Goal: Information Seeking & Learning: Compare options

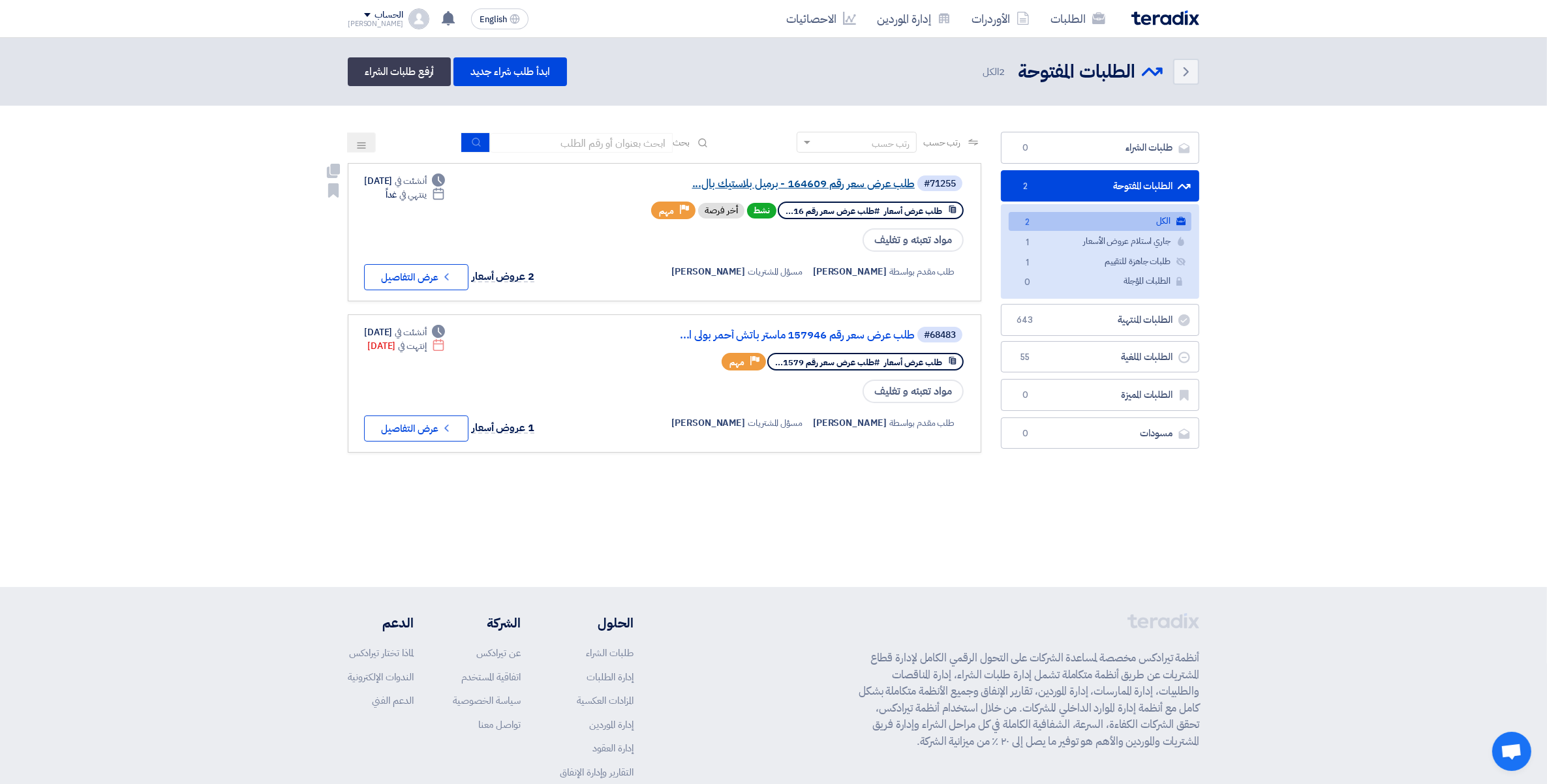
click at [852, 183] on link "طلب عرض سعر رقم 164609 - برميل بلاستيك بال..." at bounding box center [784, 184] width 261 height 12
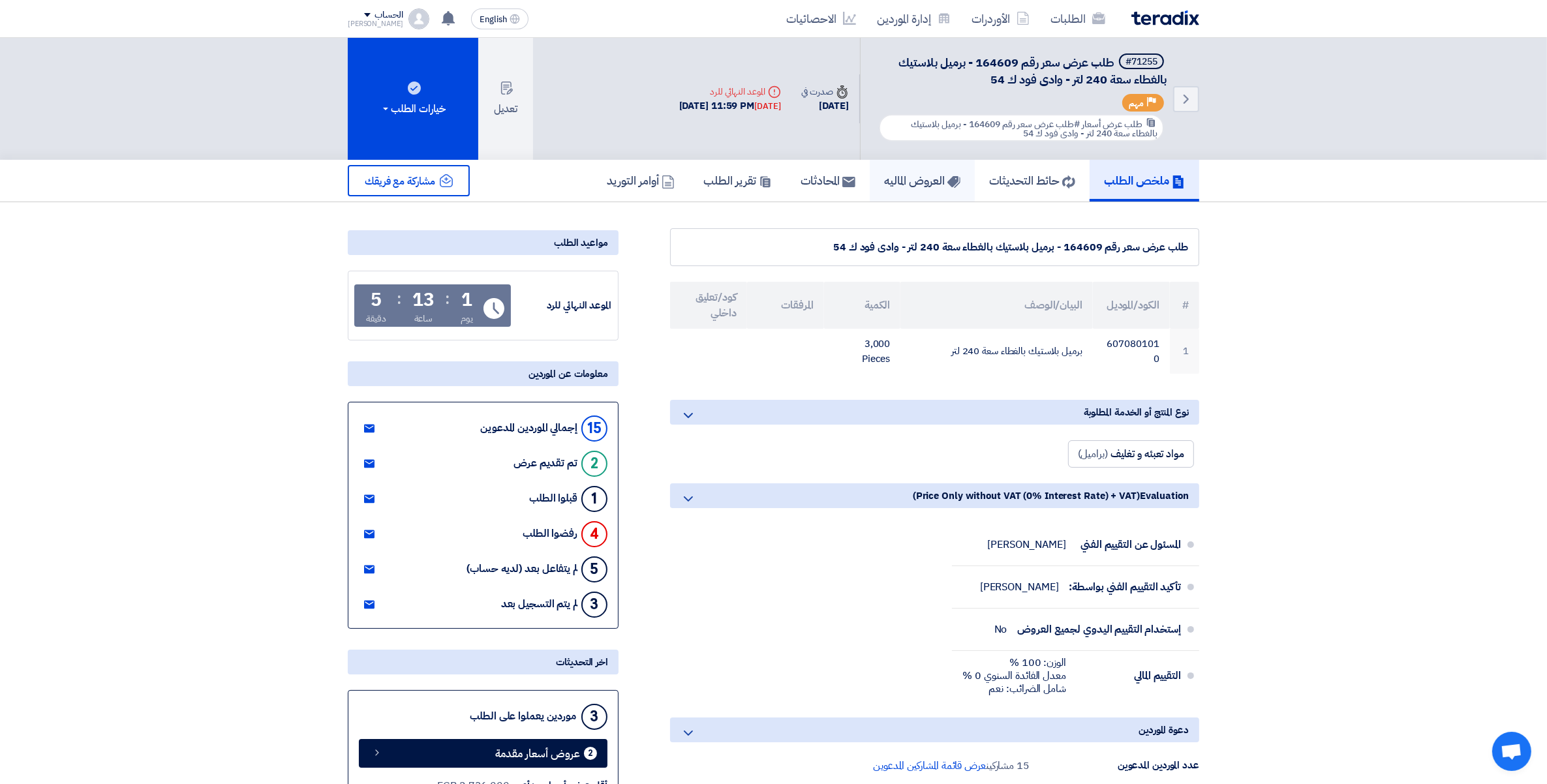
click at [948, 192] on link "العروض الماليه" at bounding box center [922, 180] width 105 height 42
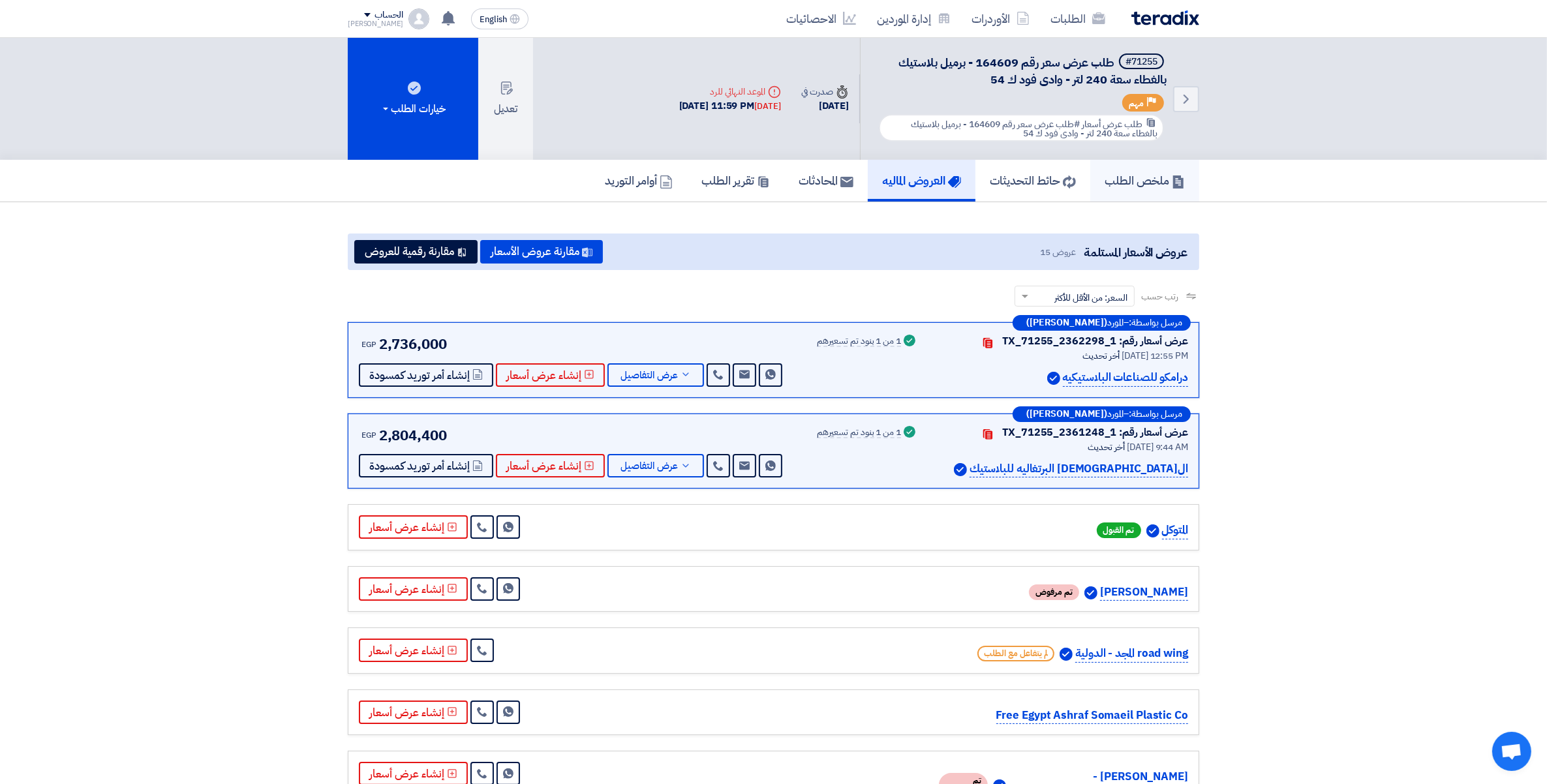
click at [1138, 180] on h5 "ملخص الطلب" at bounding box center [1145, 180] width 80 height 15
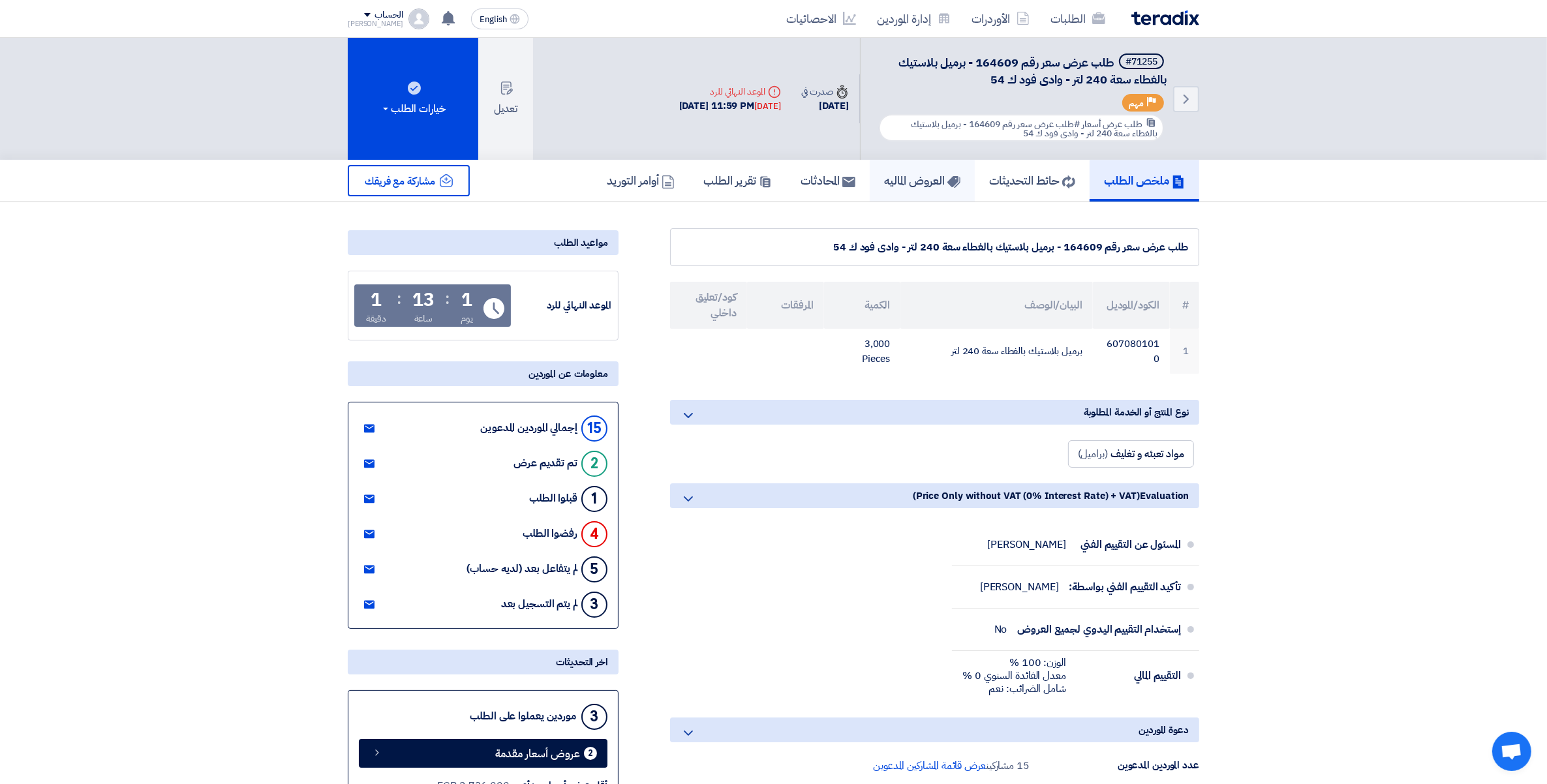
click at [934, 177] on h5 "العروض الماليه" at bounding box center [922, 180] width 76 height 15
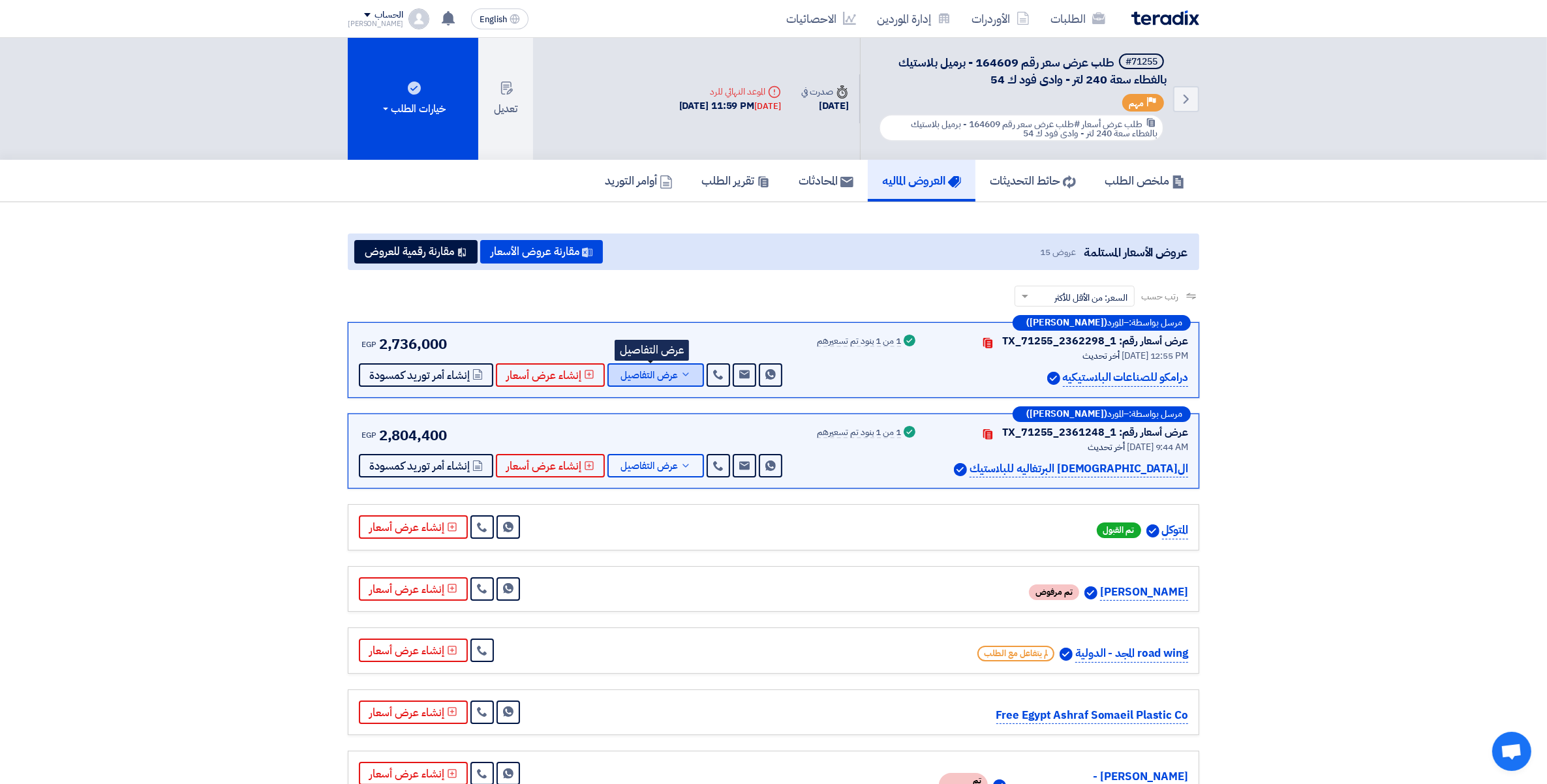
click at [672, 376] on span "عرض التفاصيل" at bounding box center [649, 375] width 58 height 10
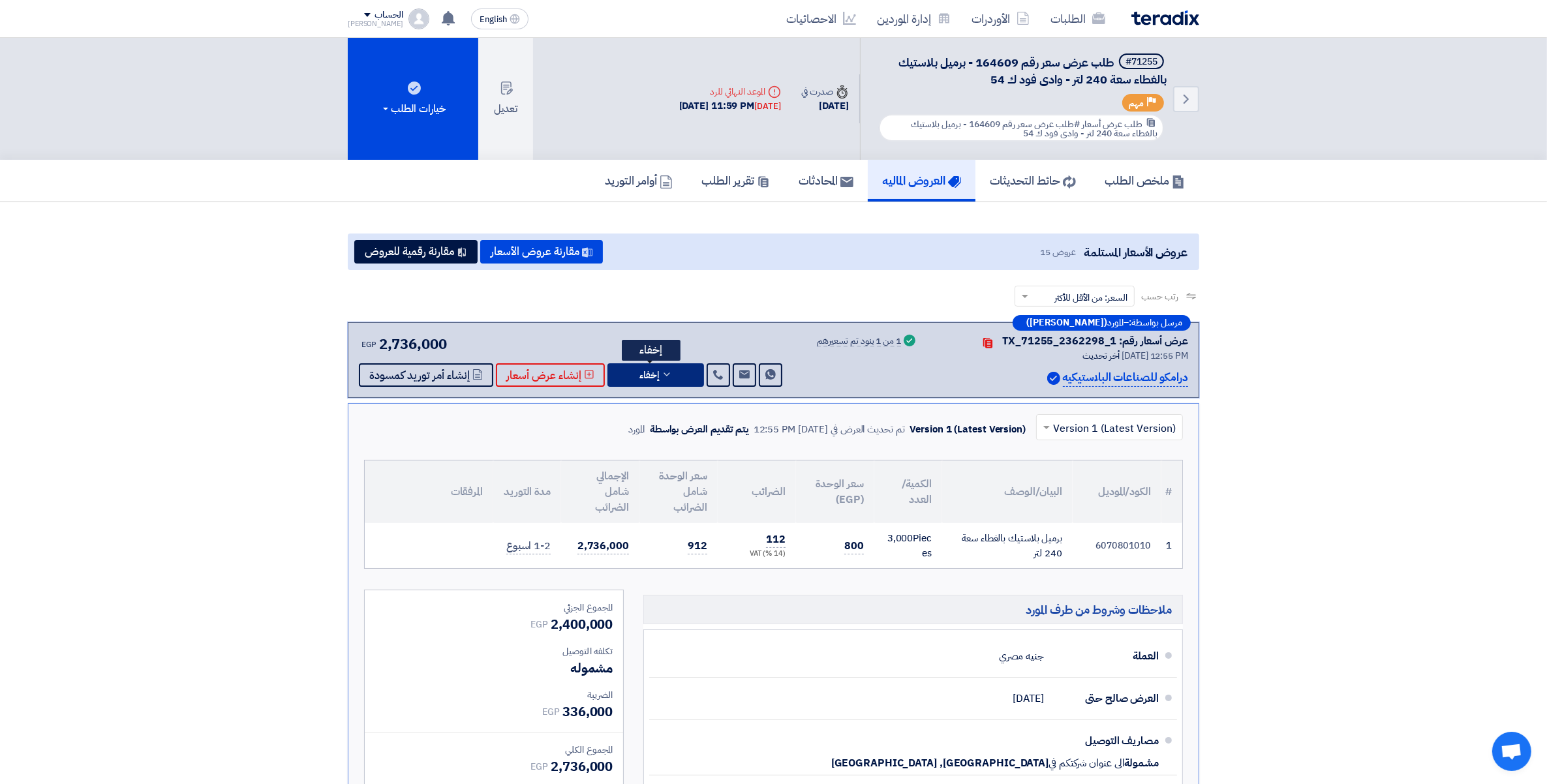
click at [672, 376] on button "إخفاء" at bounding box center [656, 375] width 96 height 23
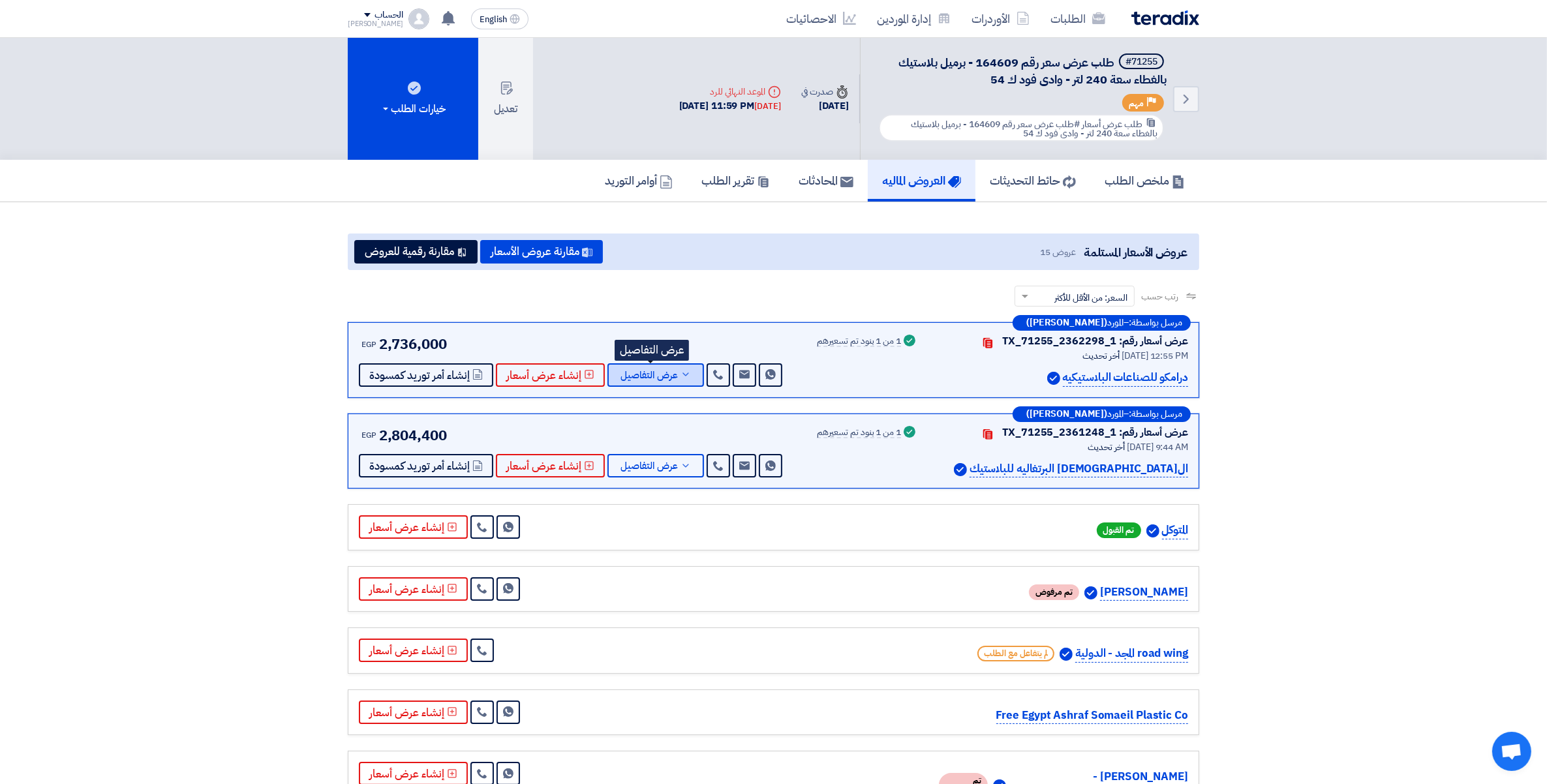
click at [681, 375] on icon at bounding box center [686, 374] width 10 height 10
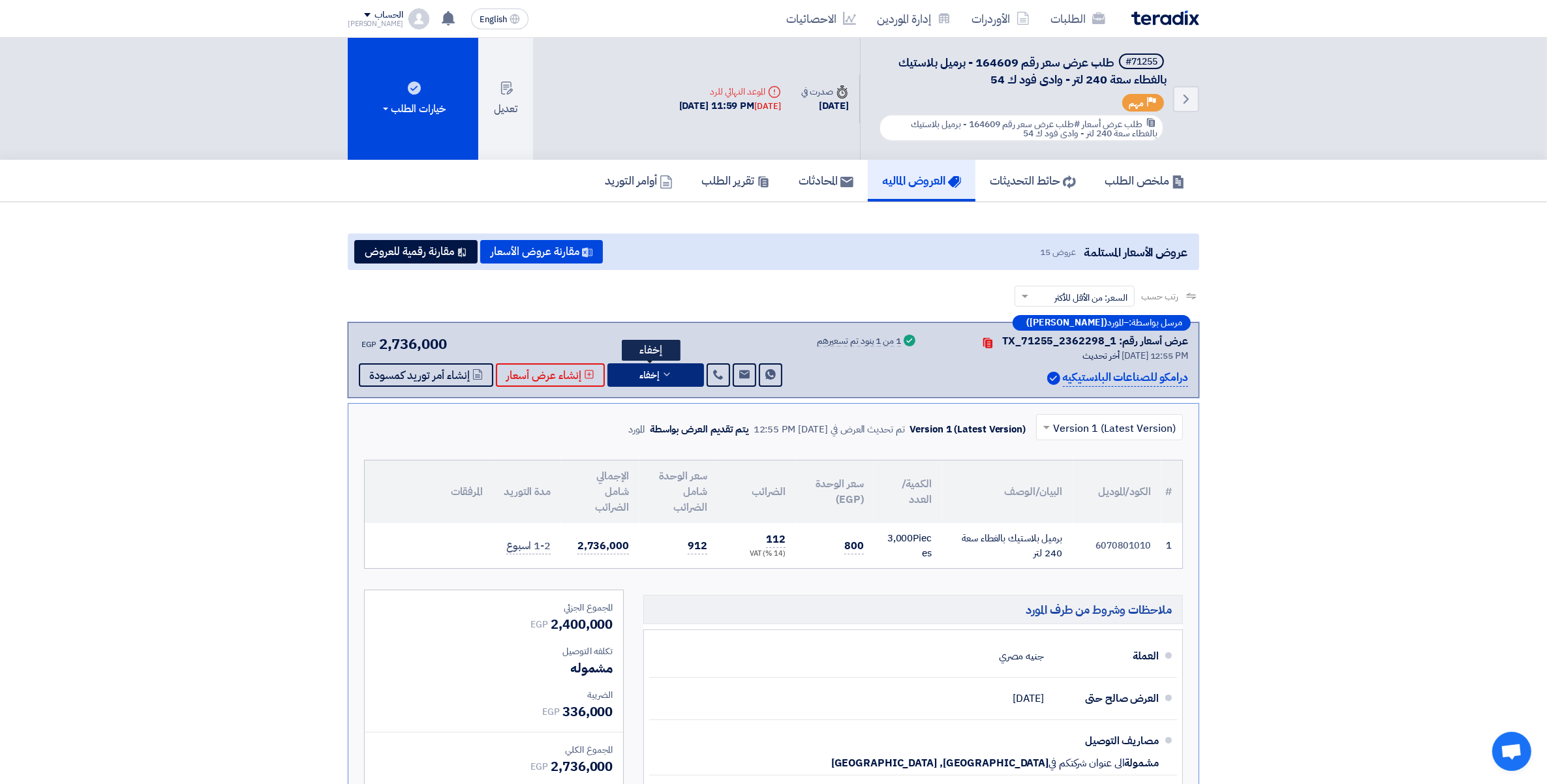
click at [679, 375] on button "إخفاء" at bounding box center [656, 375] width 96 height 23
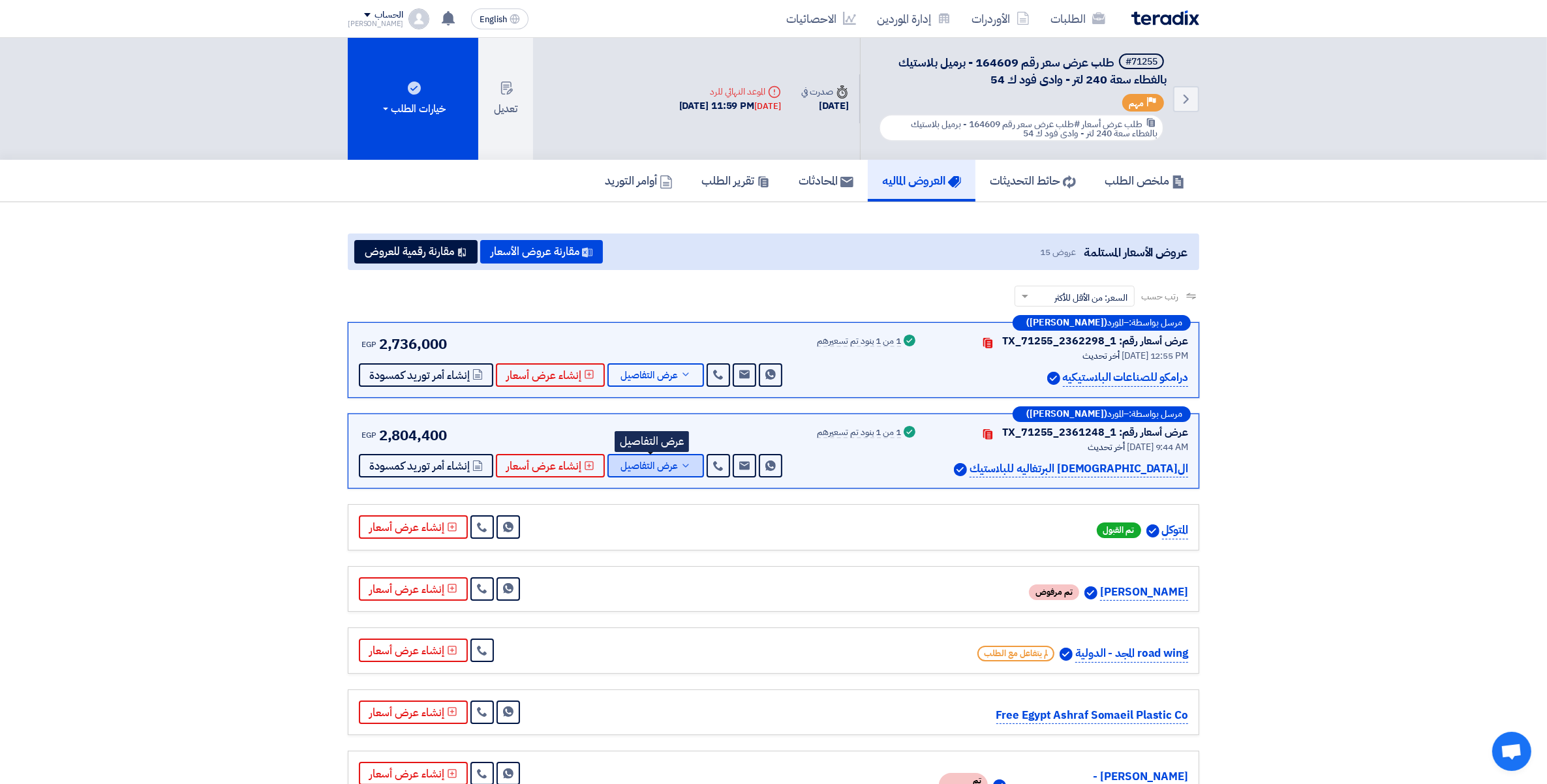
click at [672, 461] on span "عرض التفاصيل" at bounding box center [649, 466] width 58 height 10
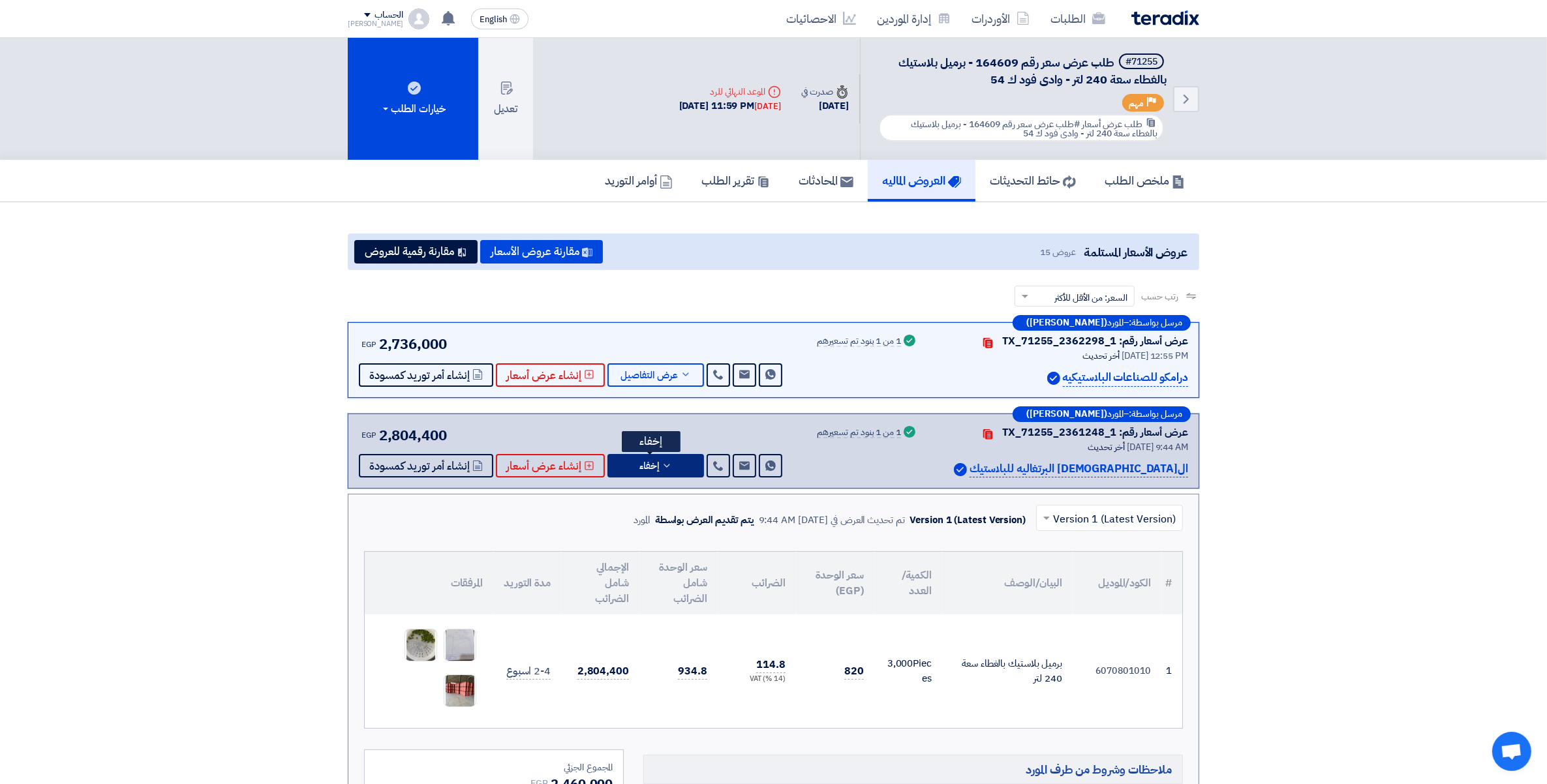
click at [672, 457] on button "إخفاء" at bounding box center [656, 466] width 96 height 23
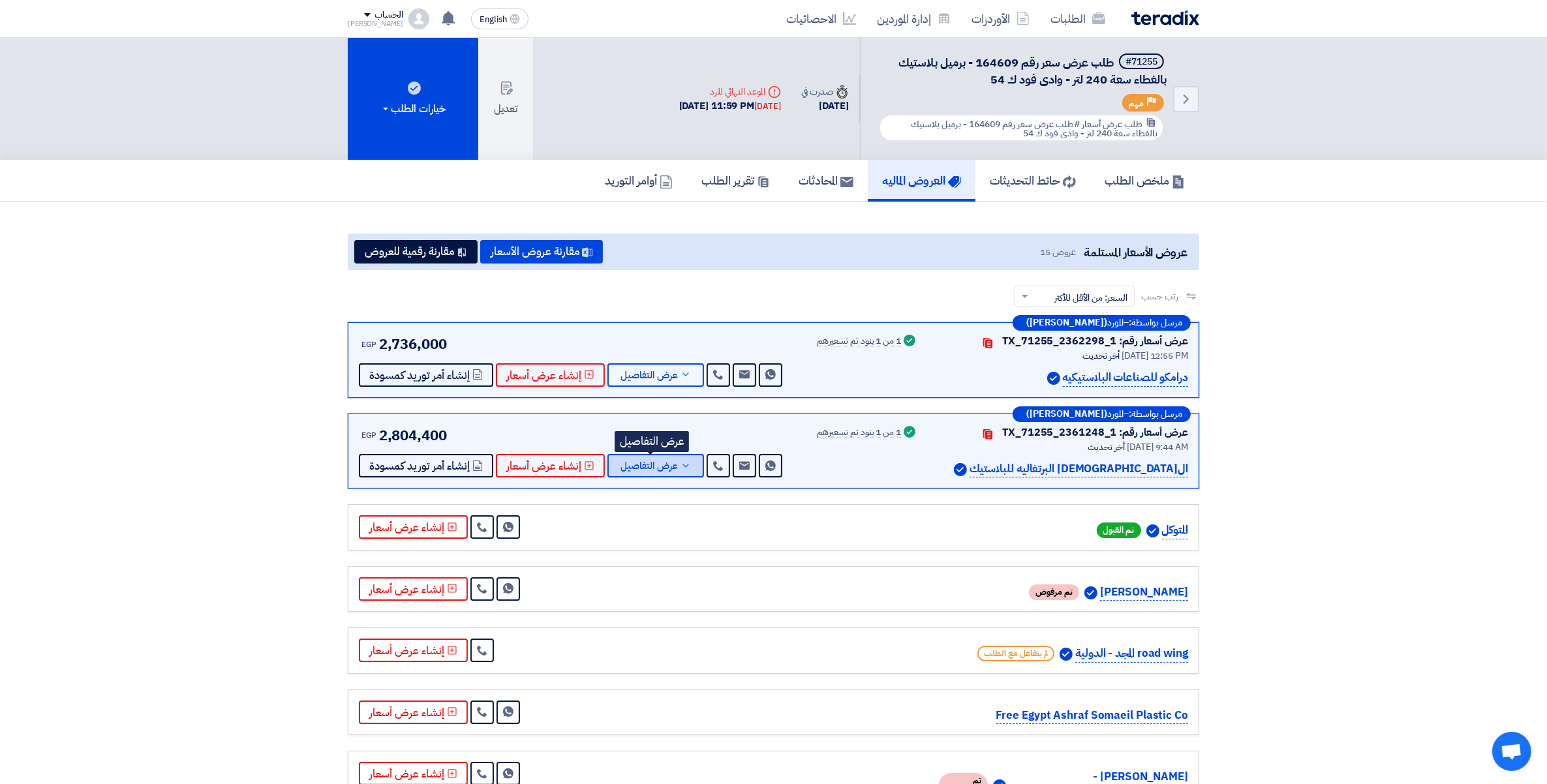
click at [672, 461] on span "عرض التفاصيل" at bounding box center [649, 466] width 58 height 10
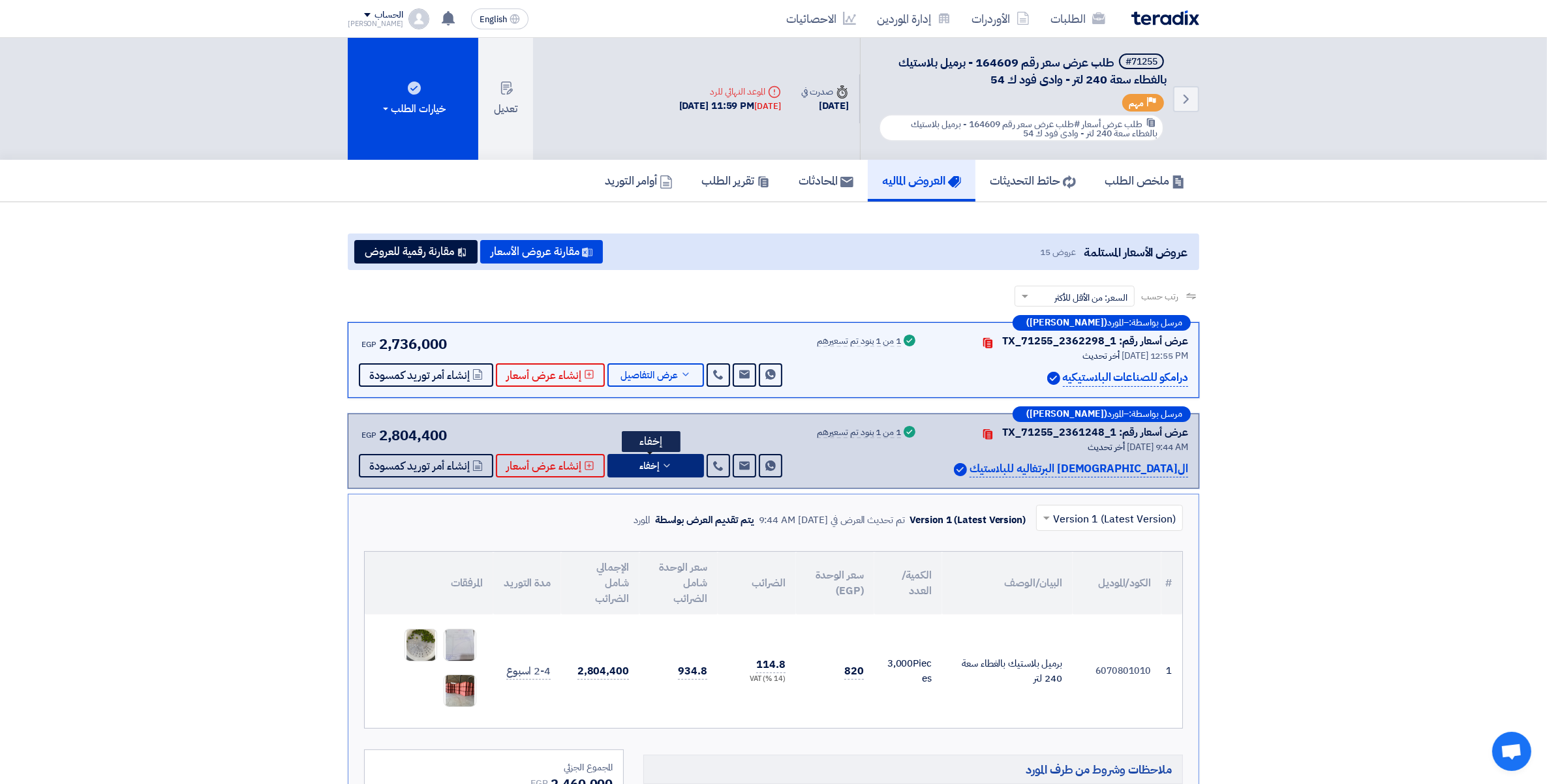
click at [672, 457] on button "إخفاء" at bounding box center [656, 466] width 96 height 23
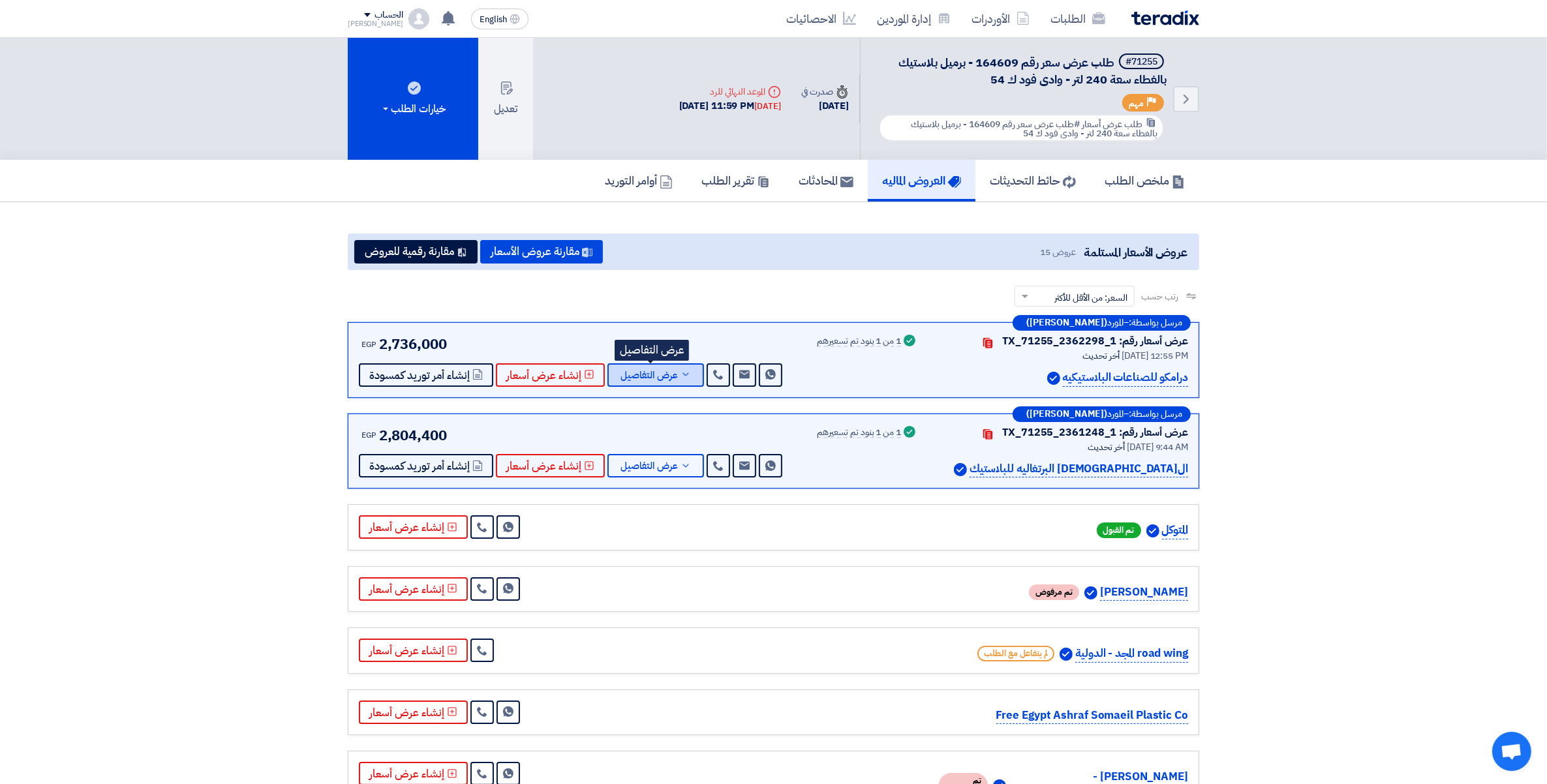
click at [684, 376] on icon at bounding box center [686, 374] width 10 height 10
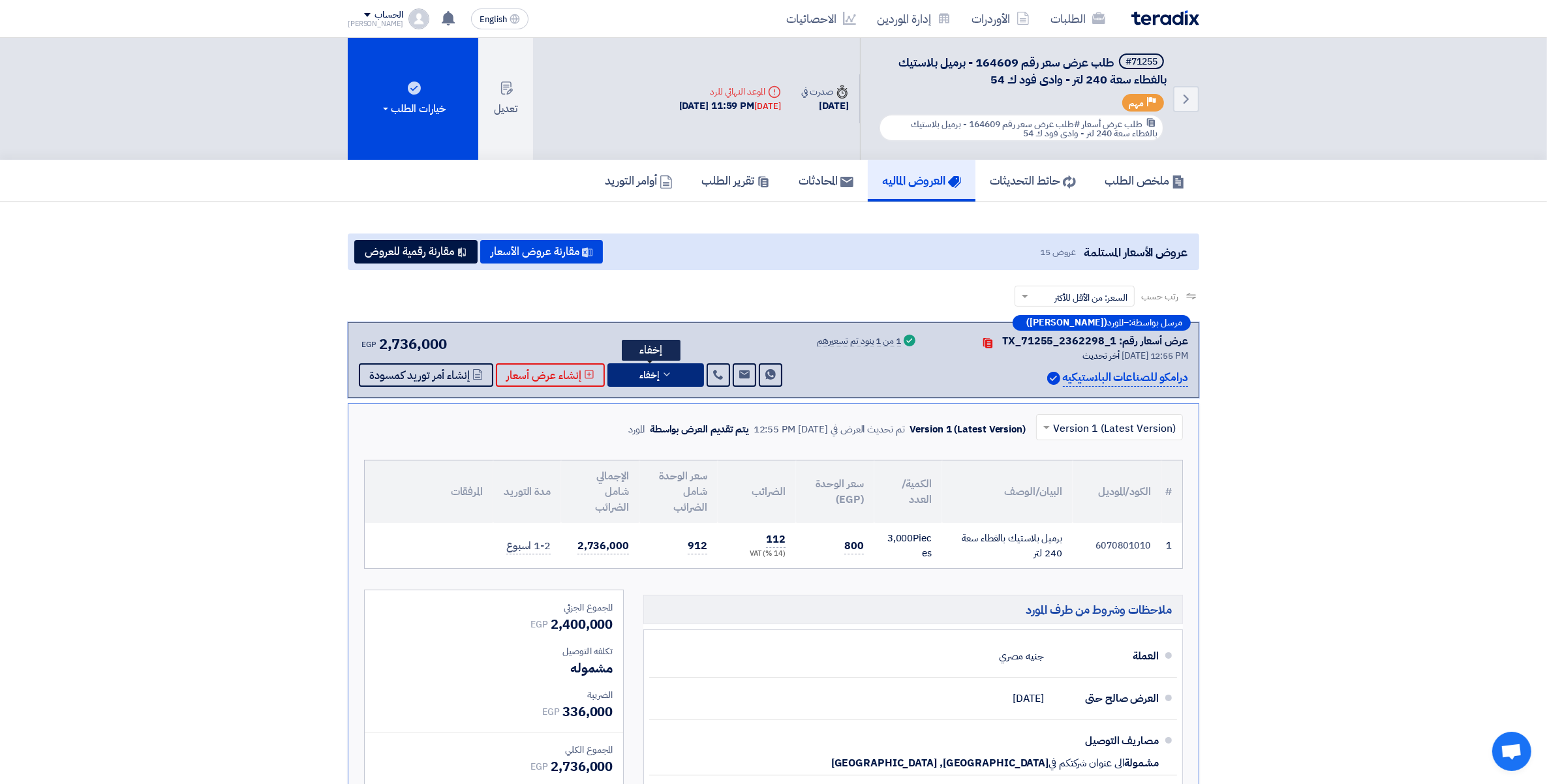
click at [684, 376] on button "إخفاء" at bounding box center [656, 375] width 96 height 23
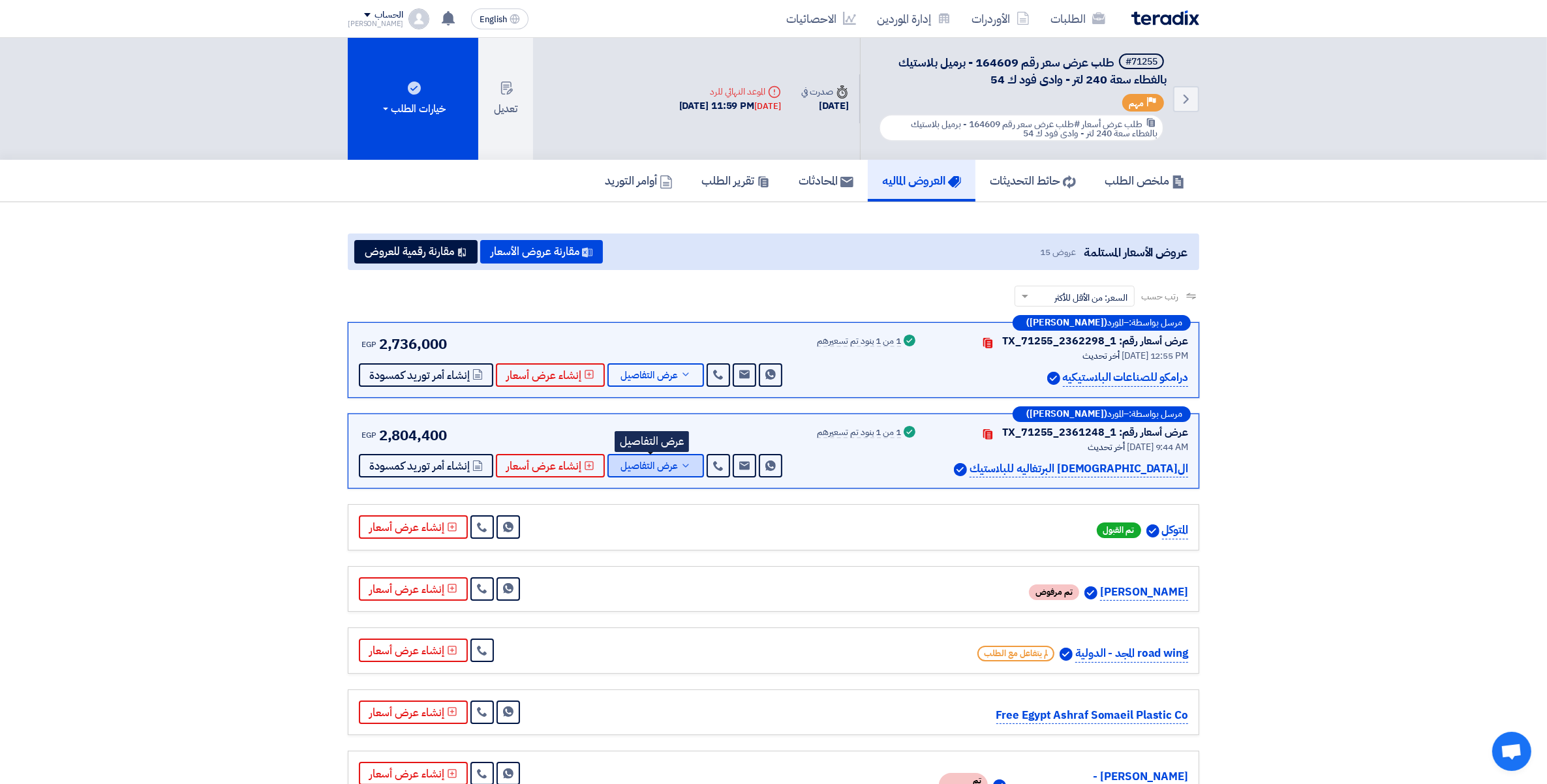
click at [662, 467] on span "عرض التفاصيل" at bounding box center [649, 466] width 58 height 10
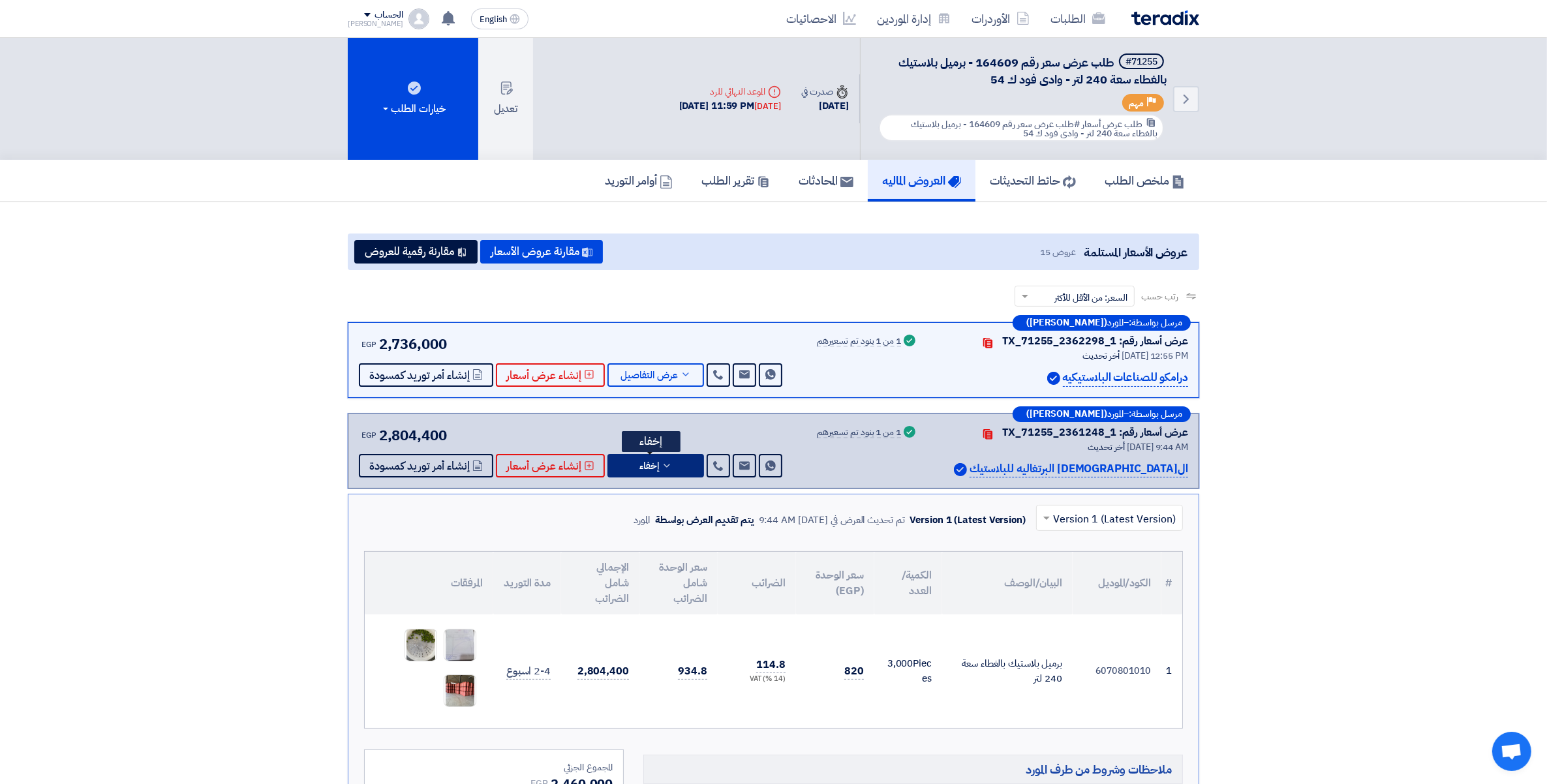
click at [661, 464] on icon at bounding box center [666, 465] width 10 height 10
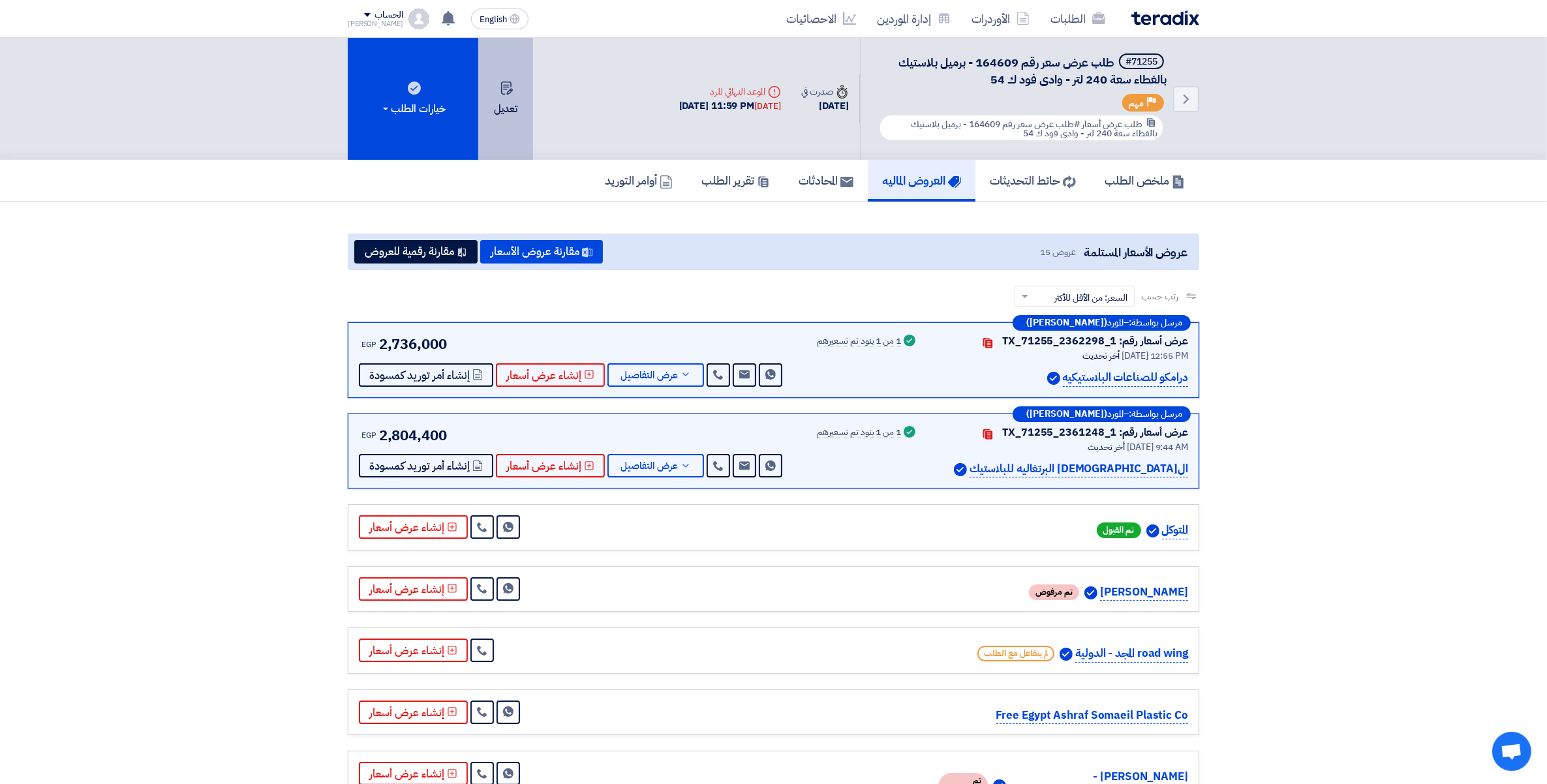
click at [511, 104] on button "تعديل" at bounding box center [506, 99] width 54 height 122
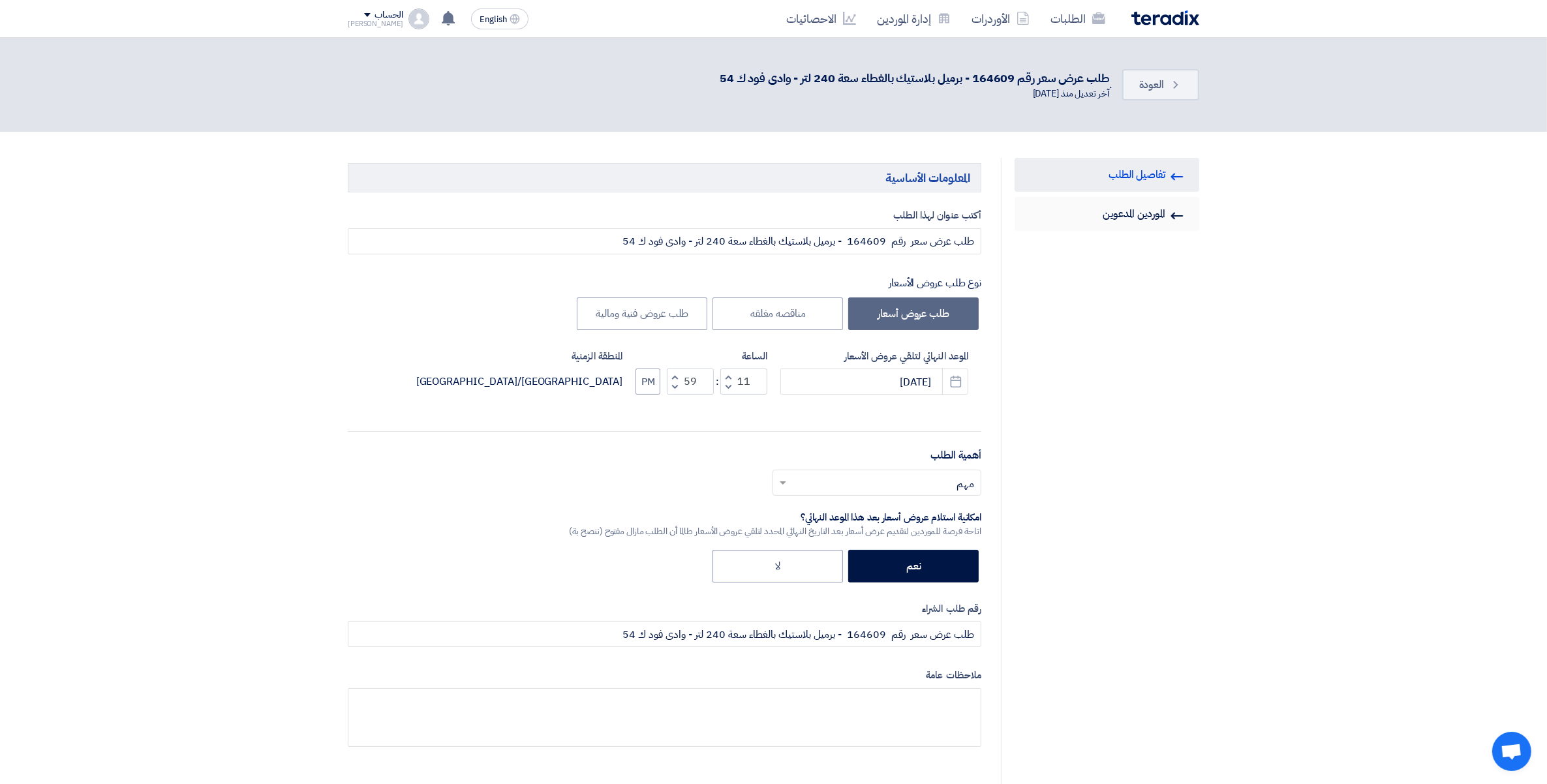
click at [1142, 209] on link "Invited Suppliers الموردين المدعوين" at bounding box center [1107, 214] width 184 height 34
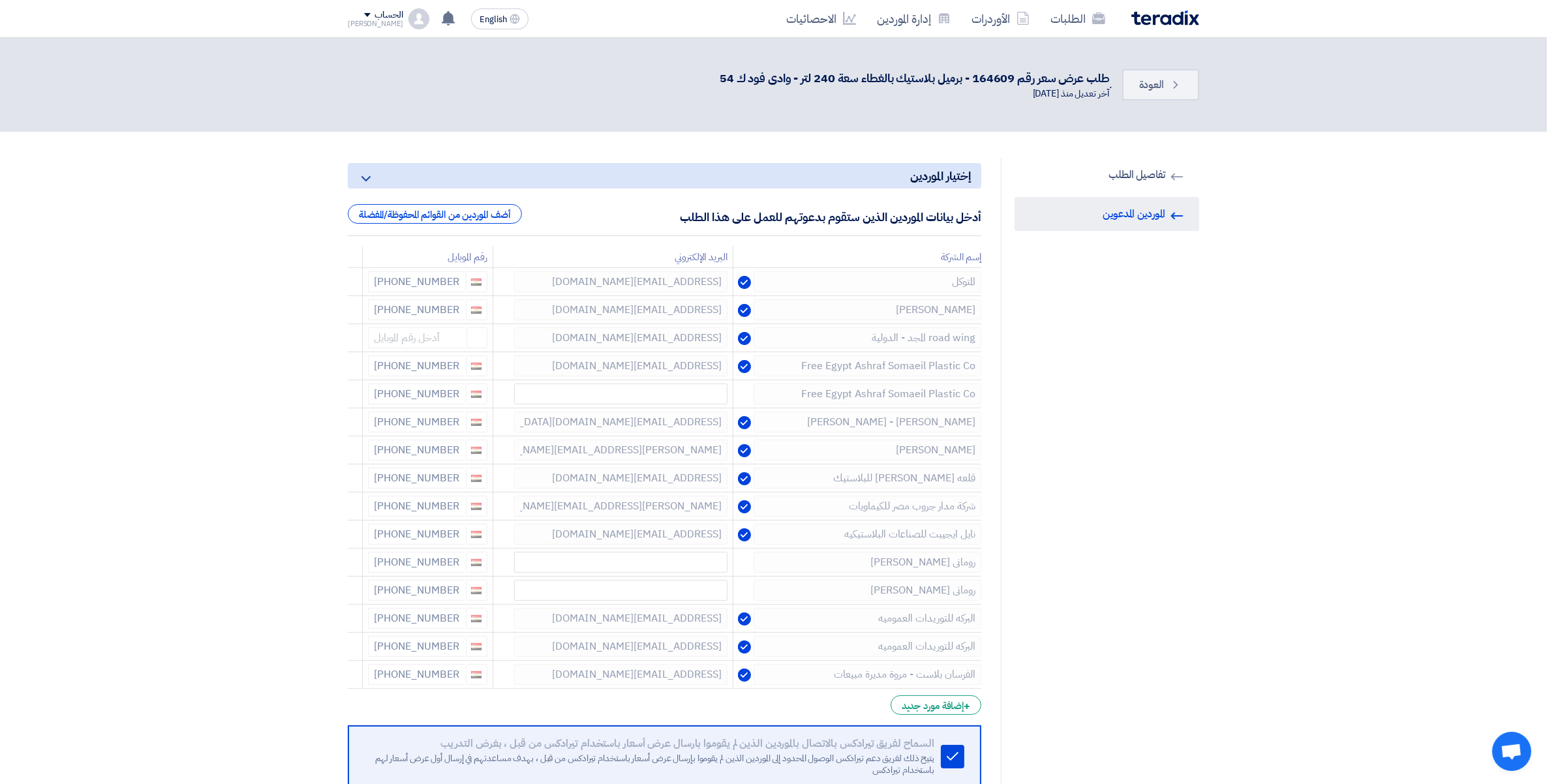
click at [936, 721] on form "إختيار الموردين Minimize/Maximize Category أدخل بيانات الموردين الذين ستقوم بدع…" at bounding box center [665, 531] width 633 height 736
click at [940, 709] on div "+ إضافة مورد جديد" at bounding box center [936, 705] width 91 height 19
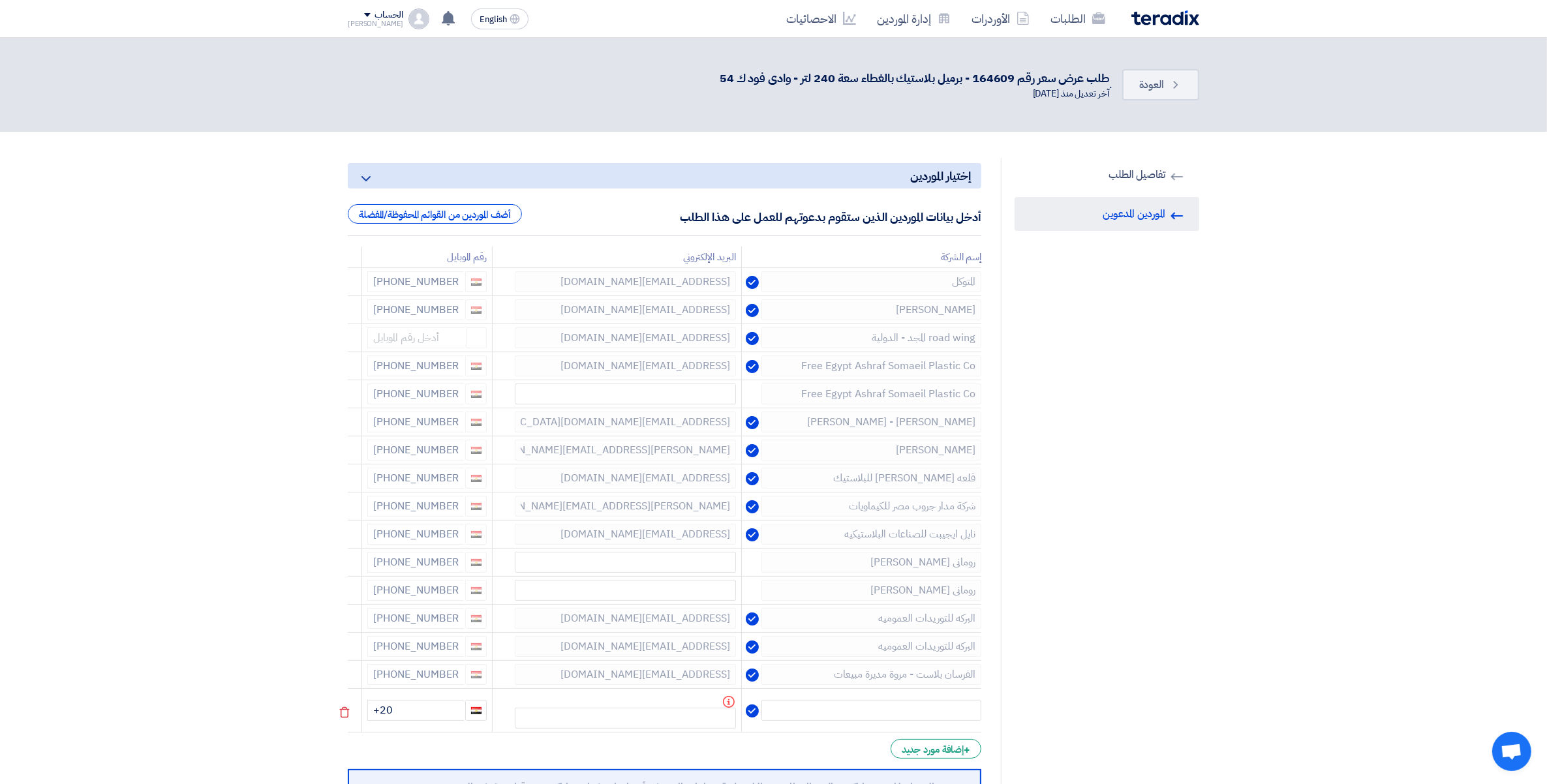
click at [944, 699] on td at bounding box center [861, 710] width 240 height 44
click at [952, 718] on input "text" at bounding box center [872, 710] width 220 height 21
type input "الوطنية للبراميل"
click at [426, 709] on input "+20" at bounding box center [416, 710] width 96 height 21
paste input "+20 10 09070600"
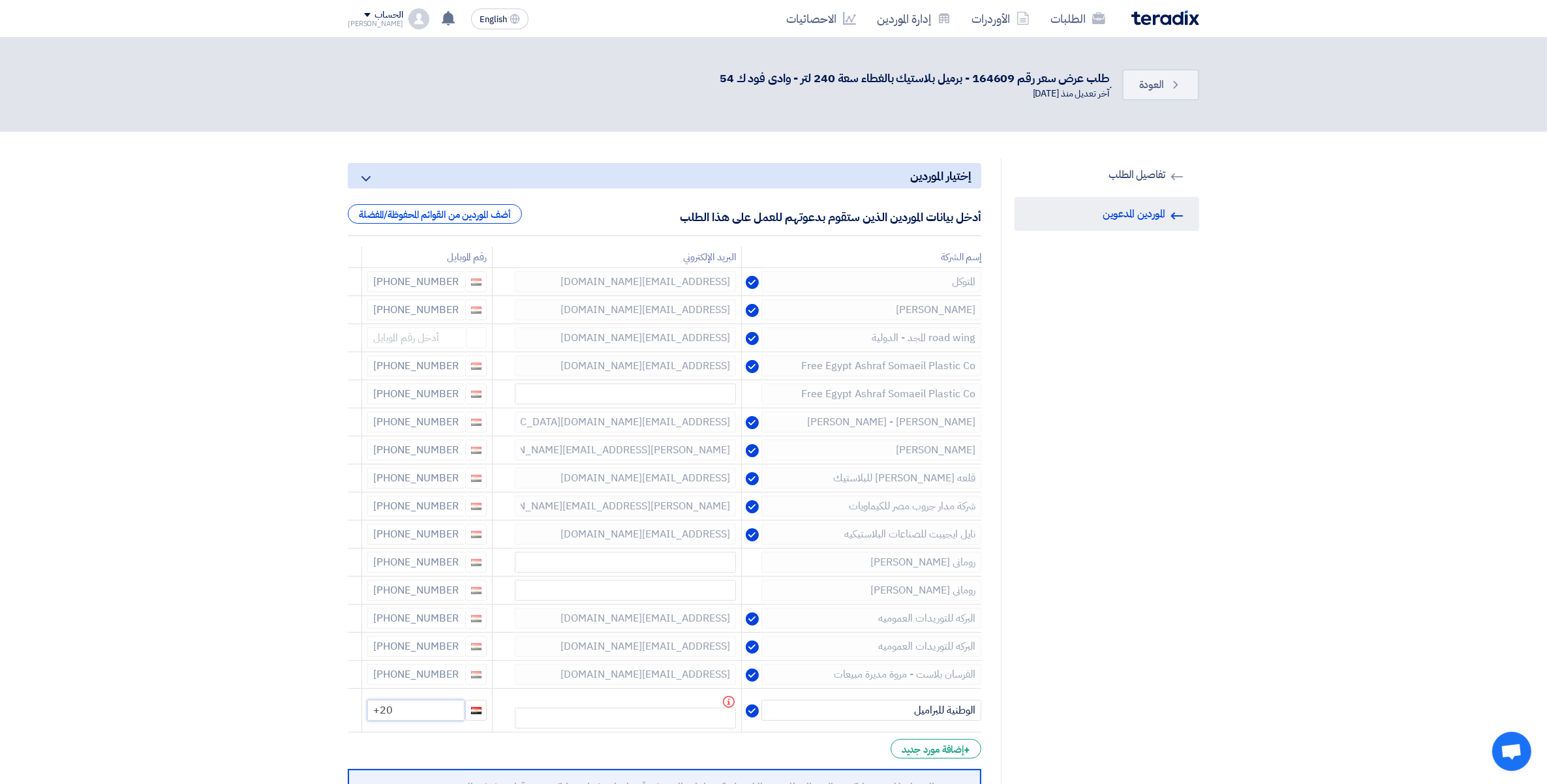
type input "+20 +20 10 09070600"
click at [393, 712] on input "+20 +20 10 09070600" at bounding box center [416, 710] width 96 height 21
drag, startPoint x: 392, startPoint y: 713, endPoint x: 353, endPoint y: 709, distance: 39.2
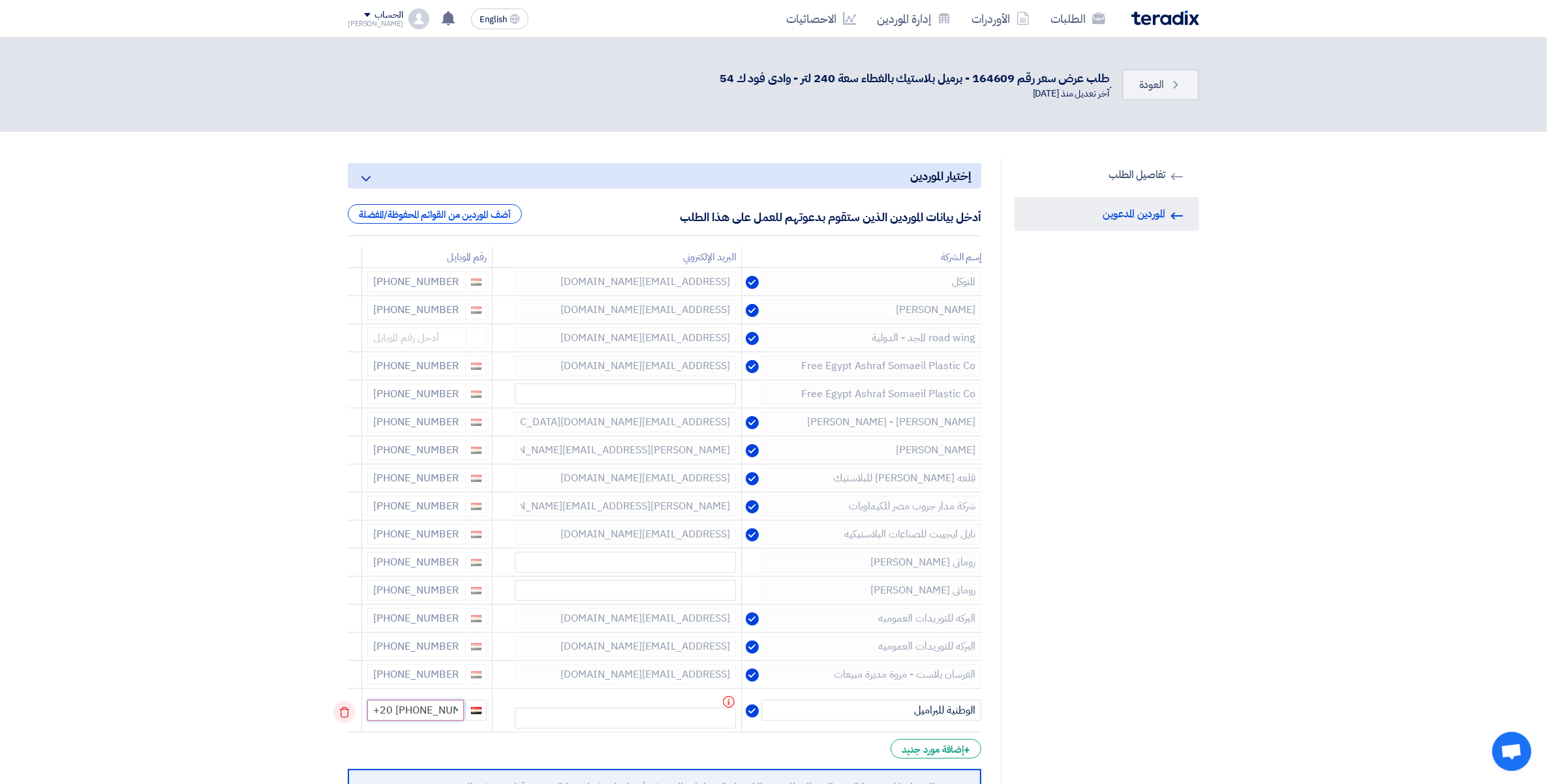
click at [353, 709] on tr "الوطنية للبراميل Info +20 +20 10 09070600" at bounding box center [665, 710] width 633 height 44
click at [400, 713] on input "+20 +20 10 09070600" at bounding box center [416, 710] width 96 height 21
drag, startPoint x: 398, startPoint y: 712, endPoint x: 412, endPoint y: 712, distance: 14.0
click at [412, 712] on input "+20 +20 10 09070600" at bounding box center [416, 710] width 96 height 21
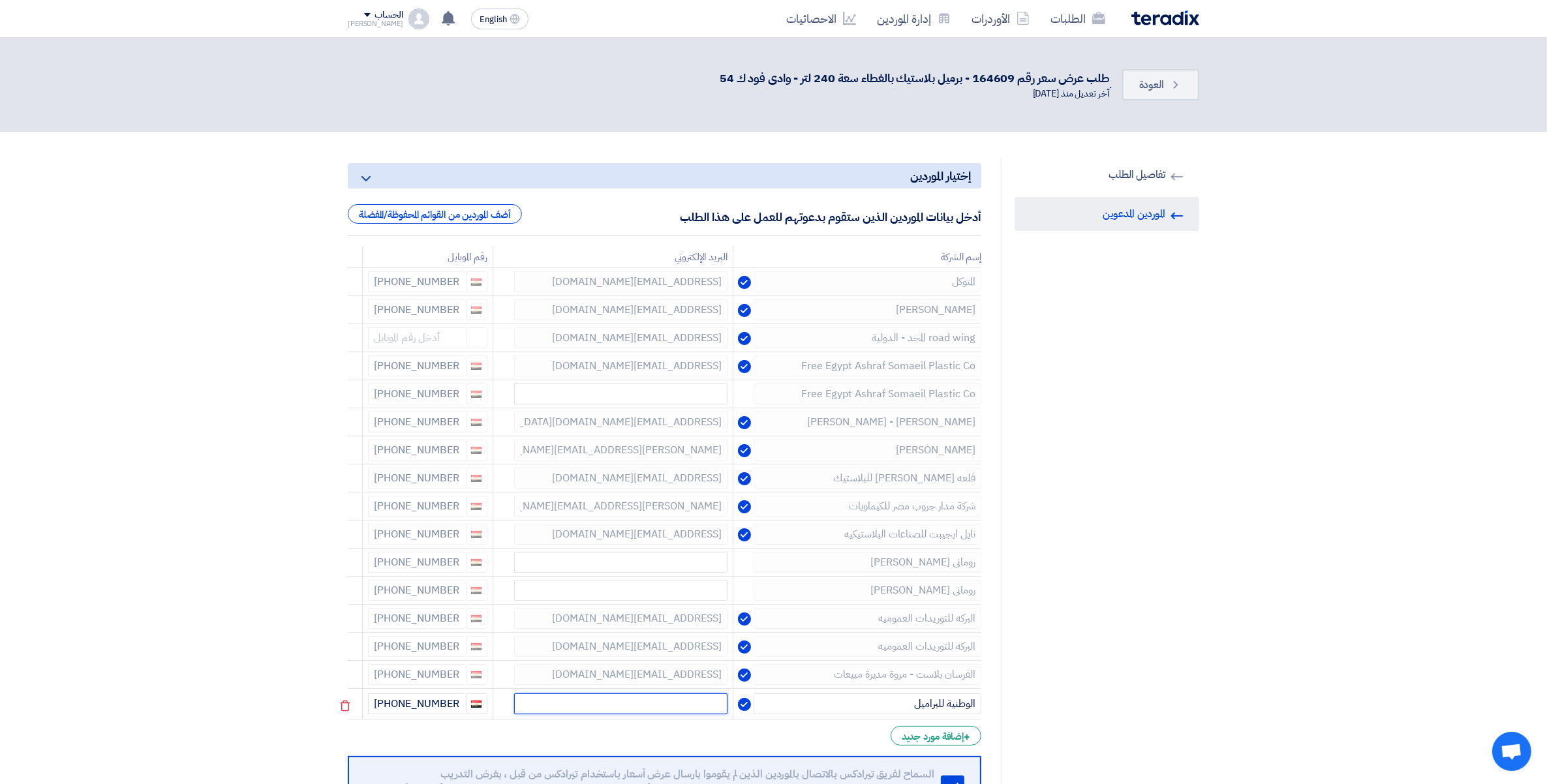
click at [673, 695] on input "text" at bounding box center [621, 703] width 213 height 21
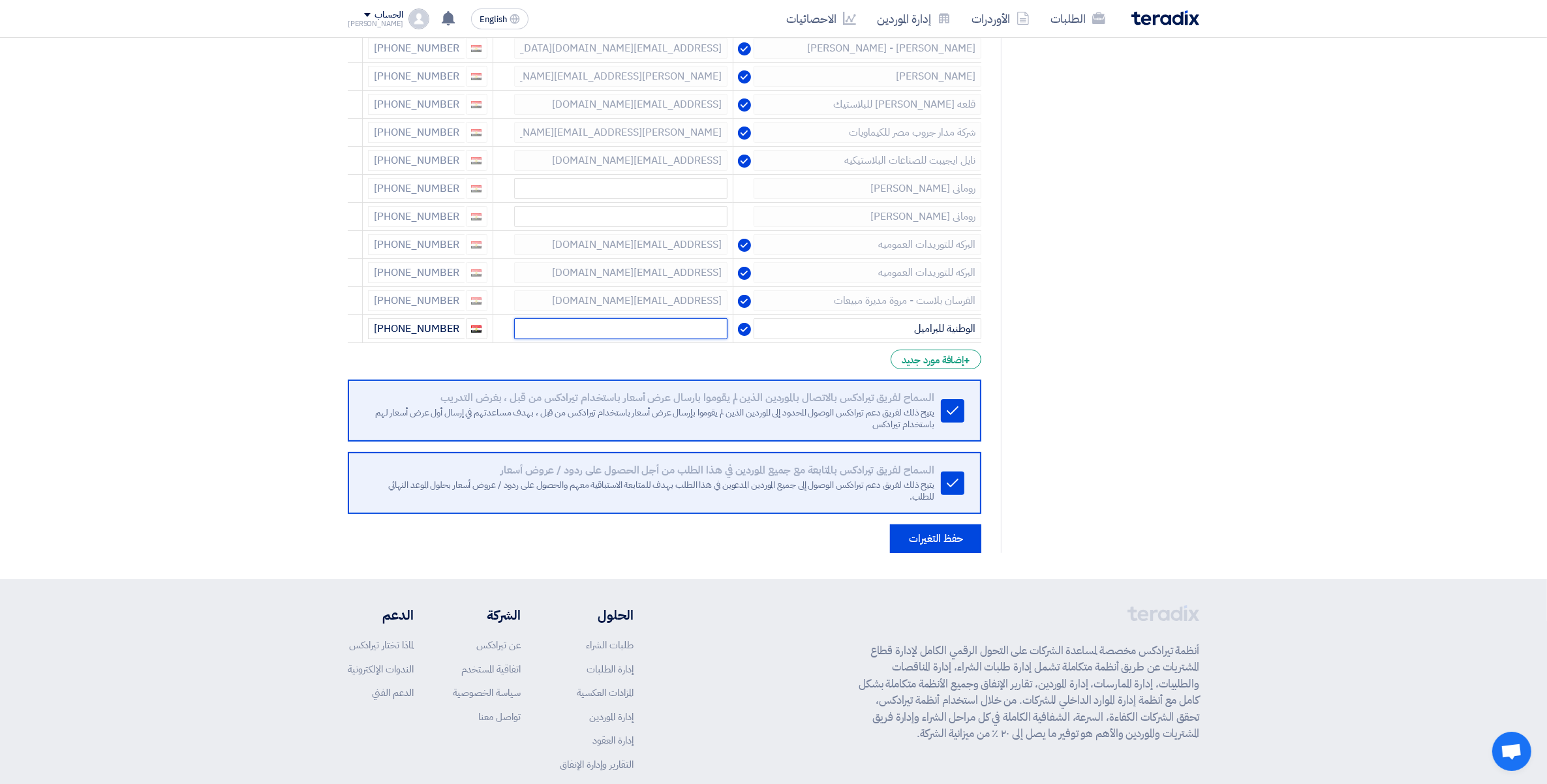
scroll to position [408, 0]
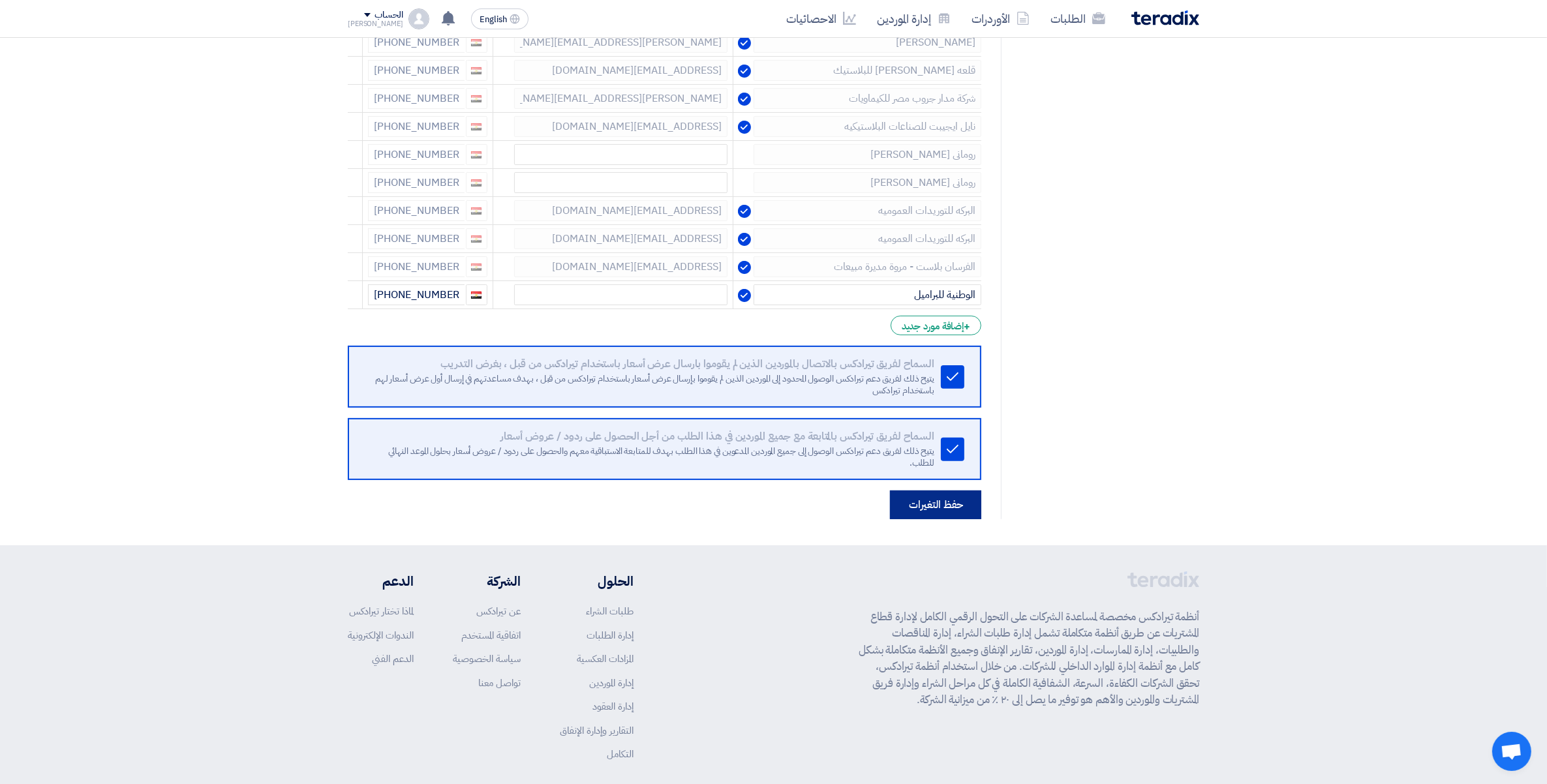
click at [942, 512] on button "حفظ التغيرات" at bounding box center [935, 505] width 91 height 29
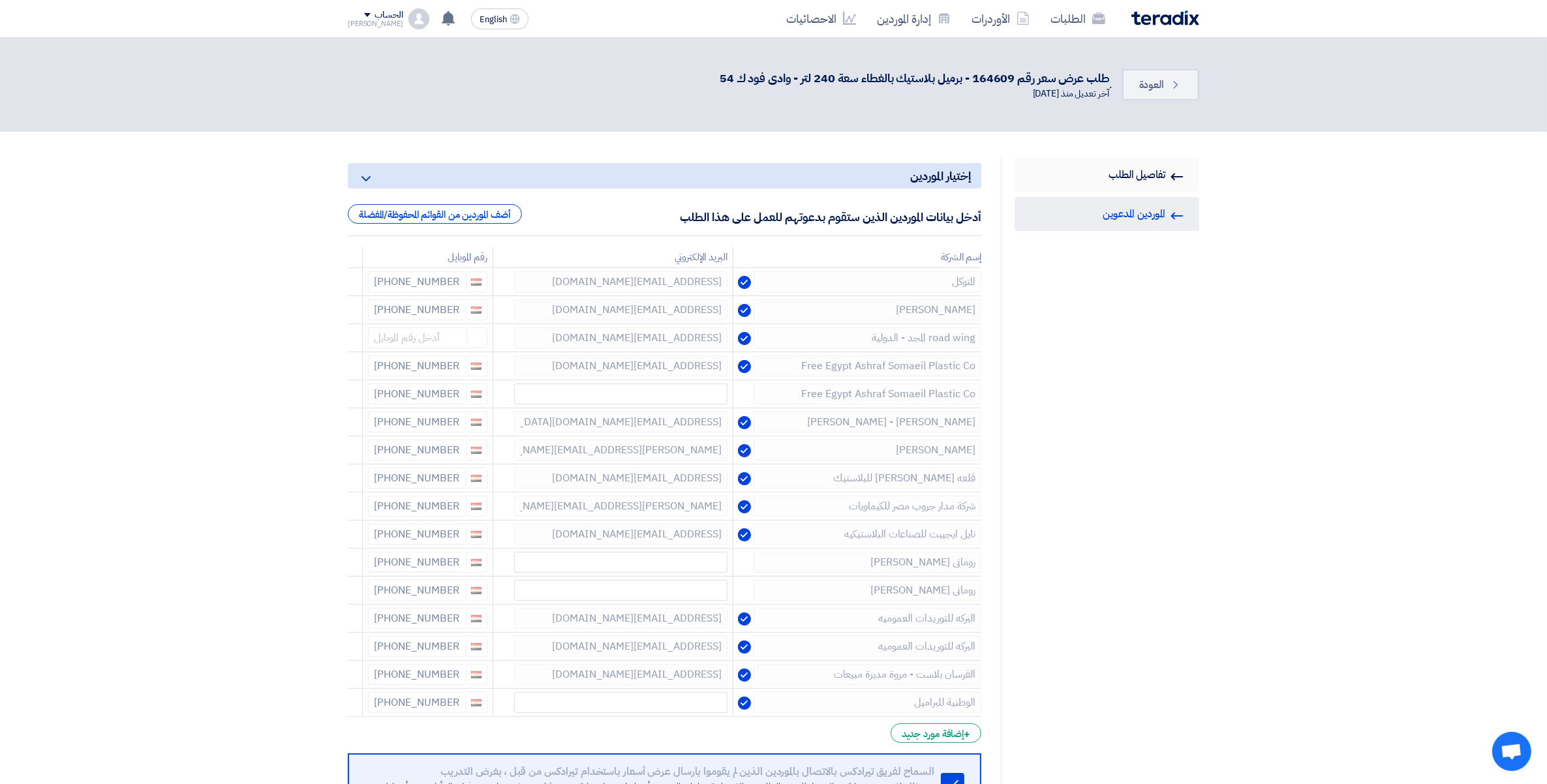
click at [1142, 170] on link "RFQ Information تفاصيل الطلب" at bounding box center [1107, 175] width 184 height 34
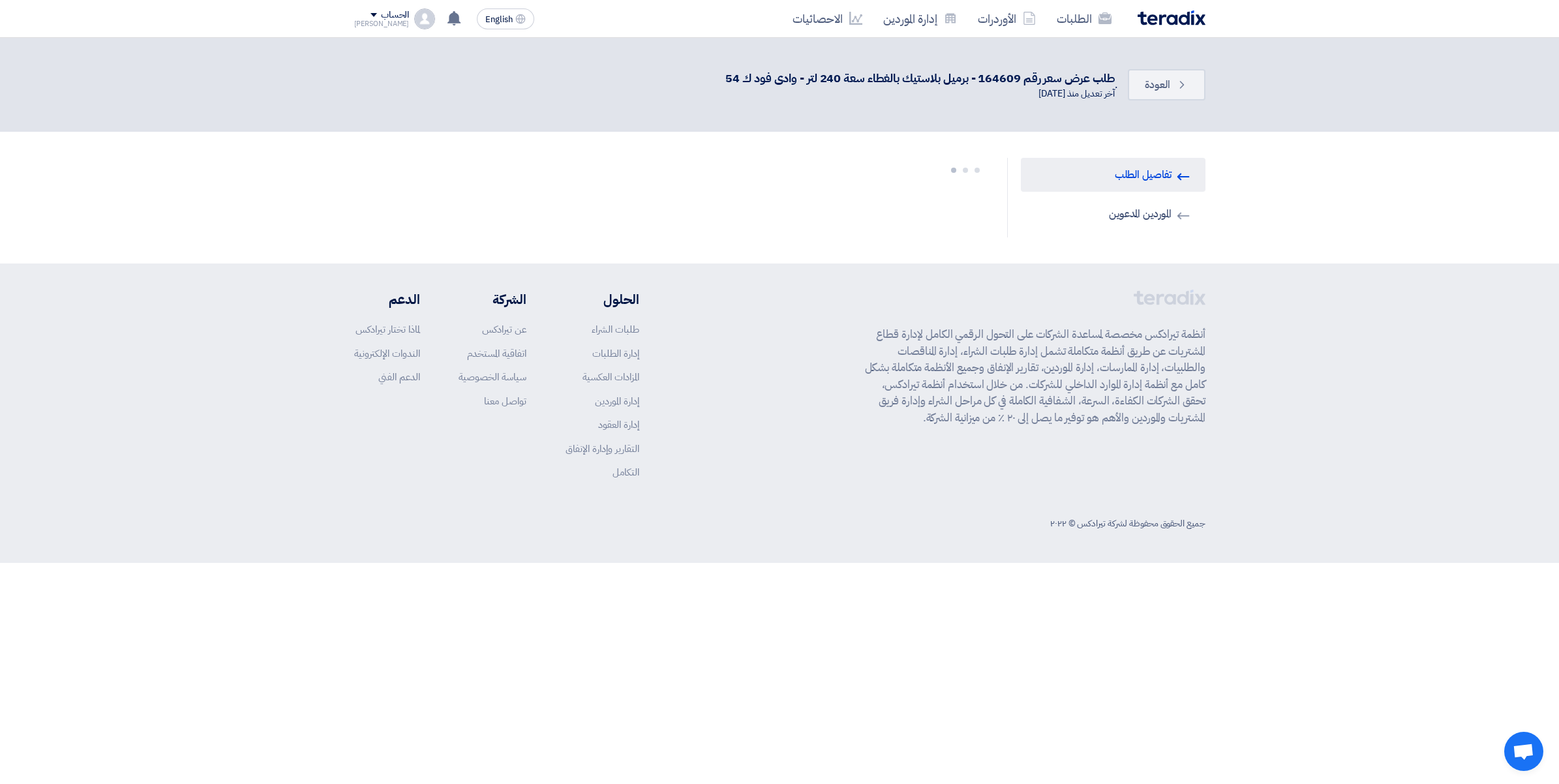
click at [1523, 135] on section "RFQ Information تفاصيل الطلب Invited Suppliers الموردين المدعوين" at bounding box center [780, 197] width 1559 height 131
click at [1512, 187] on section "RFQ Information تفاصيل الطلب Invited Suppliers الموردين المدعوين" at bounding box center [780, 197] width 1559 height 131
click at [1063, 17] on link "الطلبات" at bounding box center [1084, 18] width 75 height 30
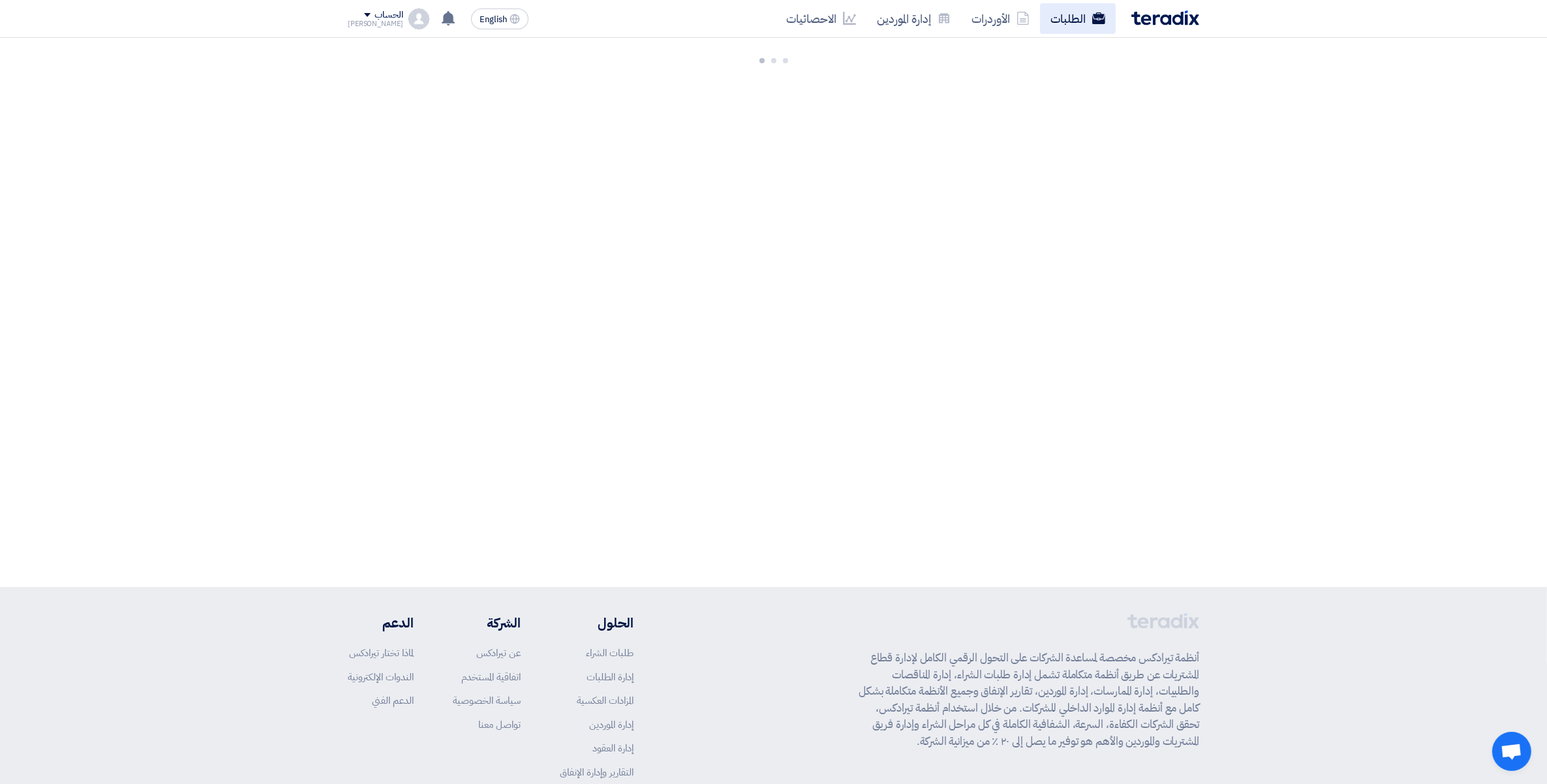
click at [1071, 20] on link "الطلبات" at bounding box center [1078, 18] width 75 height 30
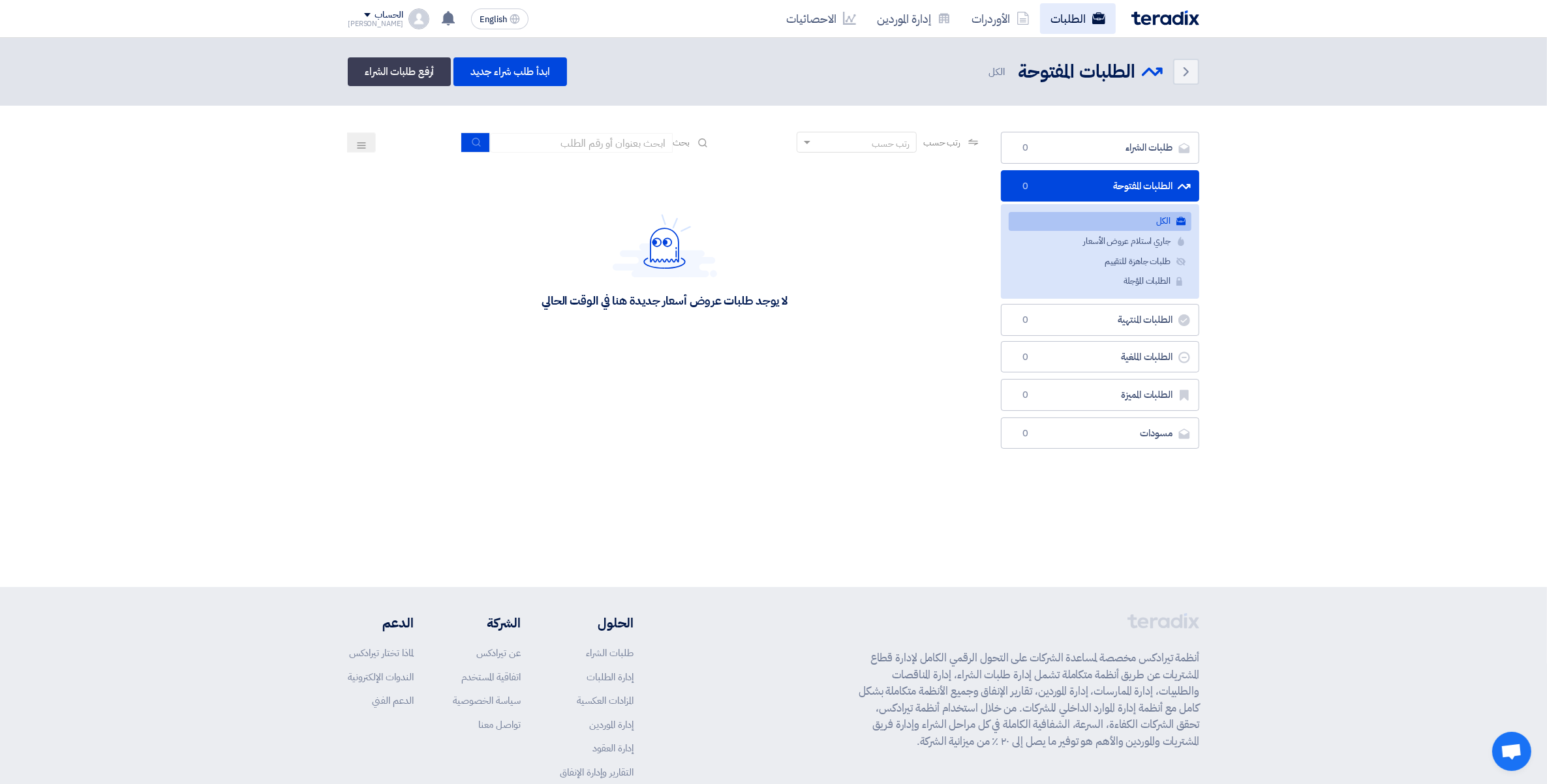
click at [1078, 14] on link "الطلبات" at bounding box center [1078, 18] width 75 height 30
click at [1075, 22] on link "الطلبات" at bounding box center [1078, 18] width 75 height 30
click at [1411, 373] on section "طلبات الشراء طلبات الشراء 0 الطلبات المفتوحة الطلبات المفتوحة 0 الكل الكل جاري …" at bounding box center [774, 293] width 1547 height 376
click at [1068, 21] on link "الطلبات" at bounding box center [1078, 18] width 75 height 30
click at [1409, 364] on section "طلبات الشراء طلبات الشراء 0 الطلبات المفتوحة الطلبات المفتوحة 0 الكل الكل جاري …" at bounding box center [774, 293] width 1547 height 376
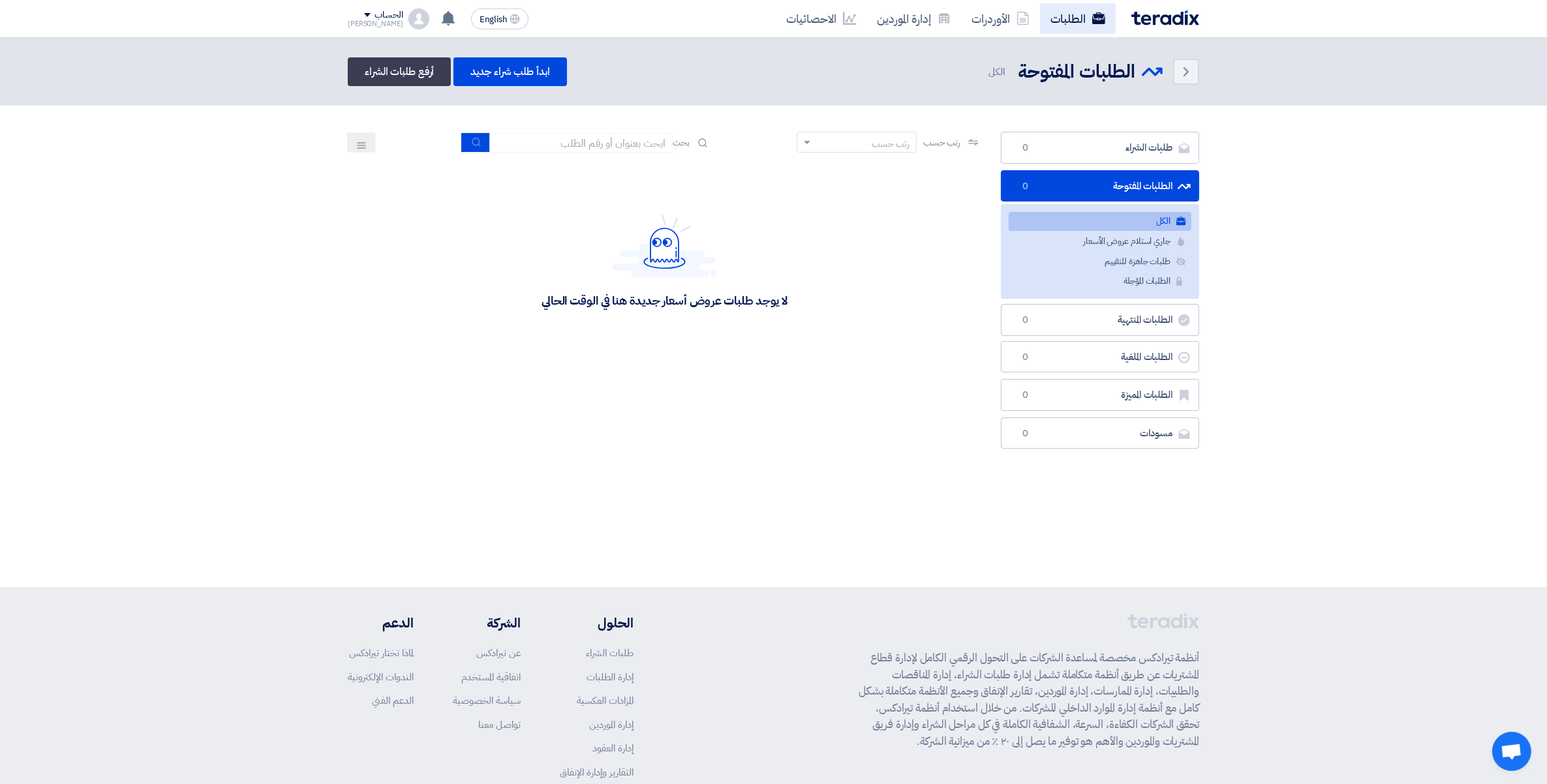
click at [1072, 17] on link "الطلبات" at bounding box center [1078, 18] width 75 height 30
click at [1067, 15] on link "الطلبات" at bounding box center [1078, 18] width 75 height 30
click at [1426, 438] on section "طلبات الشراء طلبات الشراء 0 الطلبات المفتوحة الطلبات المفتوحة 0 الكل الكل جاري …" at bounding box center [774, 293] width 1547 height 376
click at [1077, 21] on link "الطلبات" at bounding box center [1078, 18] width 75 height 30
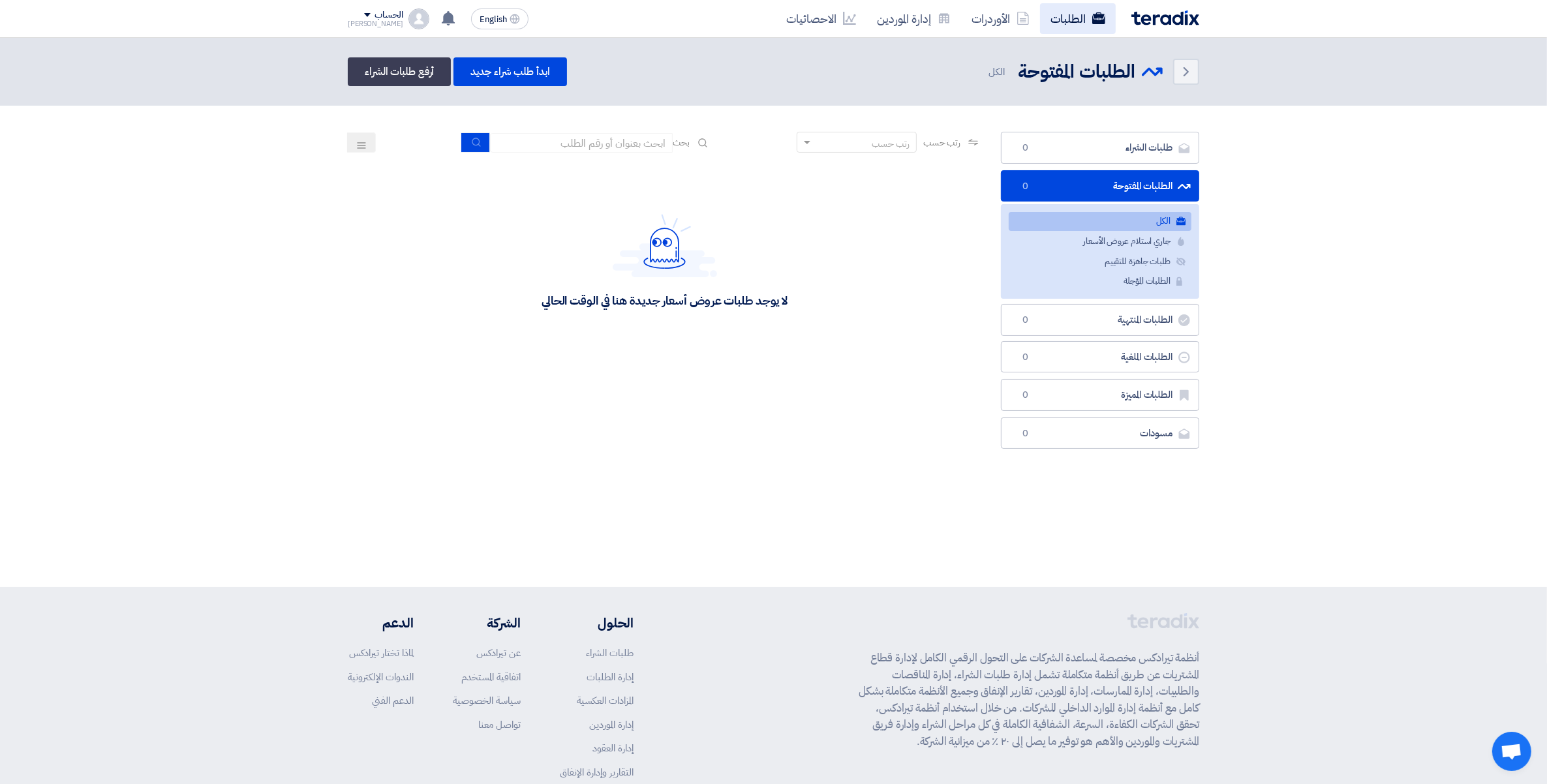
click at [1068, 19] on link "الطلبات" at bounding box center [1078, 18] width 75 height 30
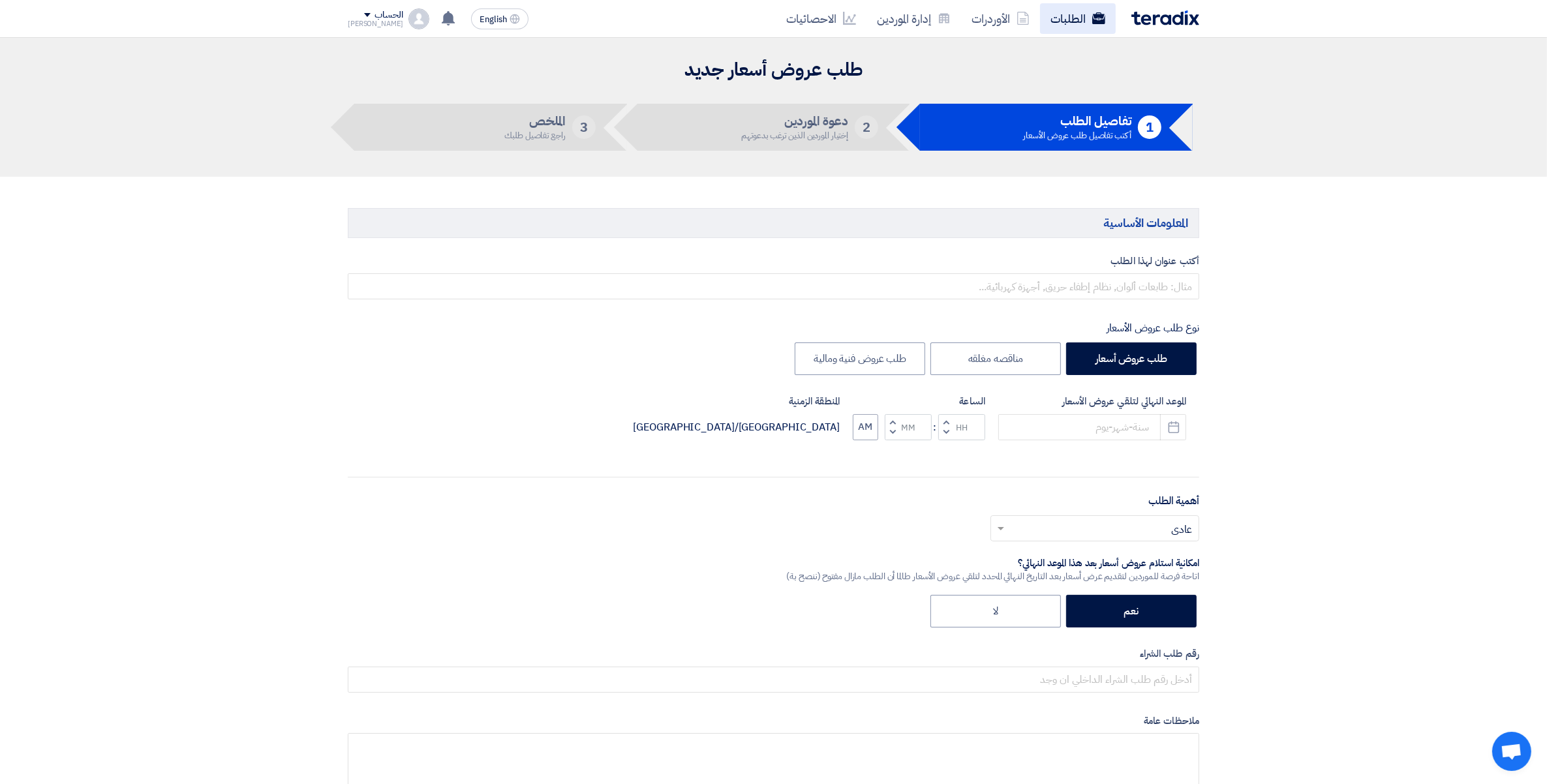
click at [1069, 12] on link "الطلبات" at bounding box center [1078, 18] width 75 height 30
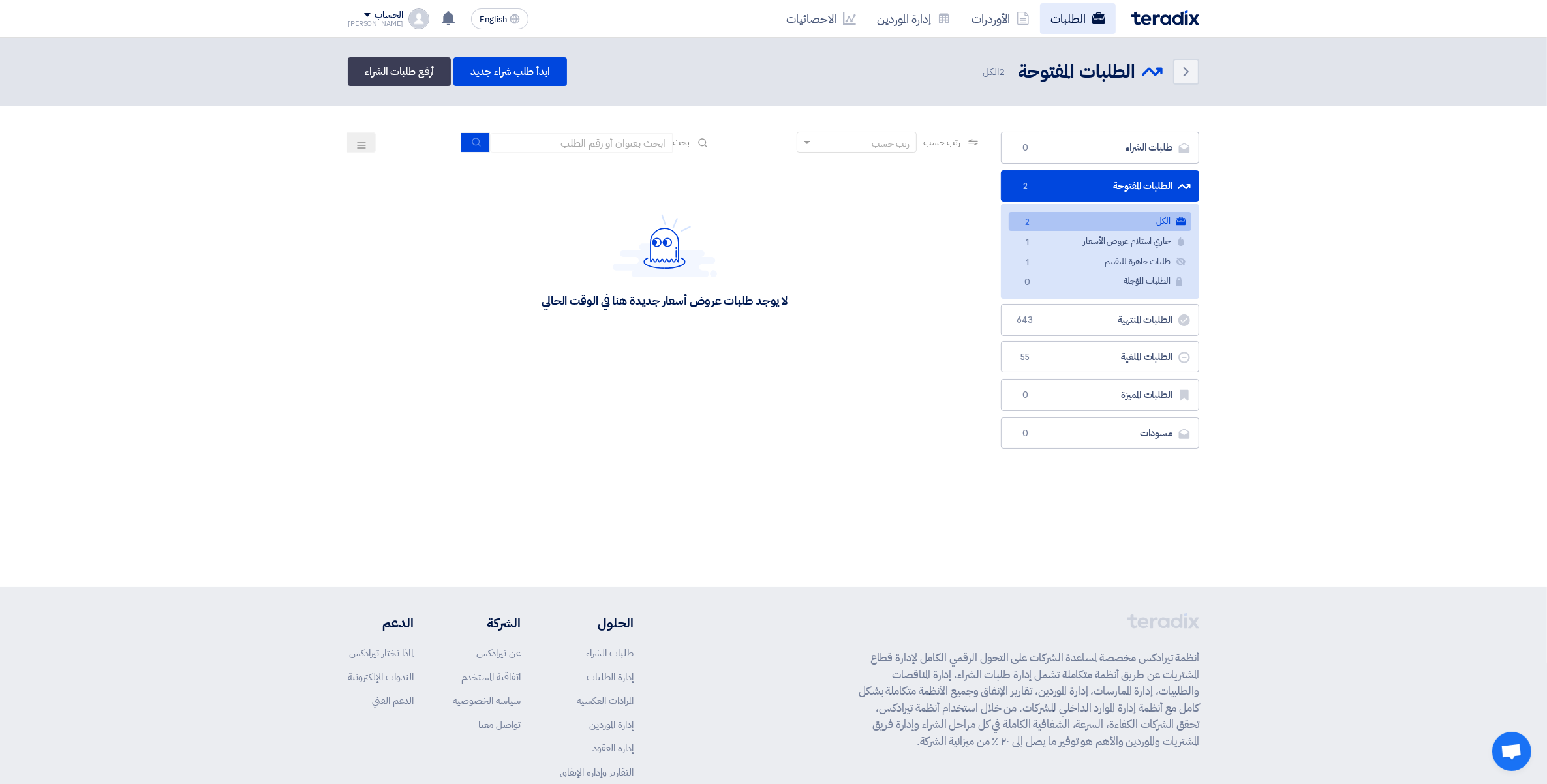
click at [1065, 18] on link "الطلبات" at bounding box center [1078, 18] width 75 height 30
click at [1067, 12] on link "الطلبات" at bounding box center [1078, 18] width 75 height 30
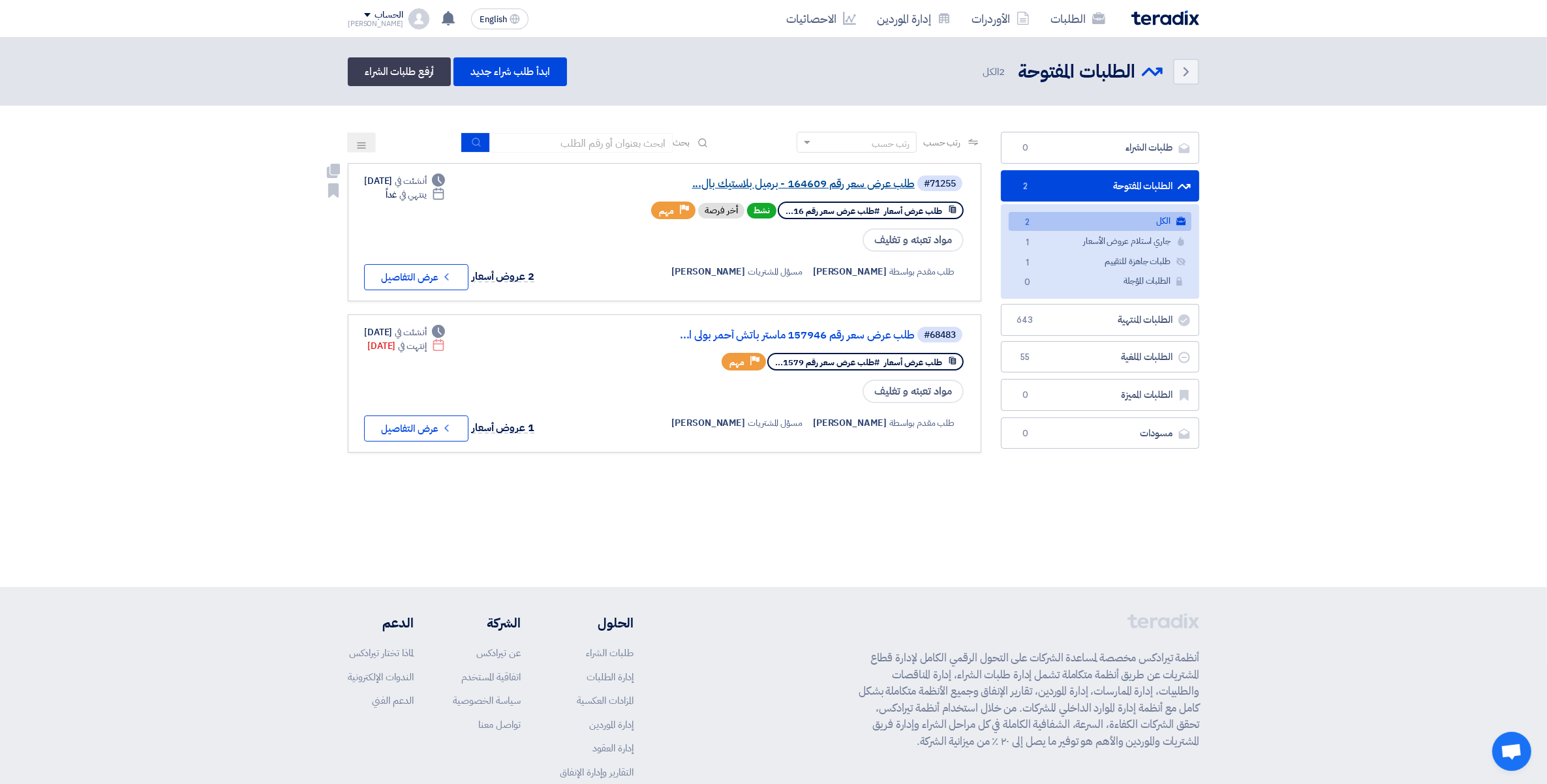
click at [847, 183] on link "طلب عرض سعر رقم 164609 - برميل بلاستيك بال..." at bounding box center [784, 184] width 261 height 12
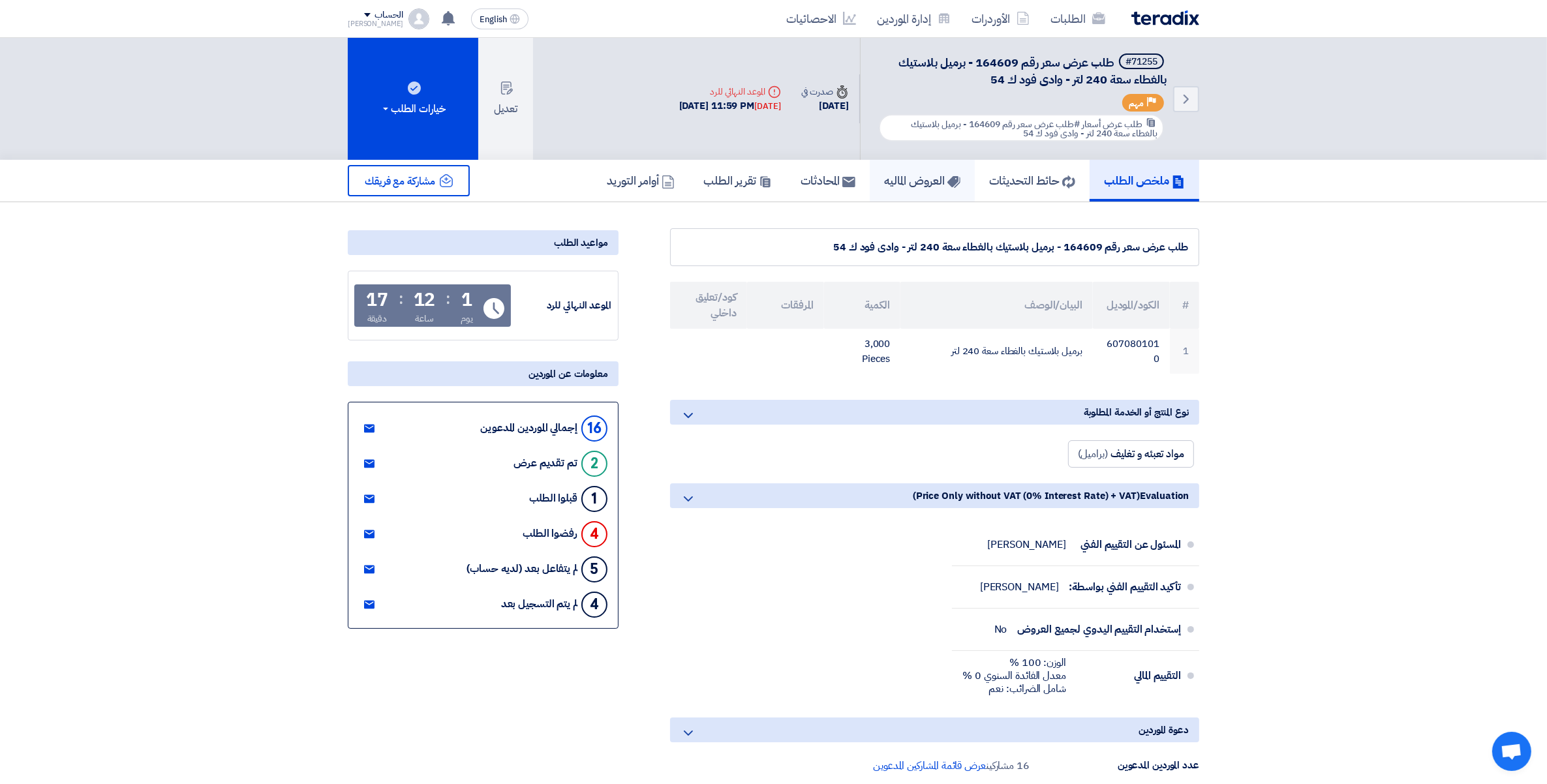
click at [939, 177] on h5 "العروض الماليه" at bounding box center [922, 180] width 76 height 15
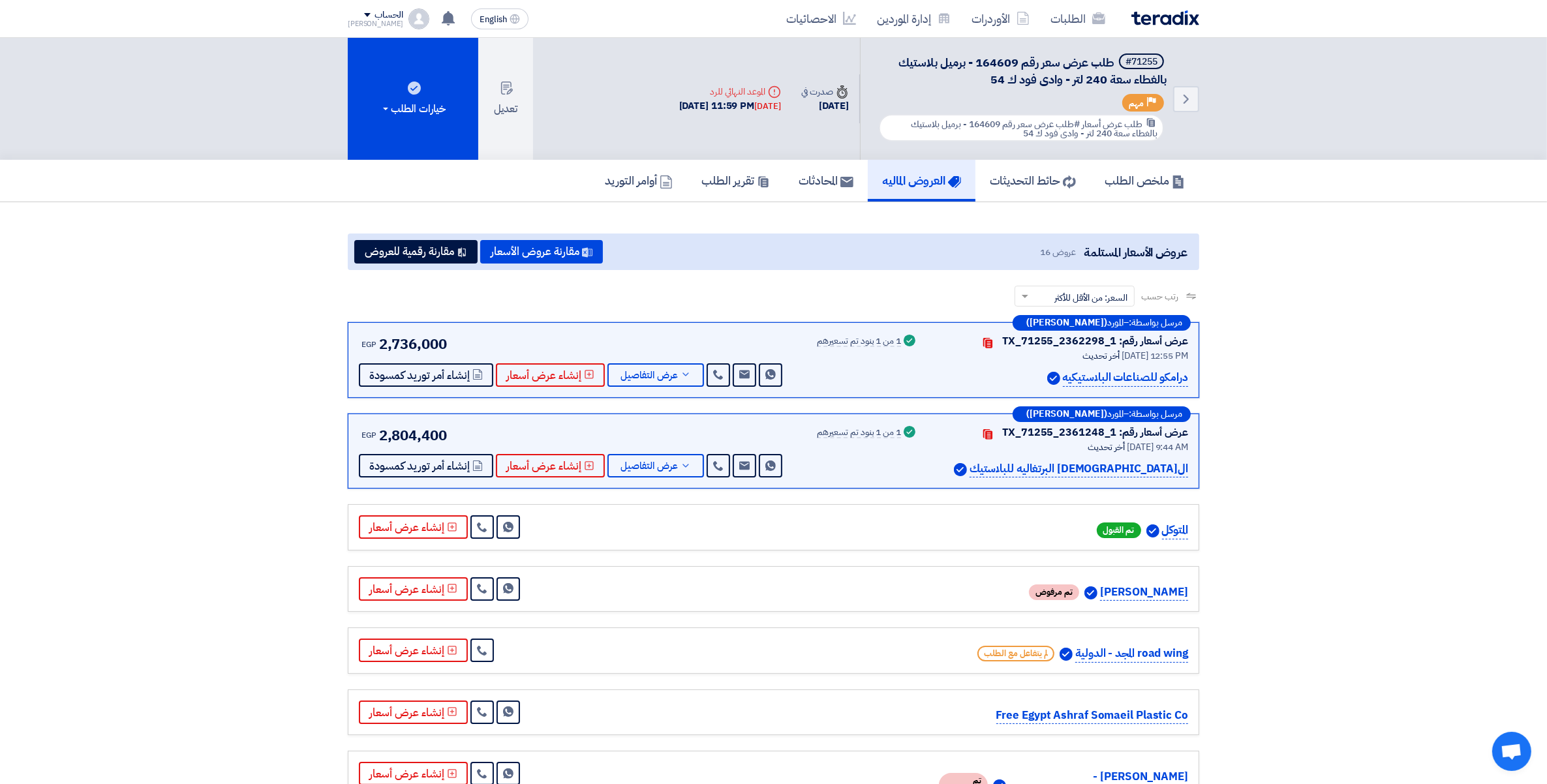
drag, startPoint x: 0, startPoint y: 478, endPoint x: 77, endPoint y: 438, distance: 86.8
click at [1159, 163] on link "ملخص الطلب" at bounding box center [1145, 180] width 109 height 42
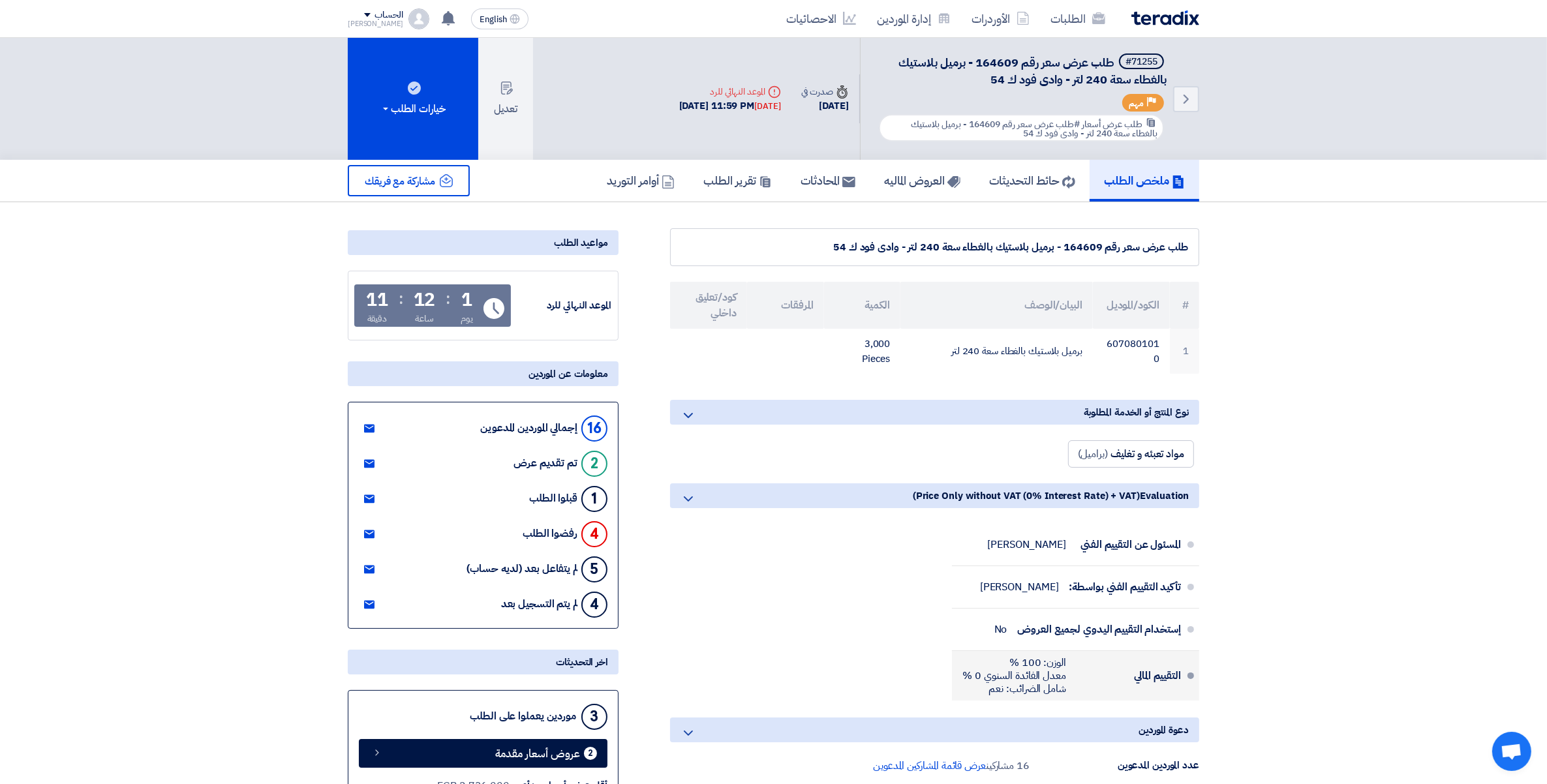
scroll to position [326, 0]
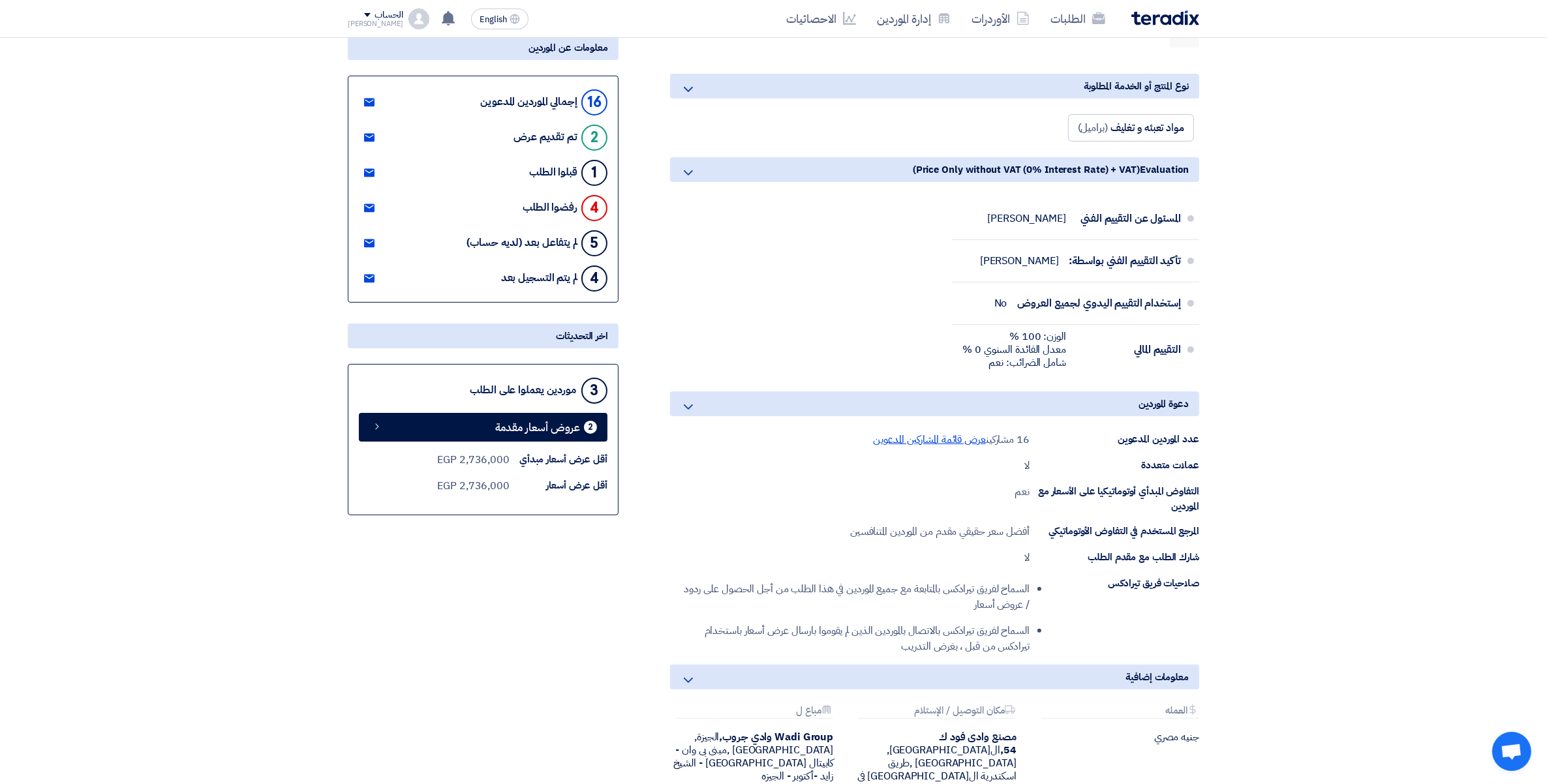
click at [924, 432] on span "عرض قائمة المشاركين المدعوين" at bounding box center [929, 439] width 113 height 16
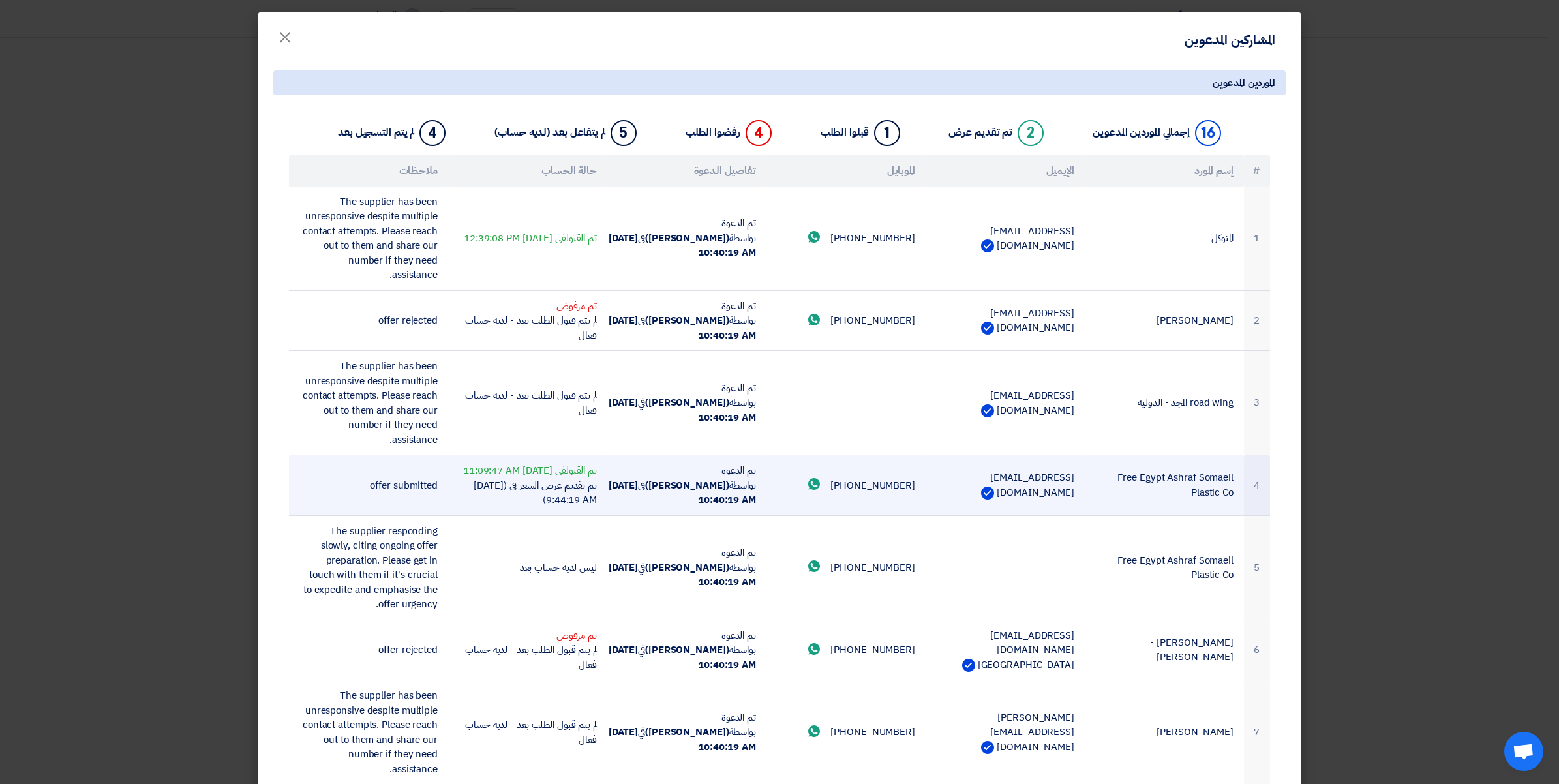
click at [1214, 486] on td "Free Egypt Ashraf Somaeil Plastic Co" at bounding box center [1164, 485] width 159 height 61
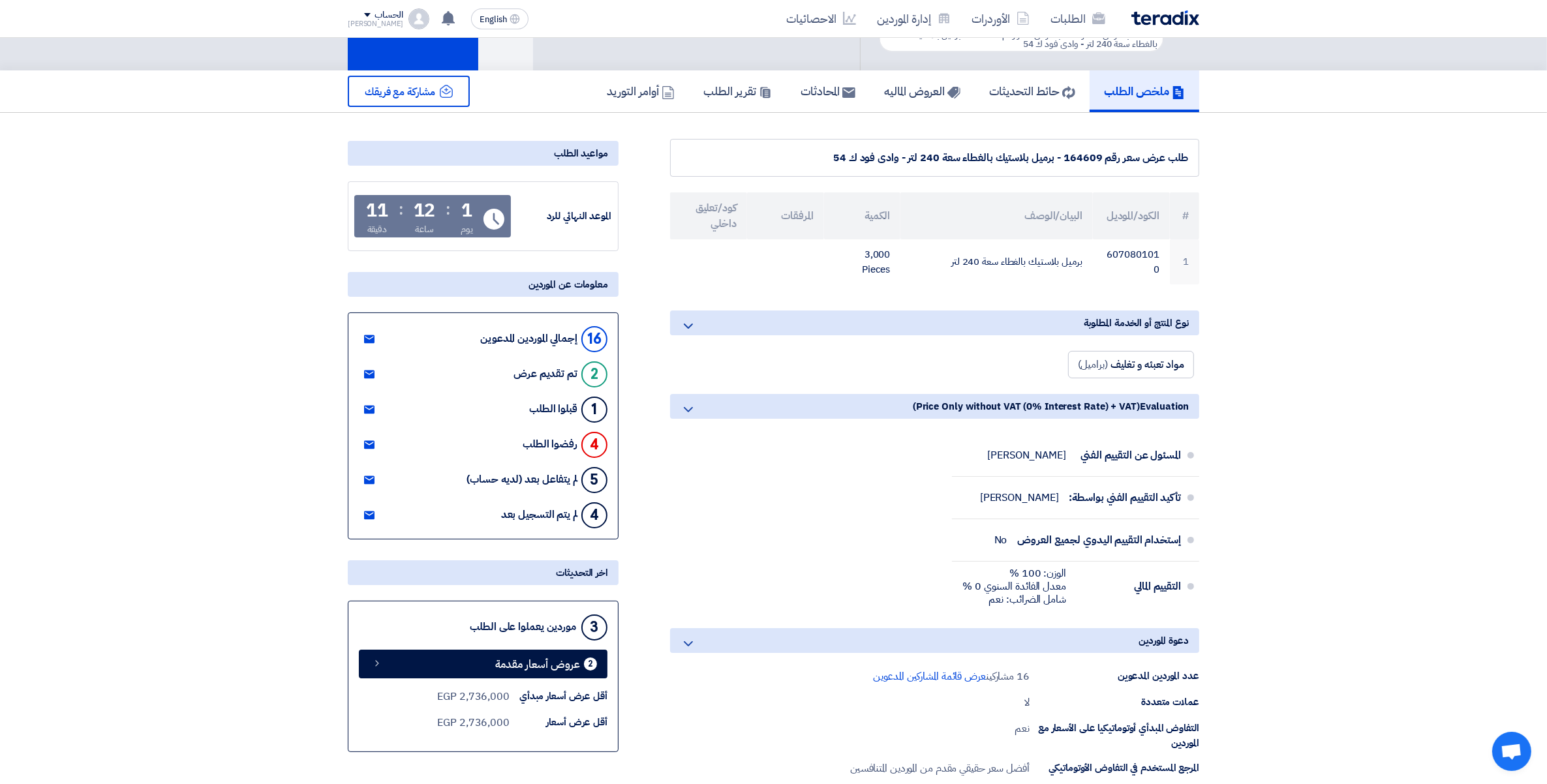
scroll to position [82, 0]
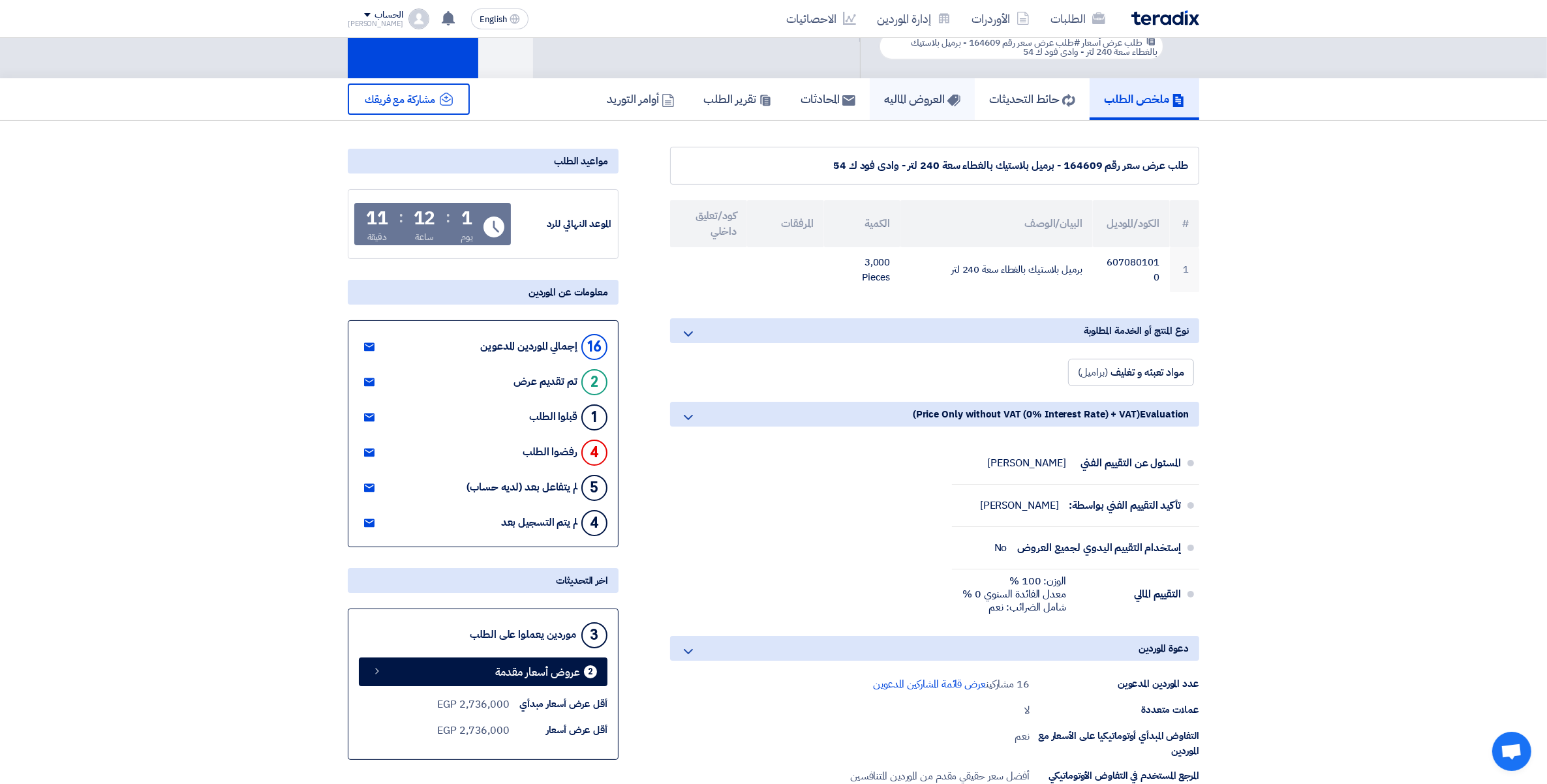
click at [892, 95] on h5 "العروض الماليه" at bounding box center [922, 98] width 76 height 15
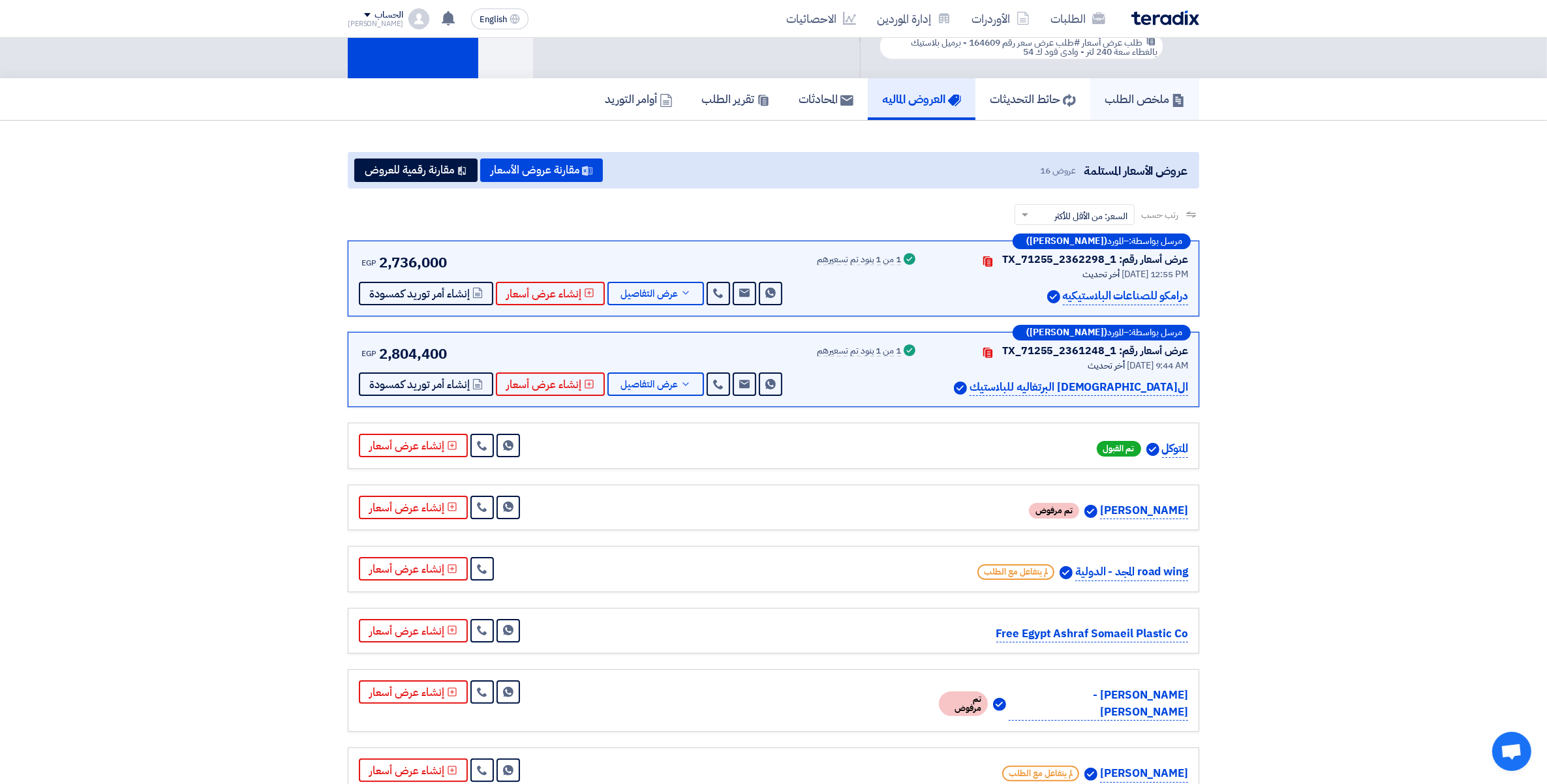
click at [1145, 100] on h5 "ملخص الطلب" at bounding box center [1145, 98] width 80 height 15
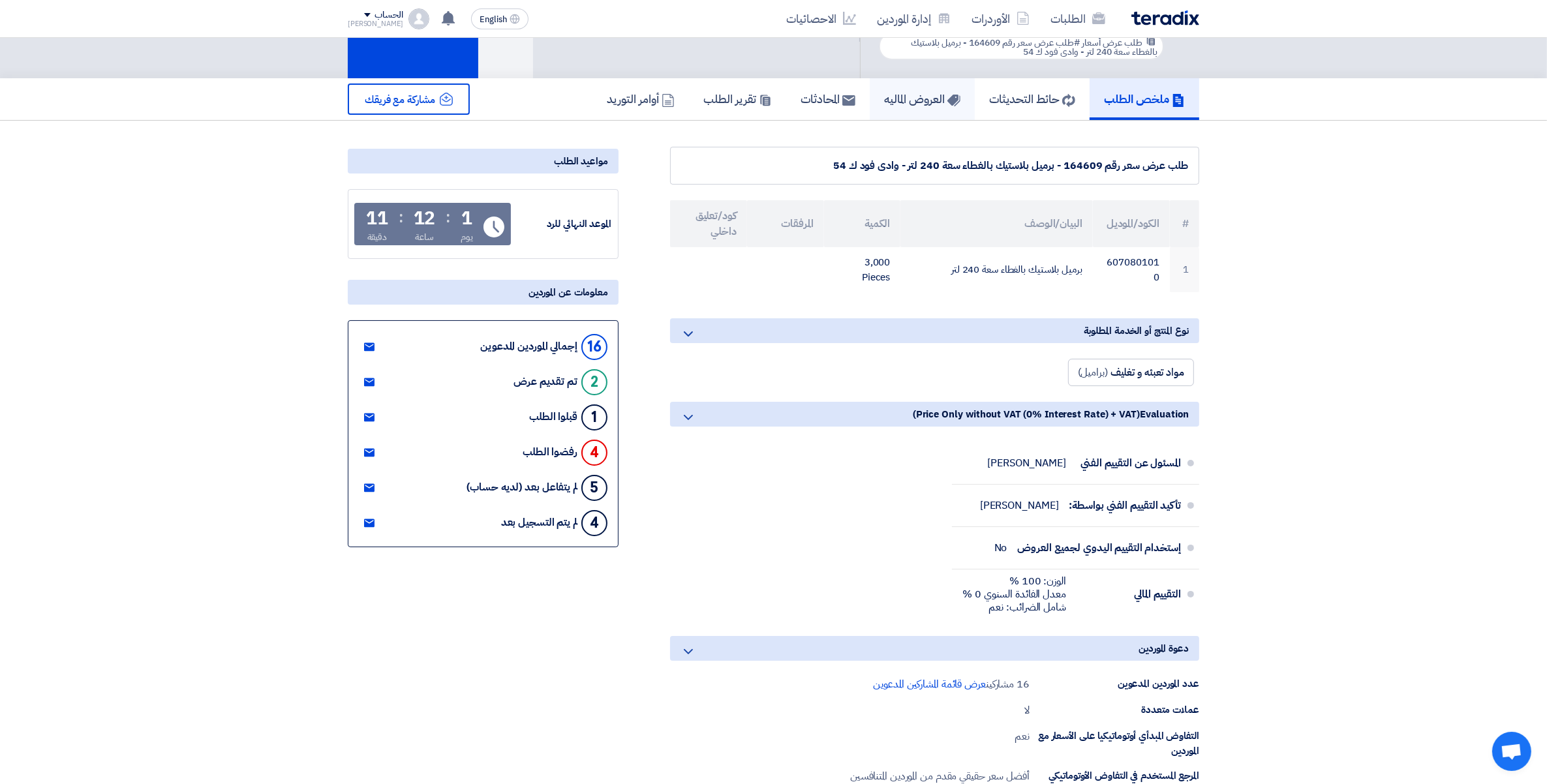
click at [931, 102] on h5 "العروض الماليه" at bounding box center [922, 98] width 76 height 15
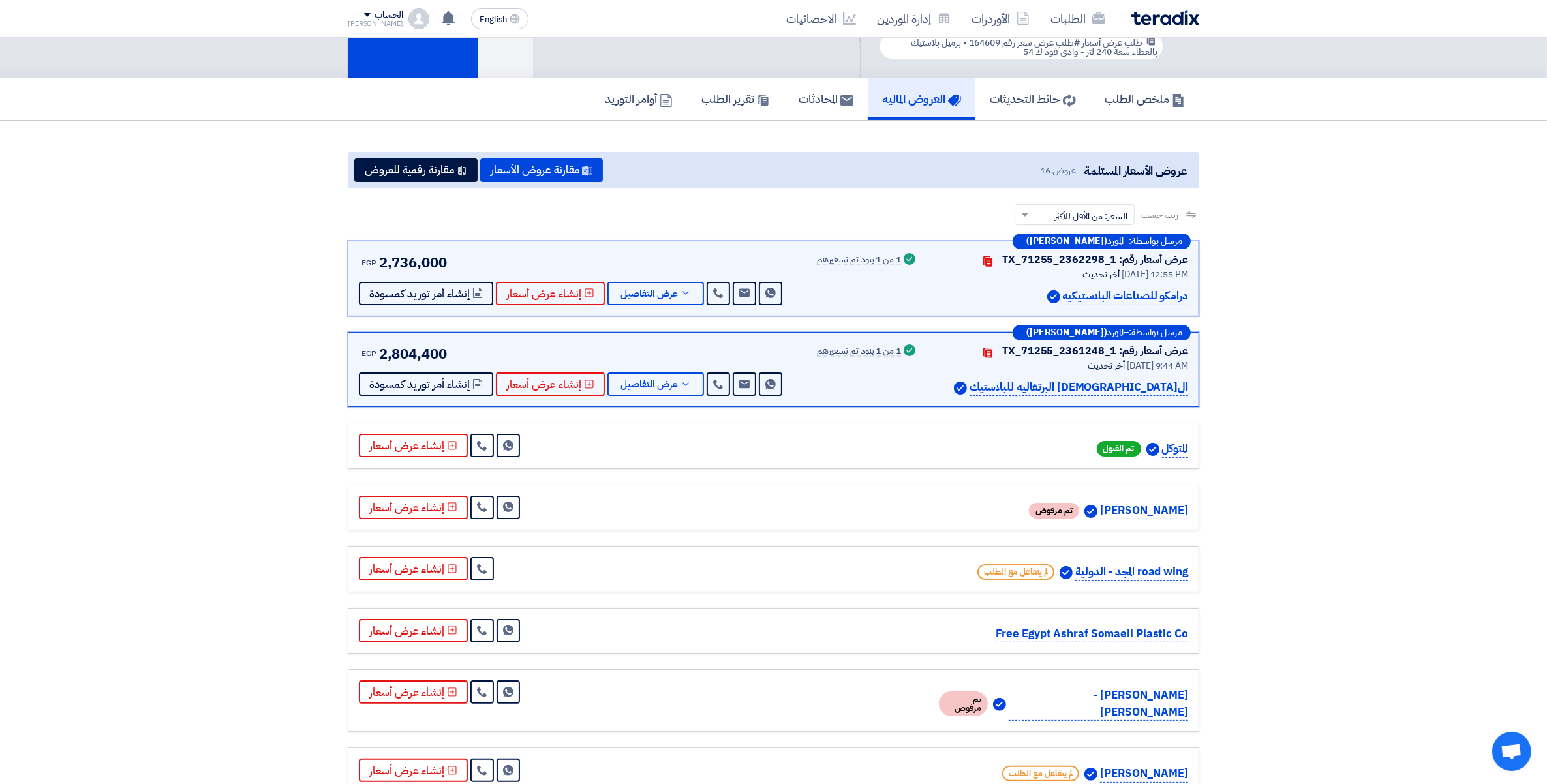
click at [1316, 313] on section "عروض الأسعار المستلمة عروض 16 مقارنة عروض الأسعار مقارنة رقمية للعروض رتب حسب ر…" at bounding box center [774, 719] width 1547 height 1198
click at [1064, 22] on link "الطلبات" at bounding box center [1078, 18] width 75 height 30
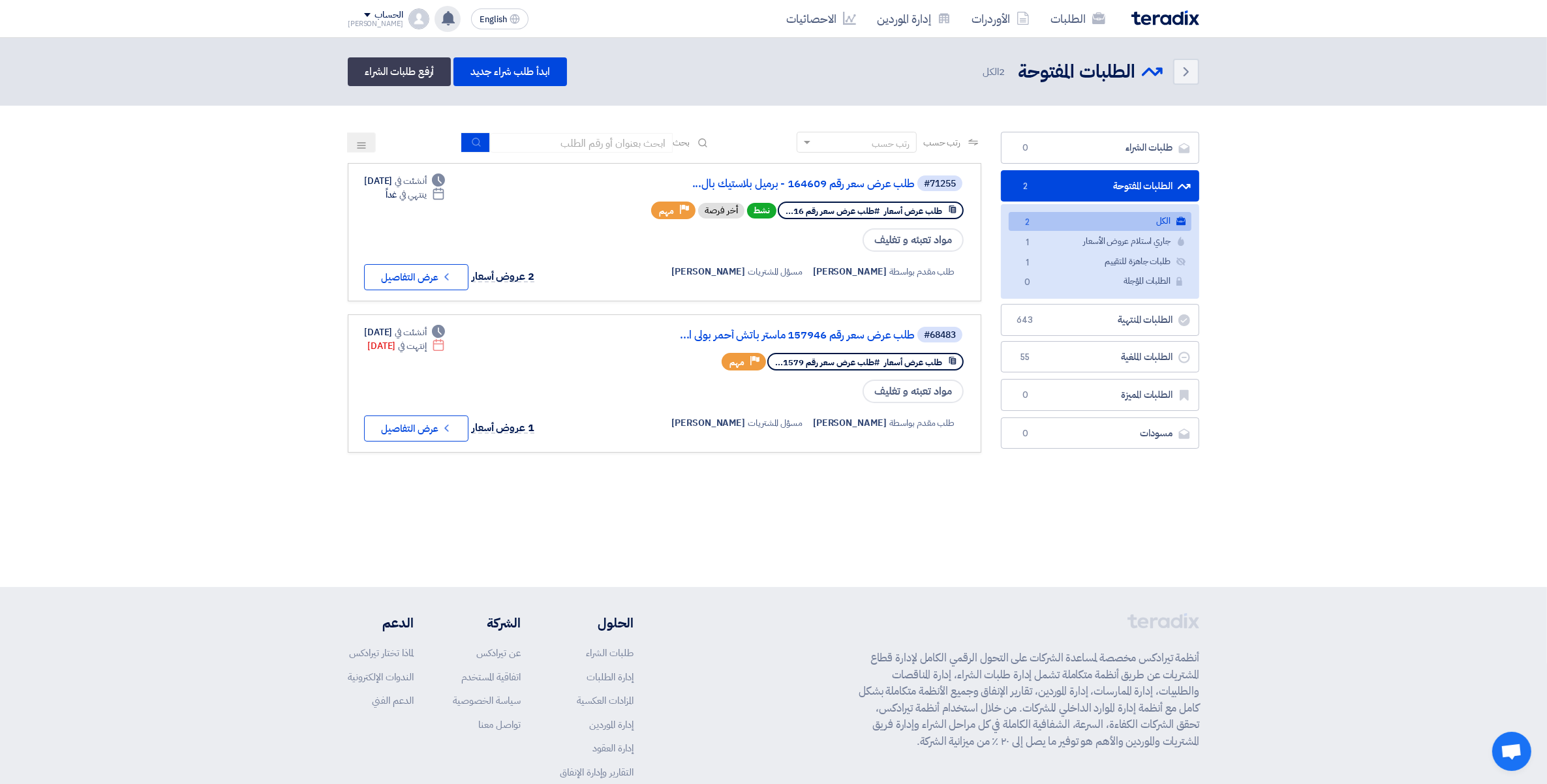
click at [442, 19] on use at bounding box center [448, 18] width 13 height 14
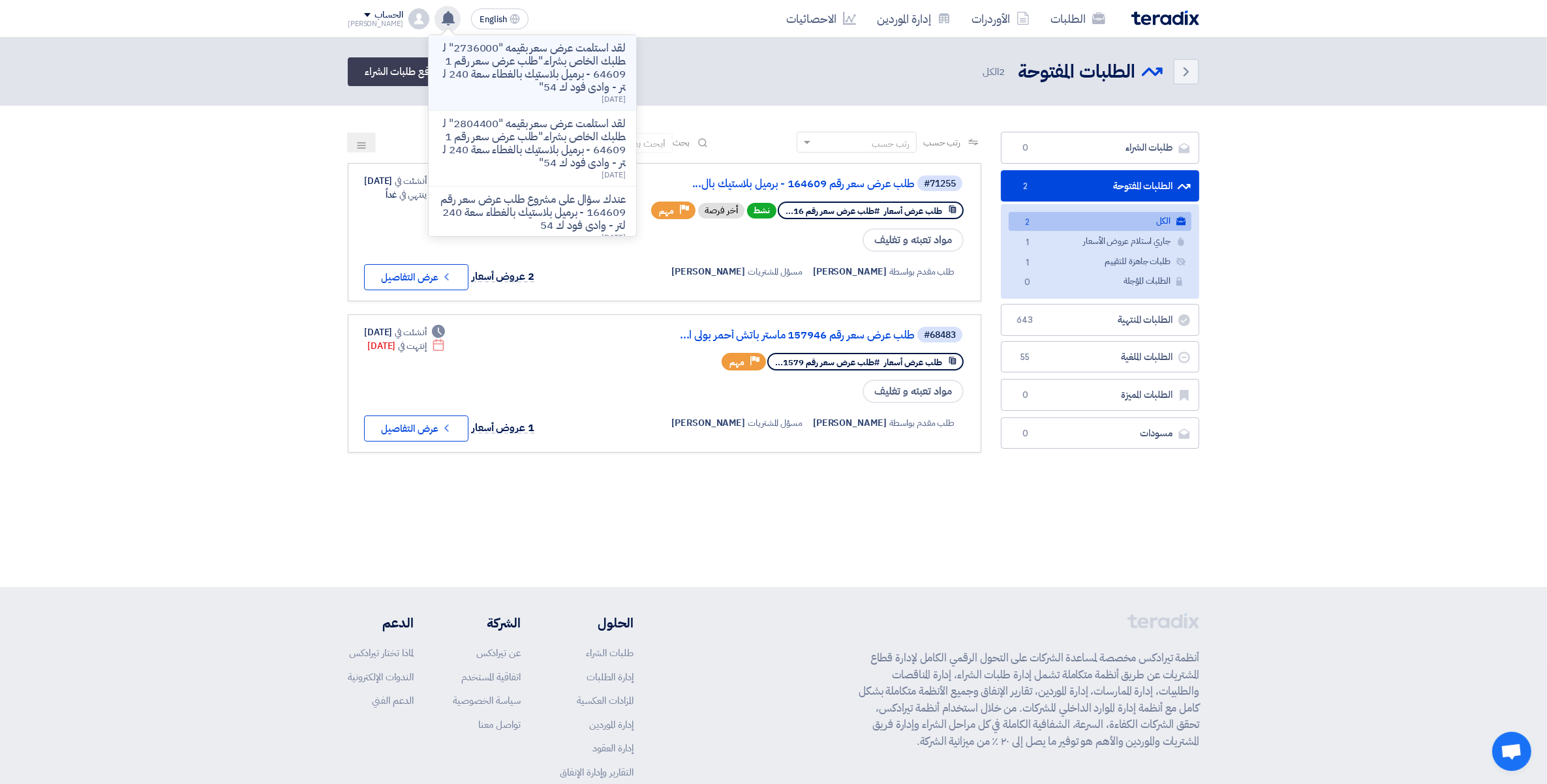
click at [535, 70] on p "لقد استلمت عرض سعر بقيمه "2736000" لطلبك الخاص بشراء."طلب عرض سعر رقم 164609 - …" at bounding box center [532, 68] width 187 height 52
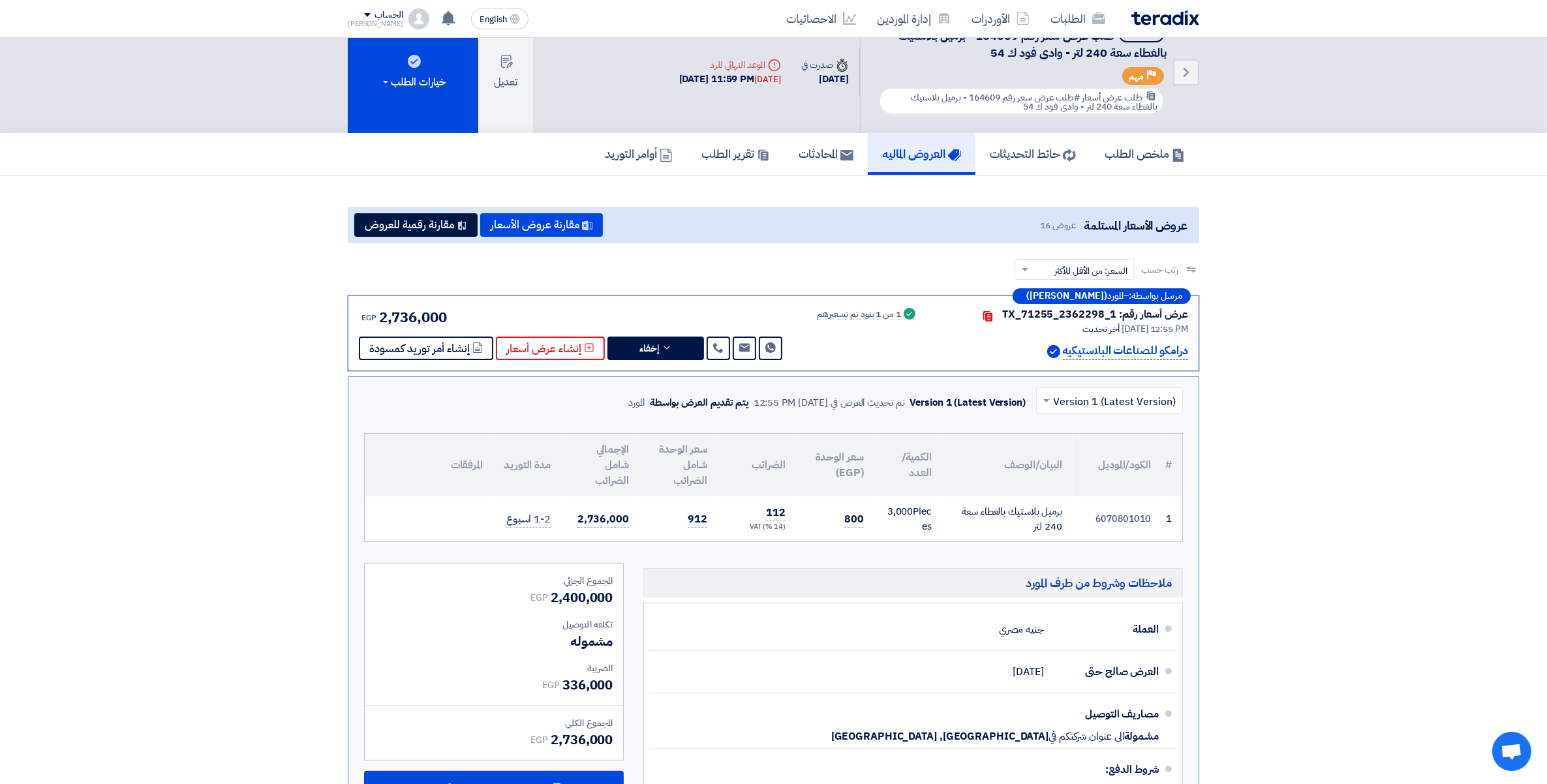
scroll to position [112, 0]
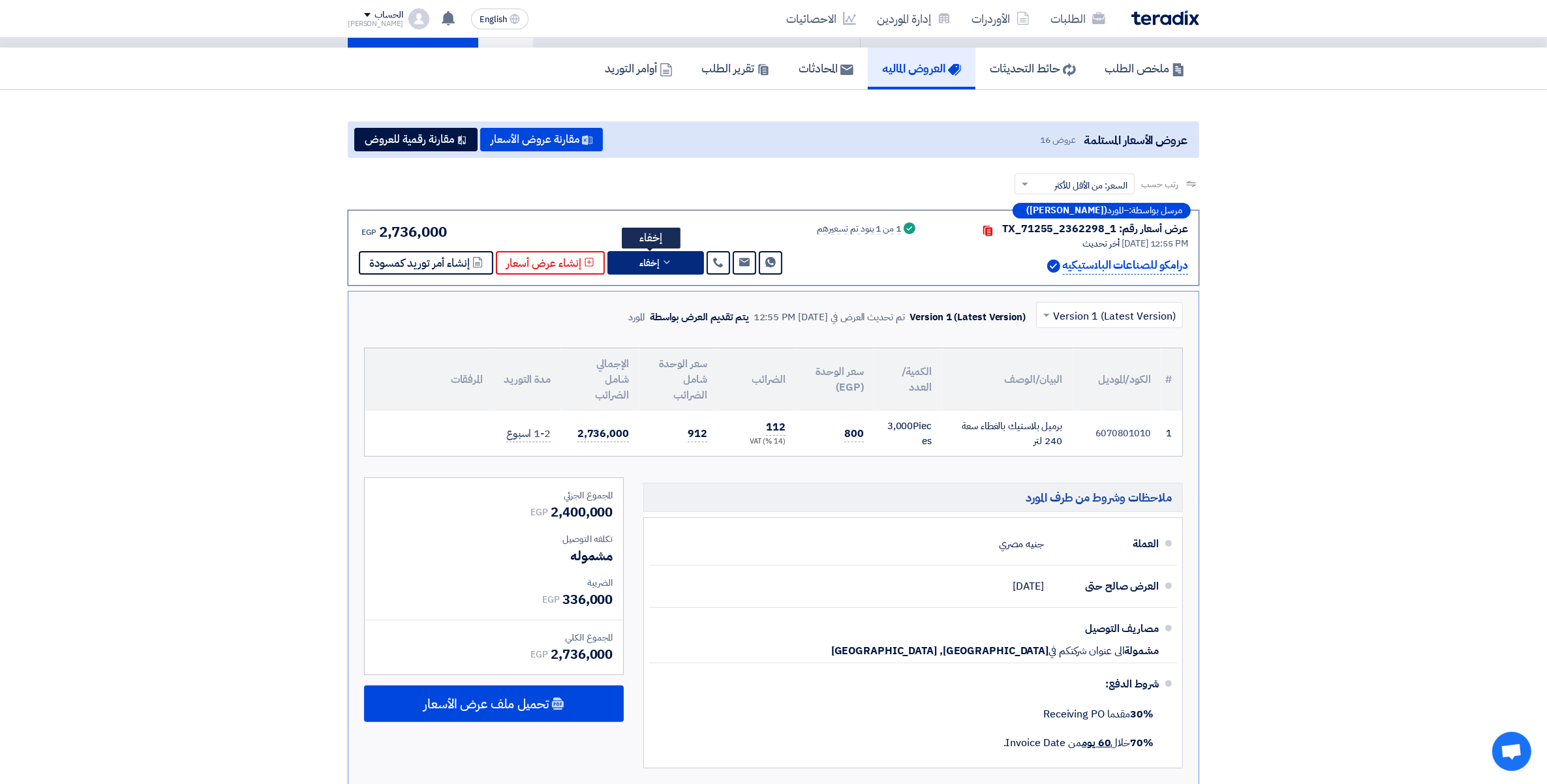
click at [664, 263] on icon at bounding box center [666, 261] width 10 height 10
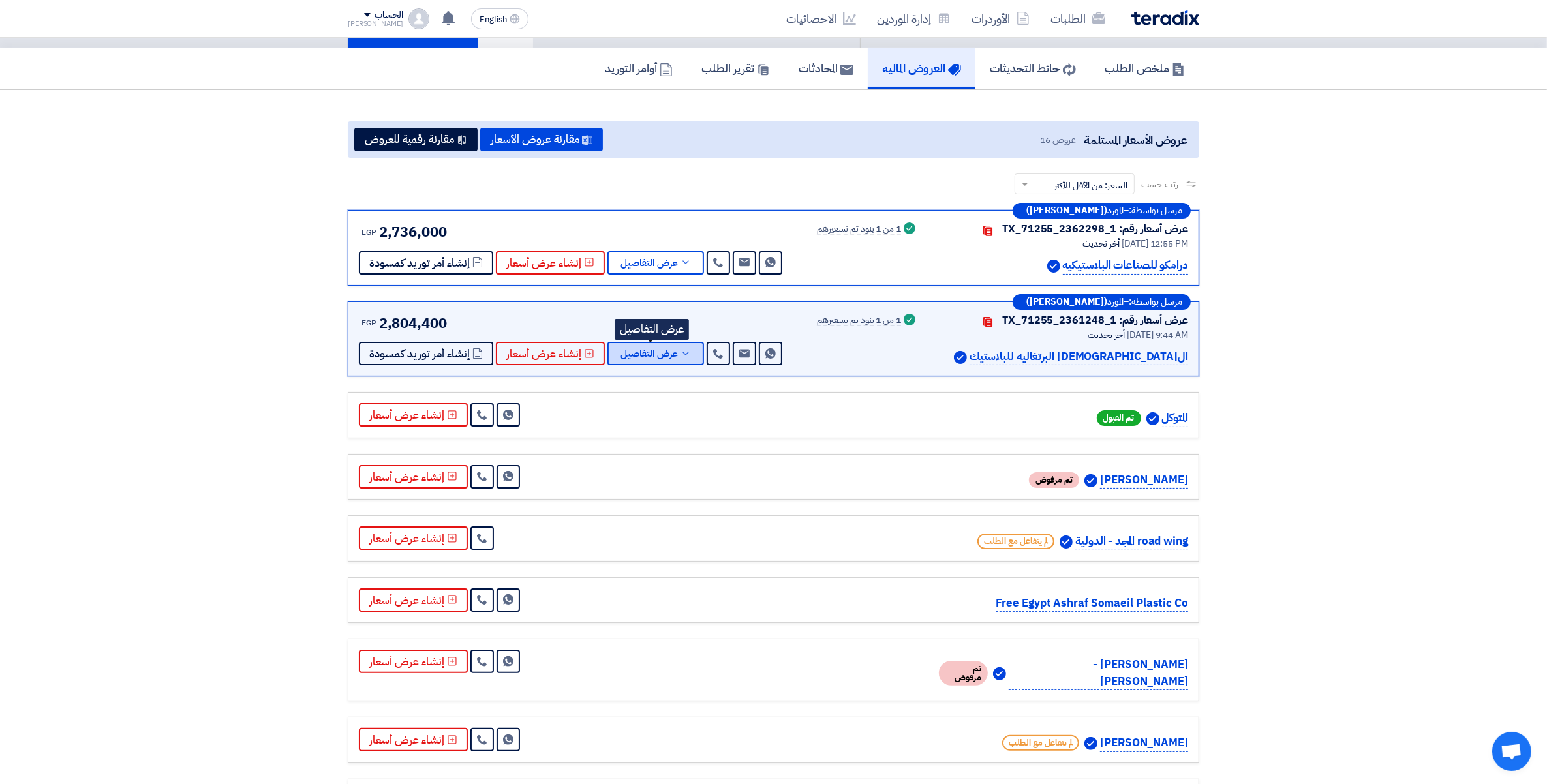
click at [665, 349] on span "عرض التفاصيل" at bounding box center [649, 354] width 58 height 10
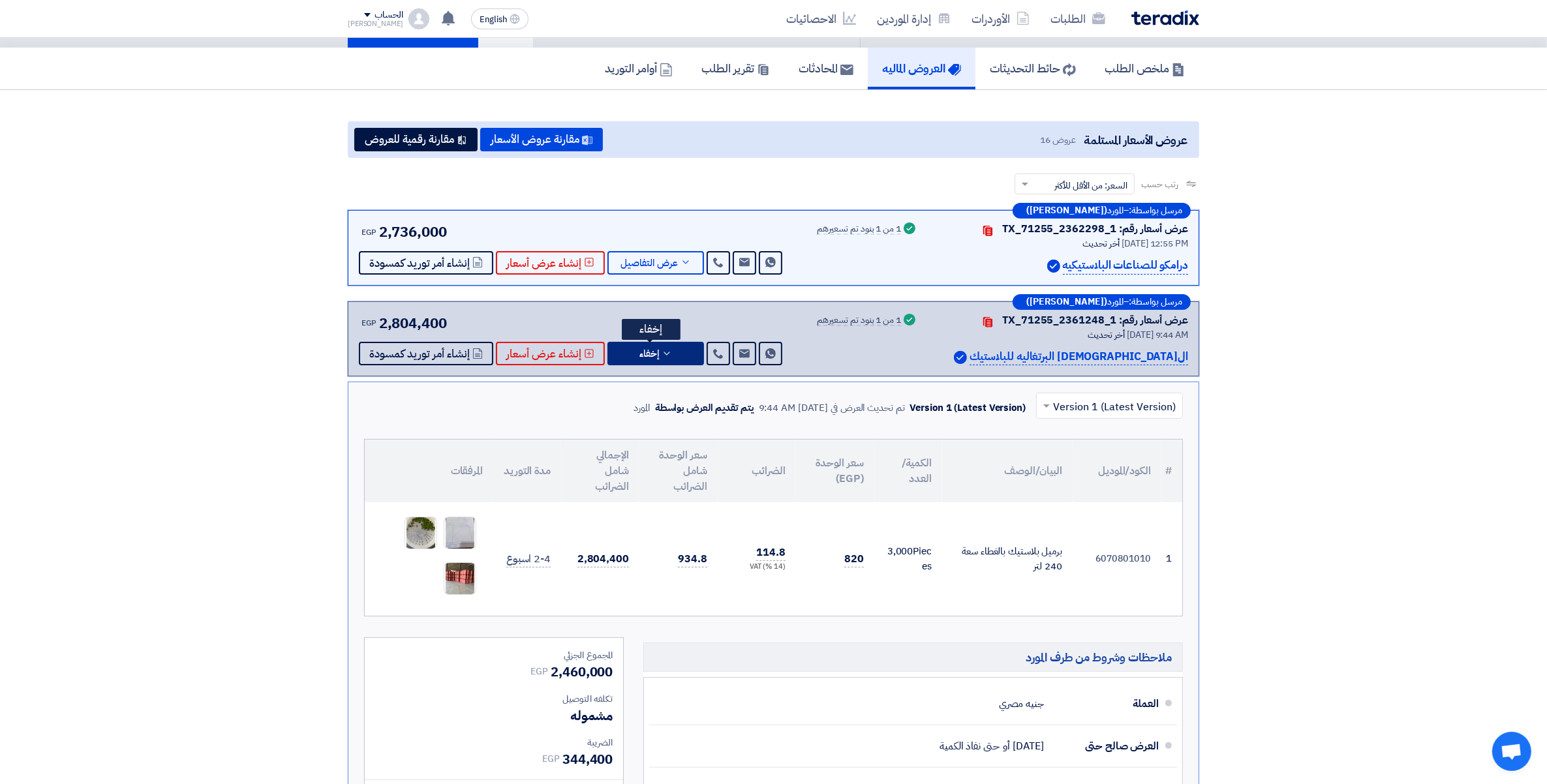
click at [684, 360] on button "إخفاء" at bounding box center [656, 353] width 96 height 23
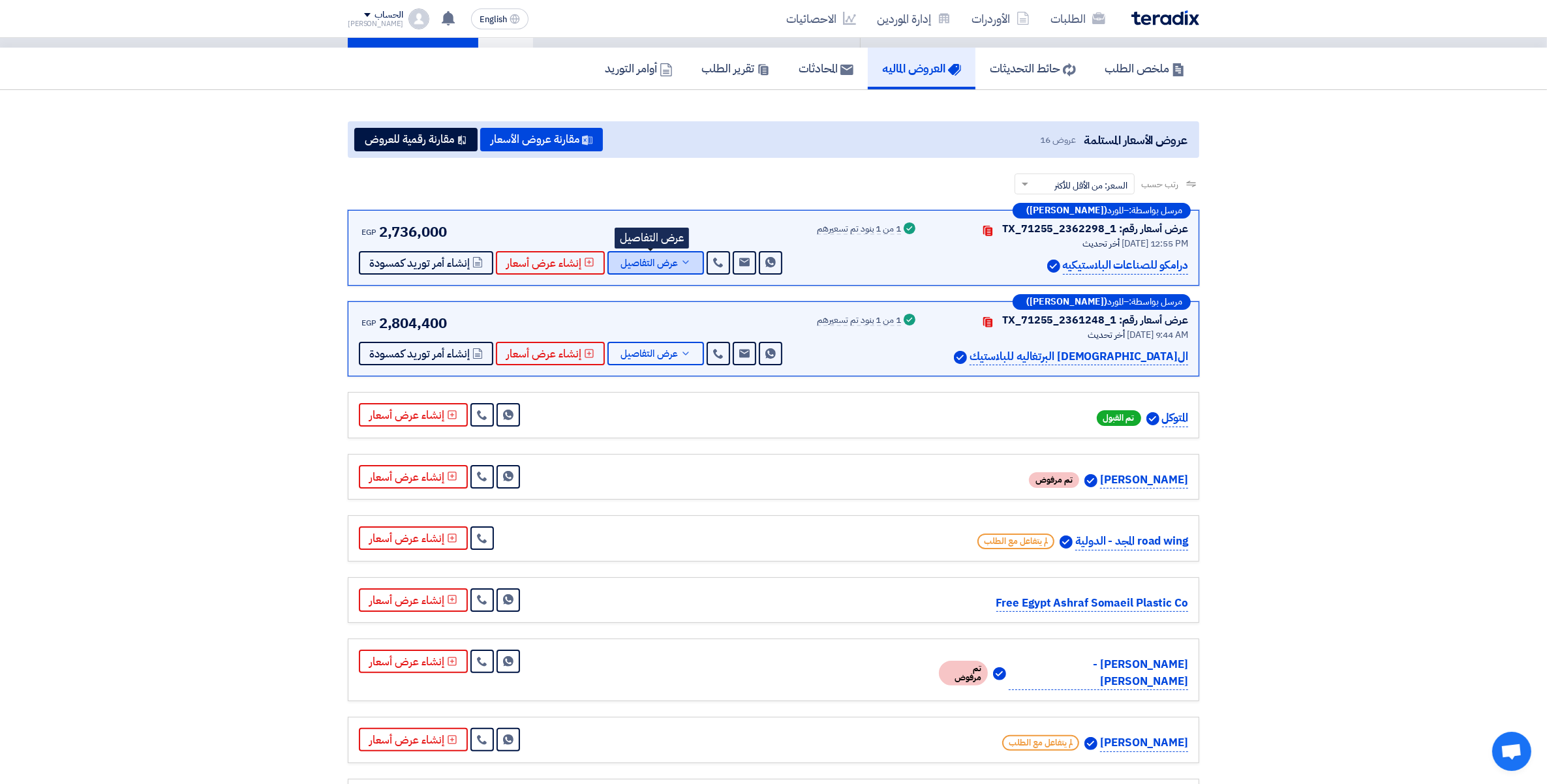
click at [686, 266] on button "عرض التفاصيل" at bounding box center [656, 263] width 96 height 23
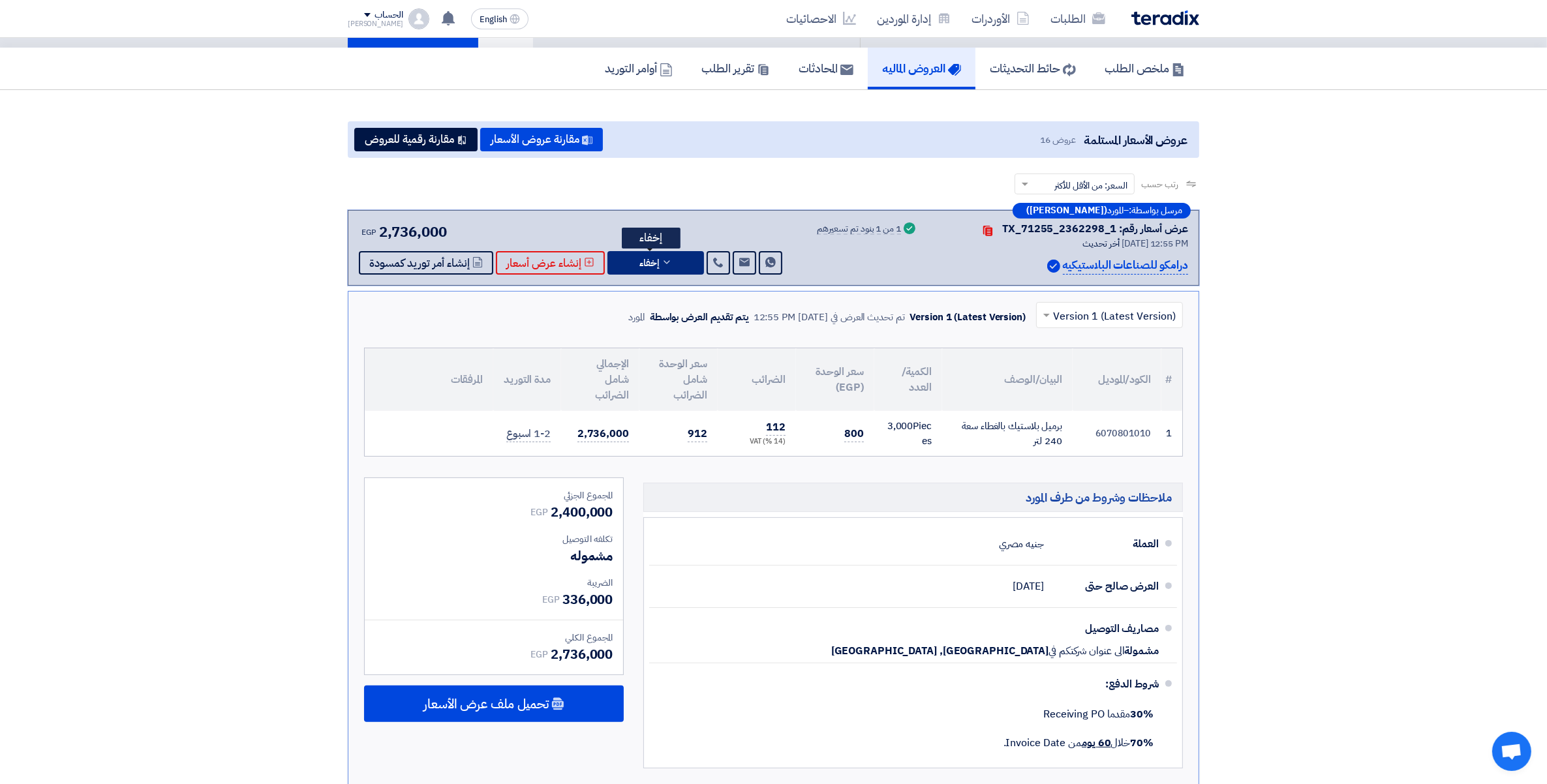
click at [686, 265] on button "إخفاء" at bounding box center [656, 263] width 96 height 23
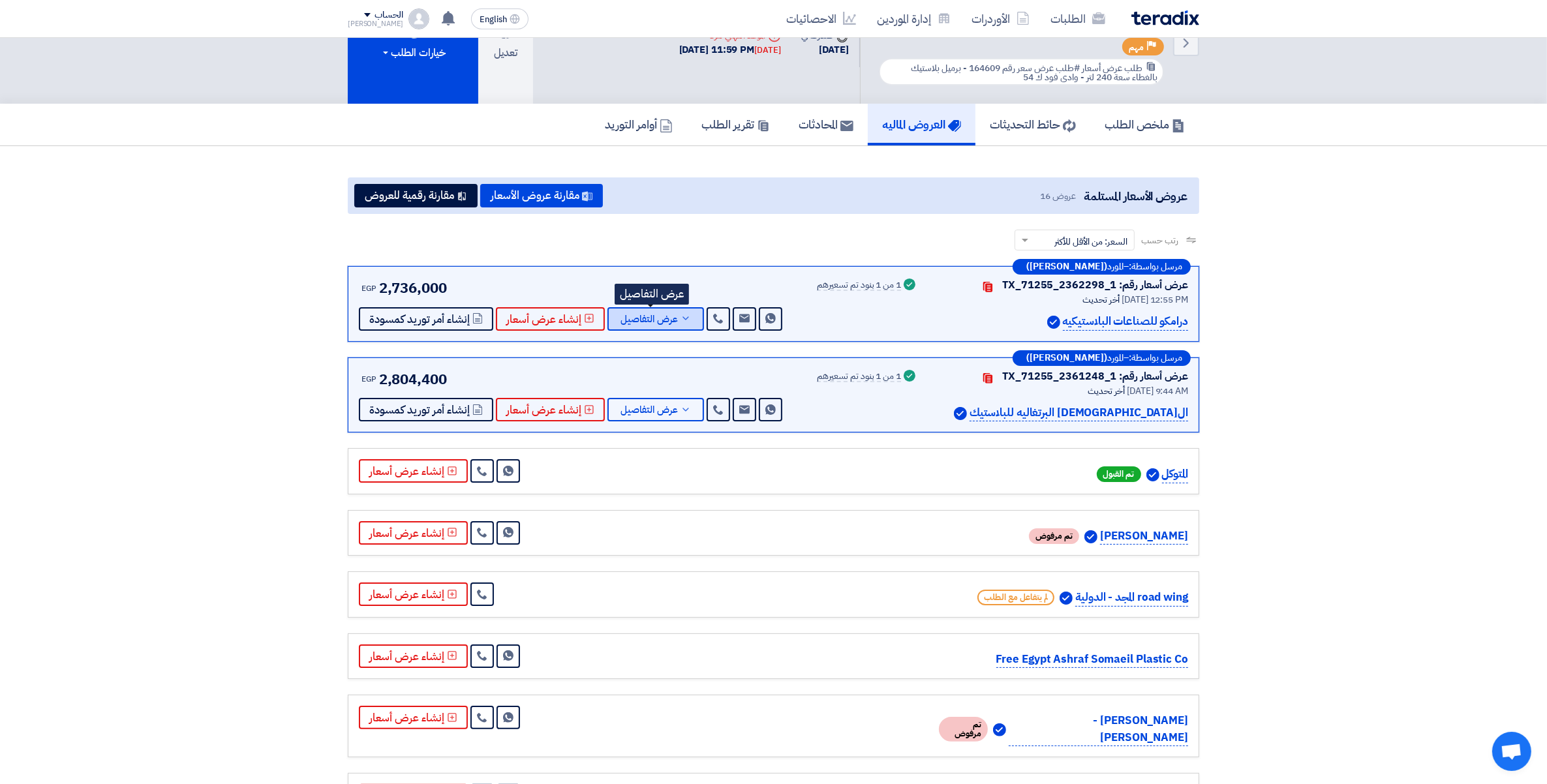
scroll to position [0, 0]
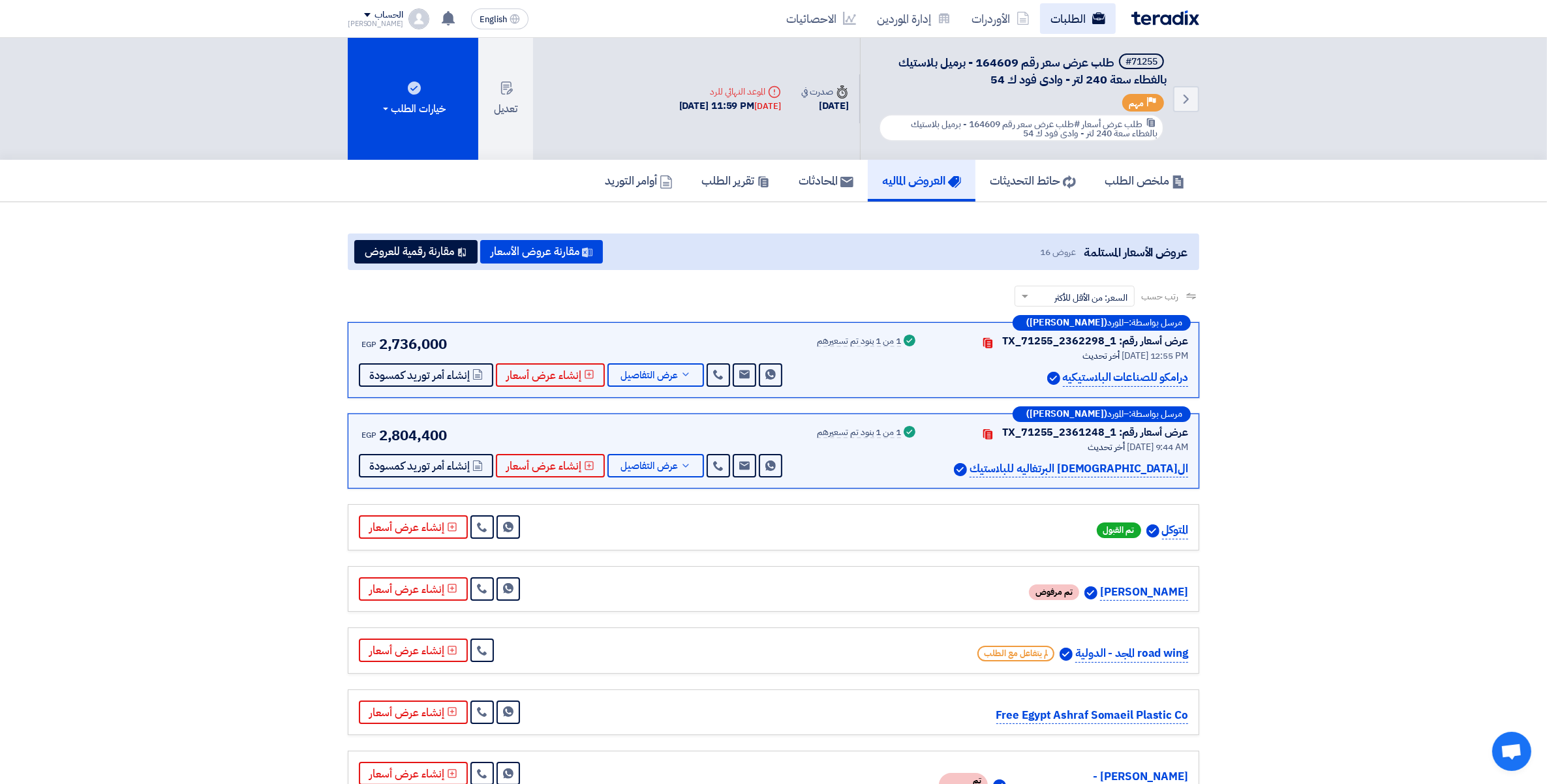
click at [1077, 23] on link "الطلبات" at bounding box center [1078, 18] width 75 height 30
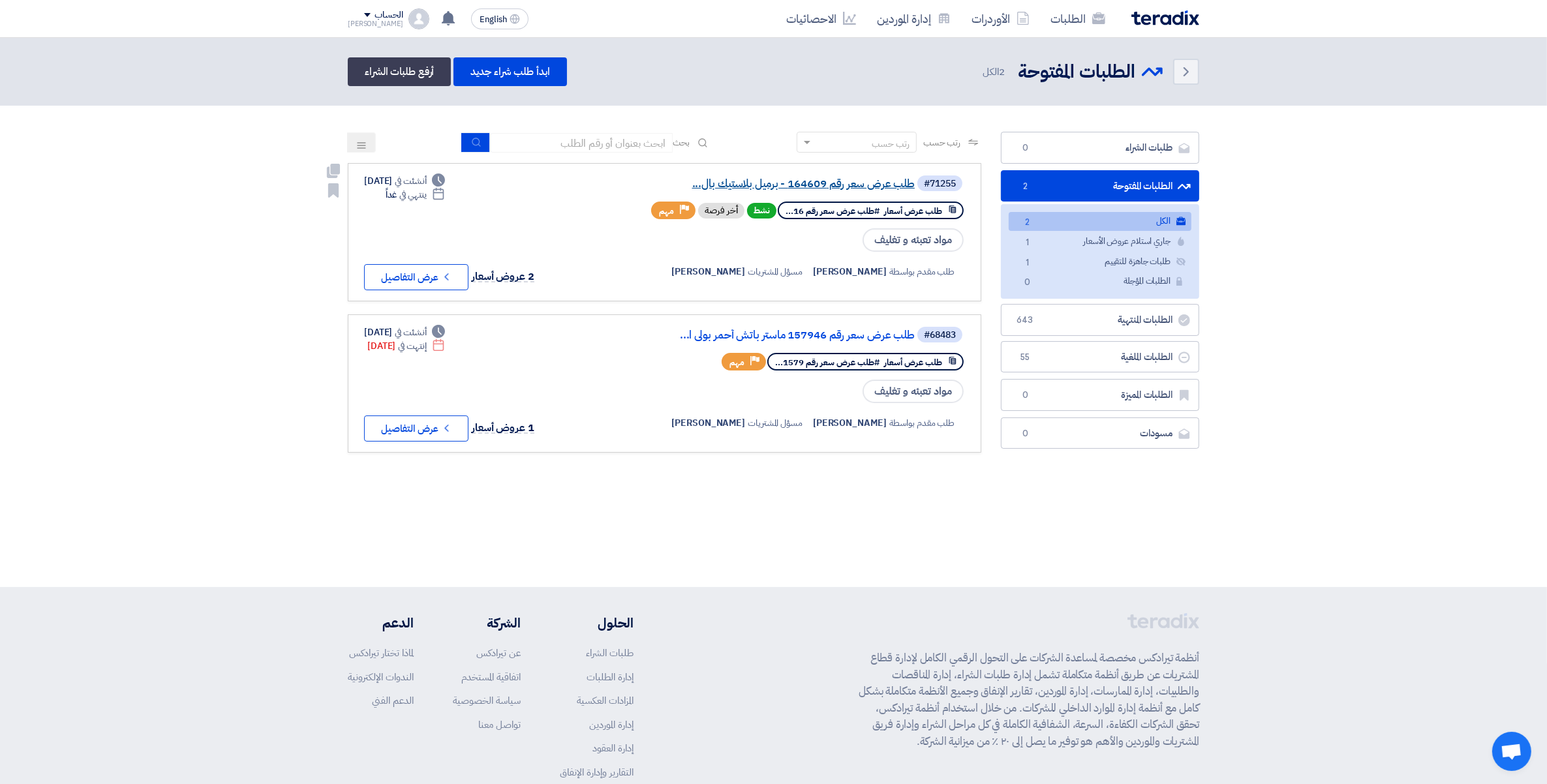
click at [851, 181] on link "طلب عرض سعر رقم 164609 - برميل بلاستيك بال..." at bounding box center [784, 184] width 261 height 12
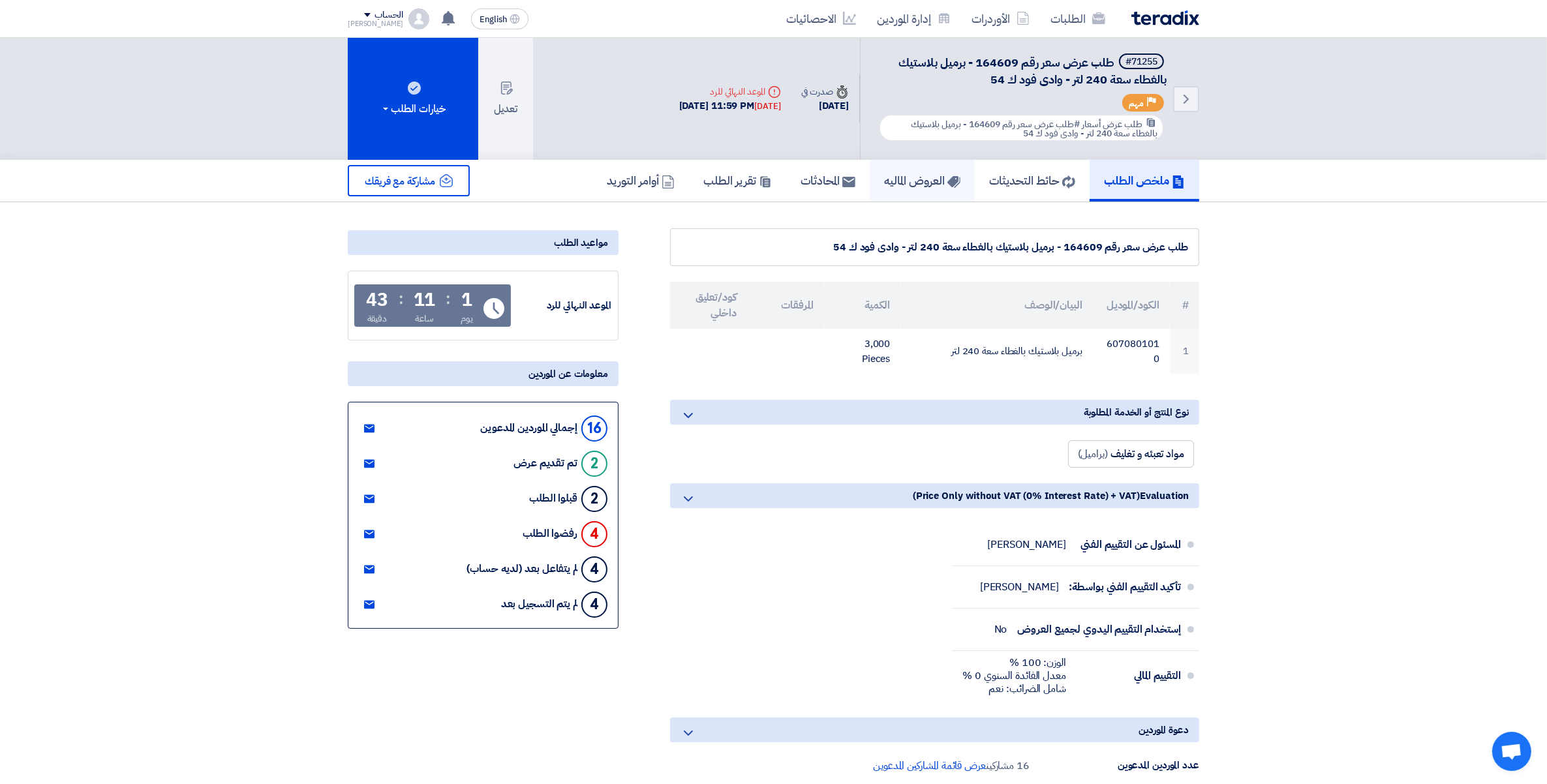
click at [963, 170] on link "العروض الماليه" at bounding box center [922, 180] width 105 height 42
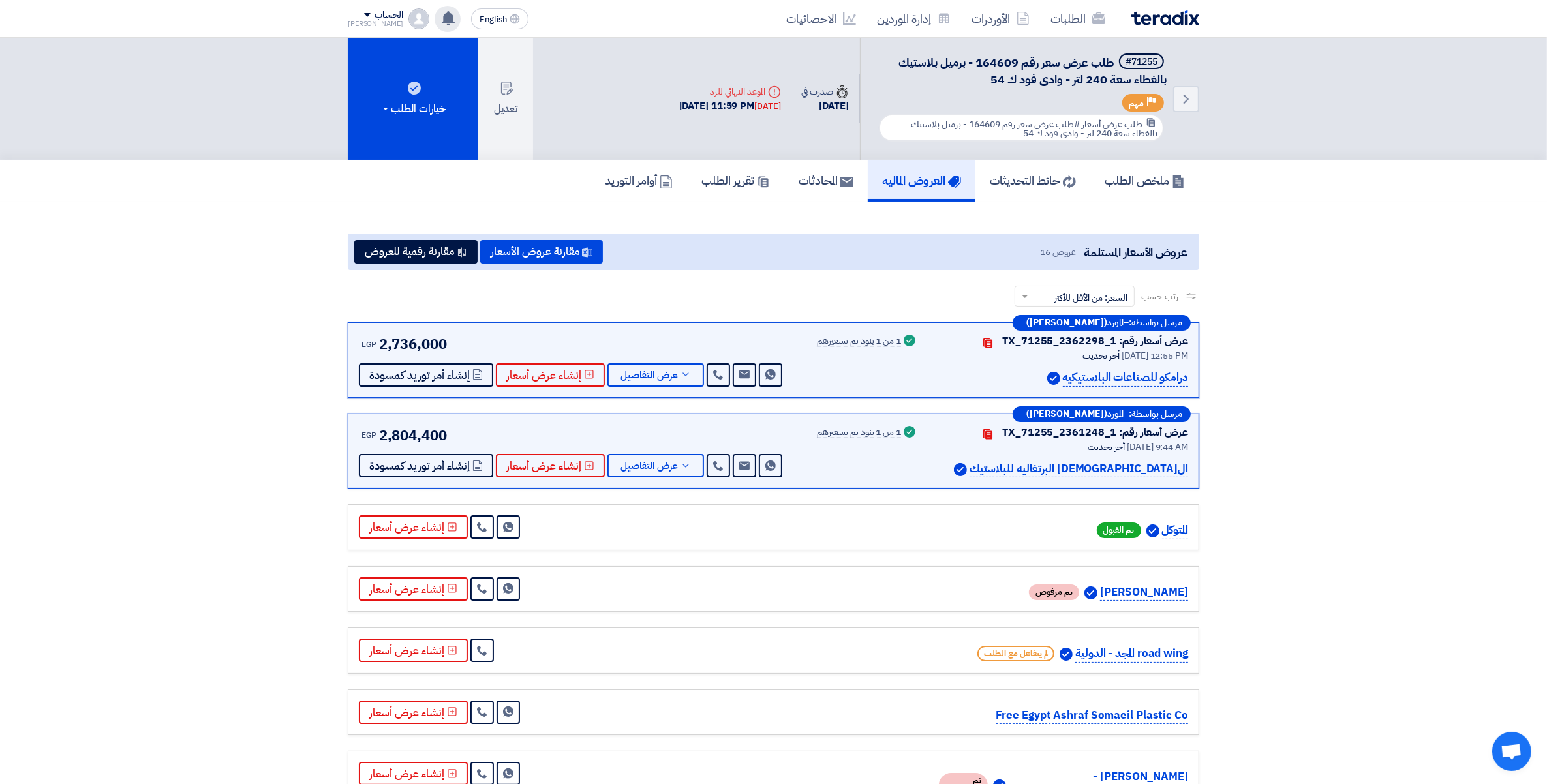
click at [442, 20] on use at bounding box center [448, 18] width 13 height 14
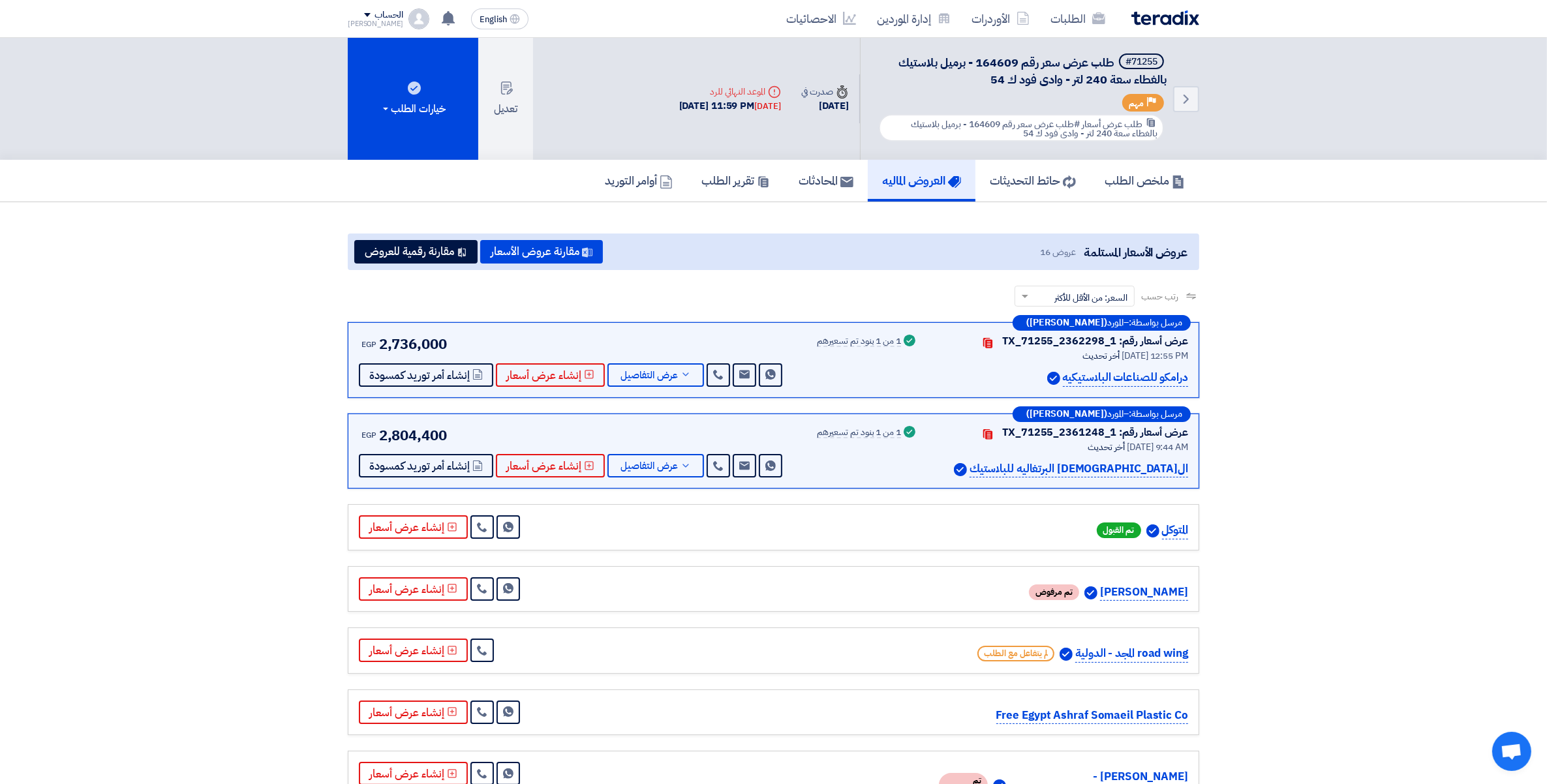
click at [1142, 177] on h5 "ملخص الطلب" at bounding box center [1145, 180] width 80 height 15
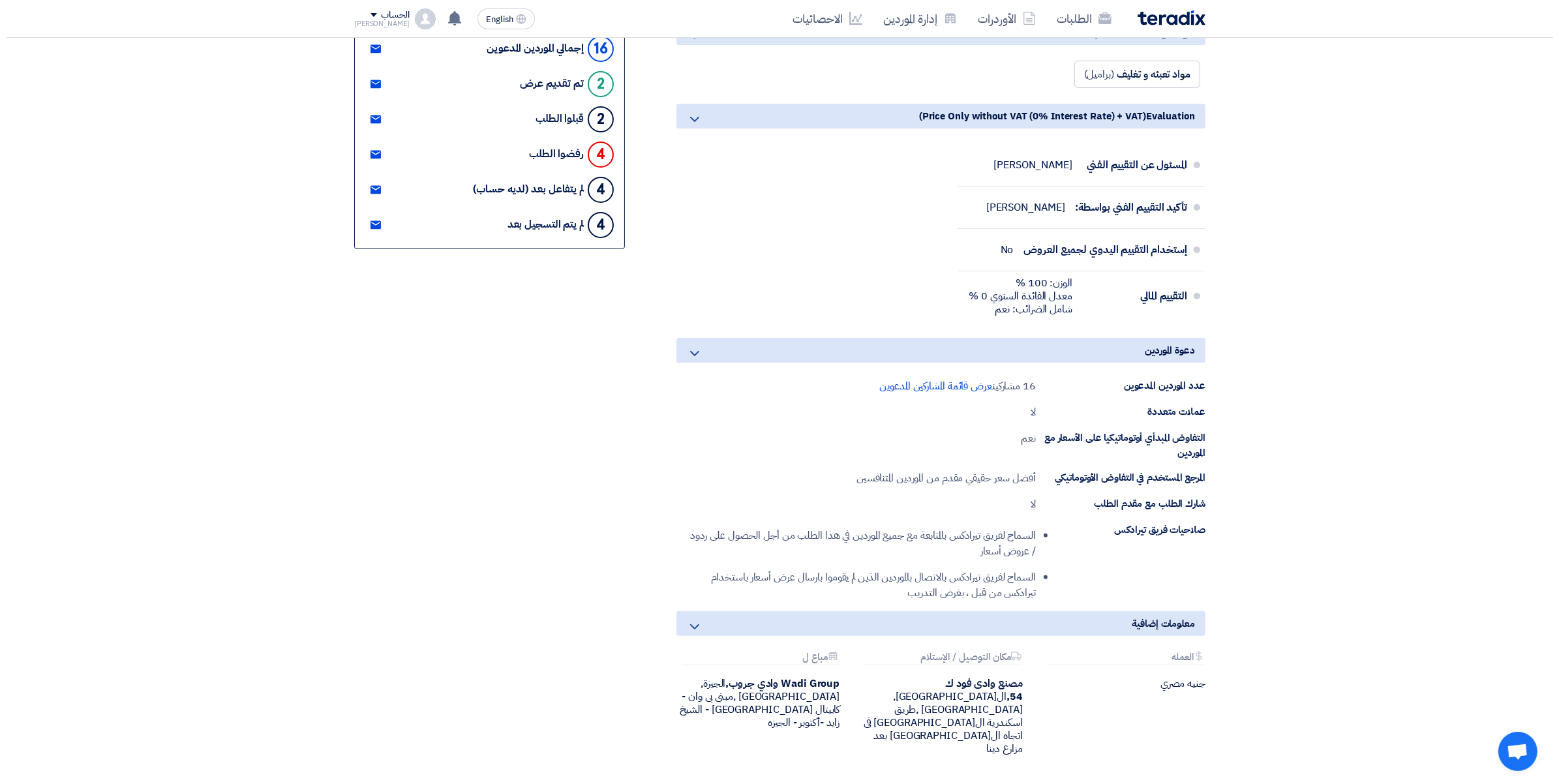
scroll to position [408, 0]
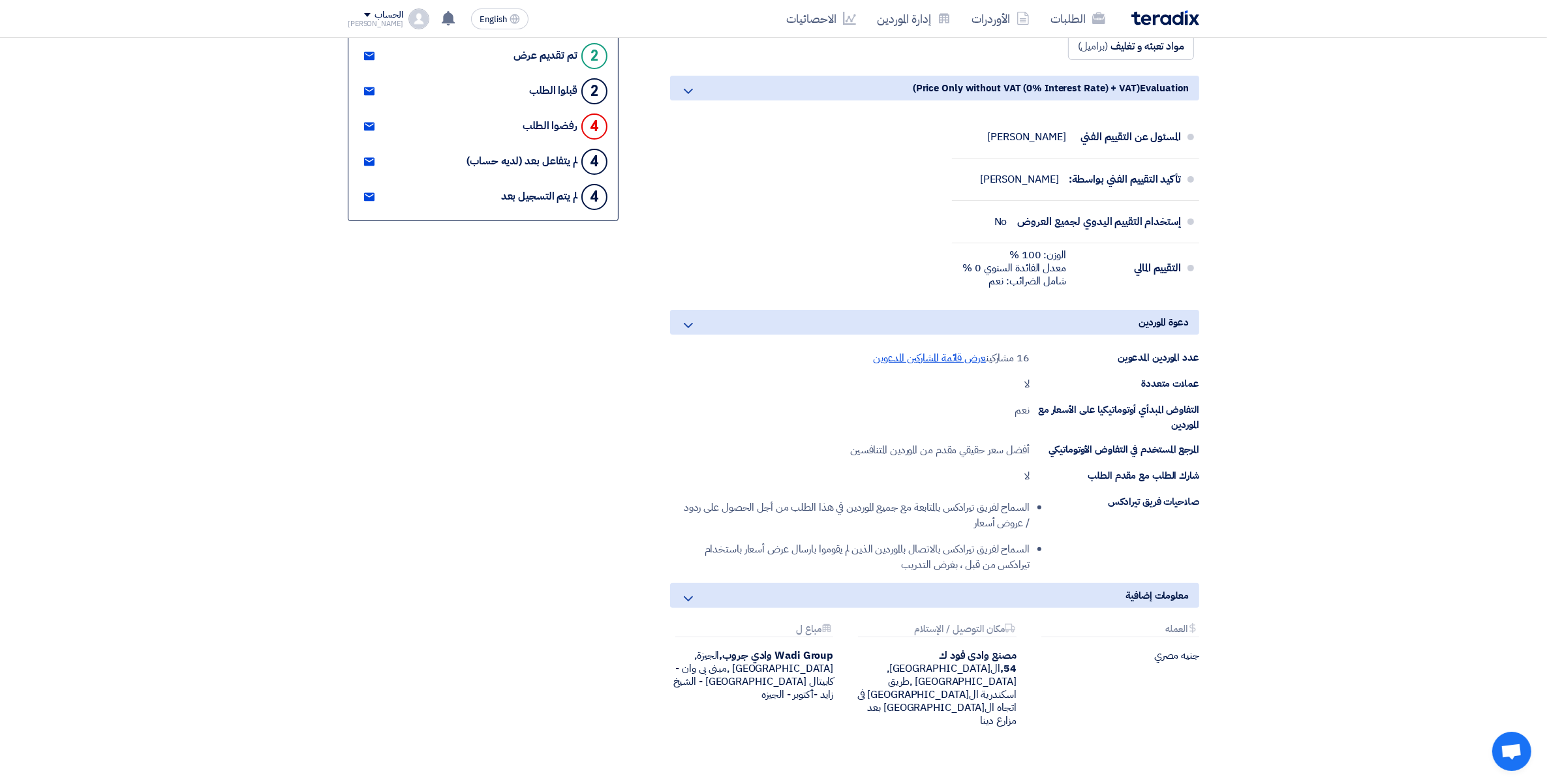
click at [925, 351] on span "عرض قائمة المشاركين المدعوين" at bounding box center [929, 358] width 113 height 16
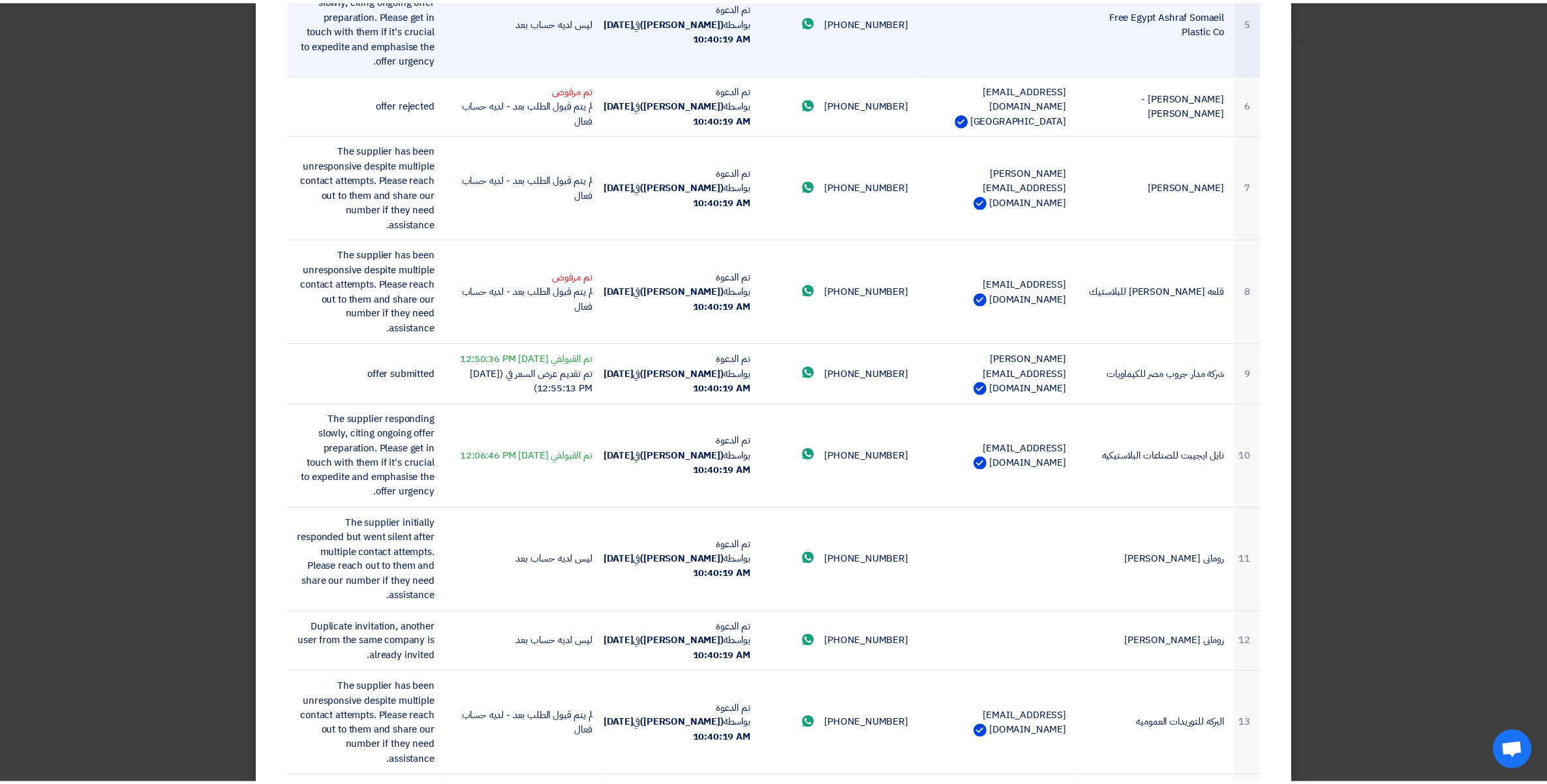
scroll to position [571, 0]
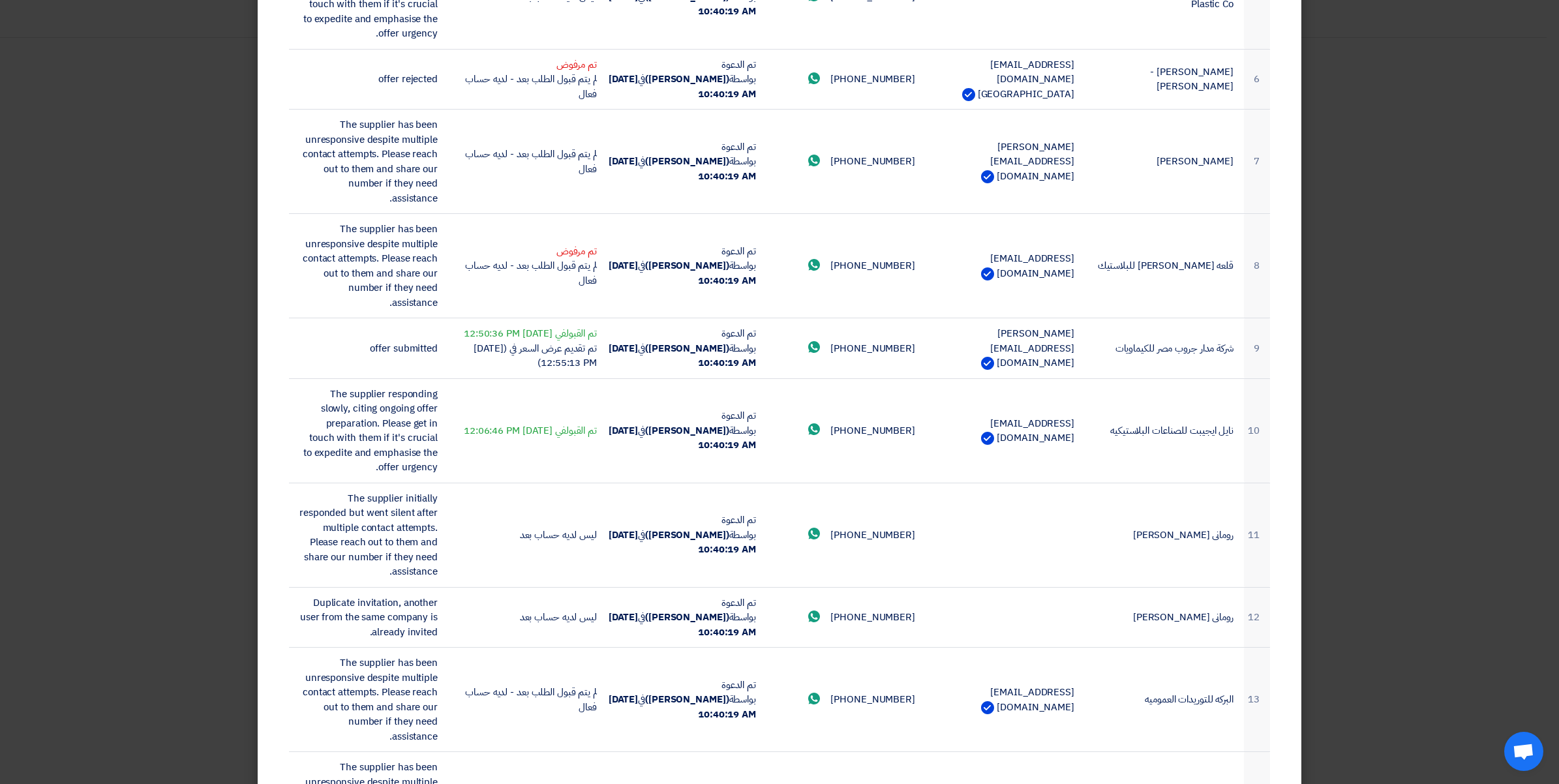
click at [144, 167] on modal-container "المشاركين المدعوين × الموردين المدعوين 16 إجمالي الموردين المدعوين 2 تم تقديم ع…" at bounding box center [780, 392] width 1559 height 784
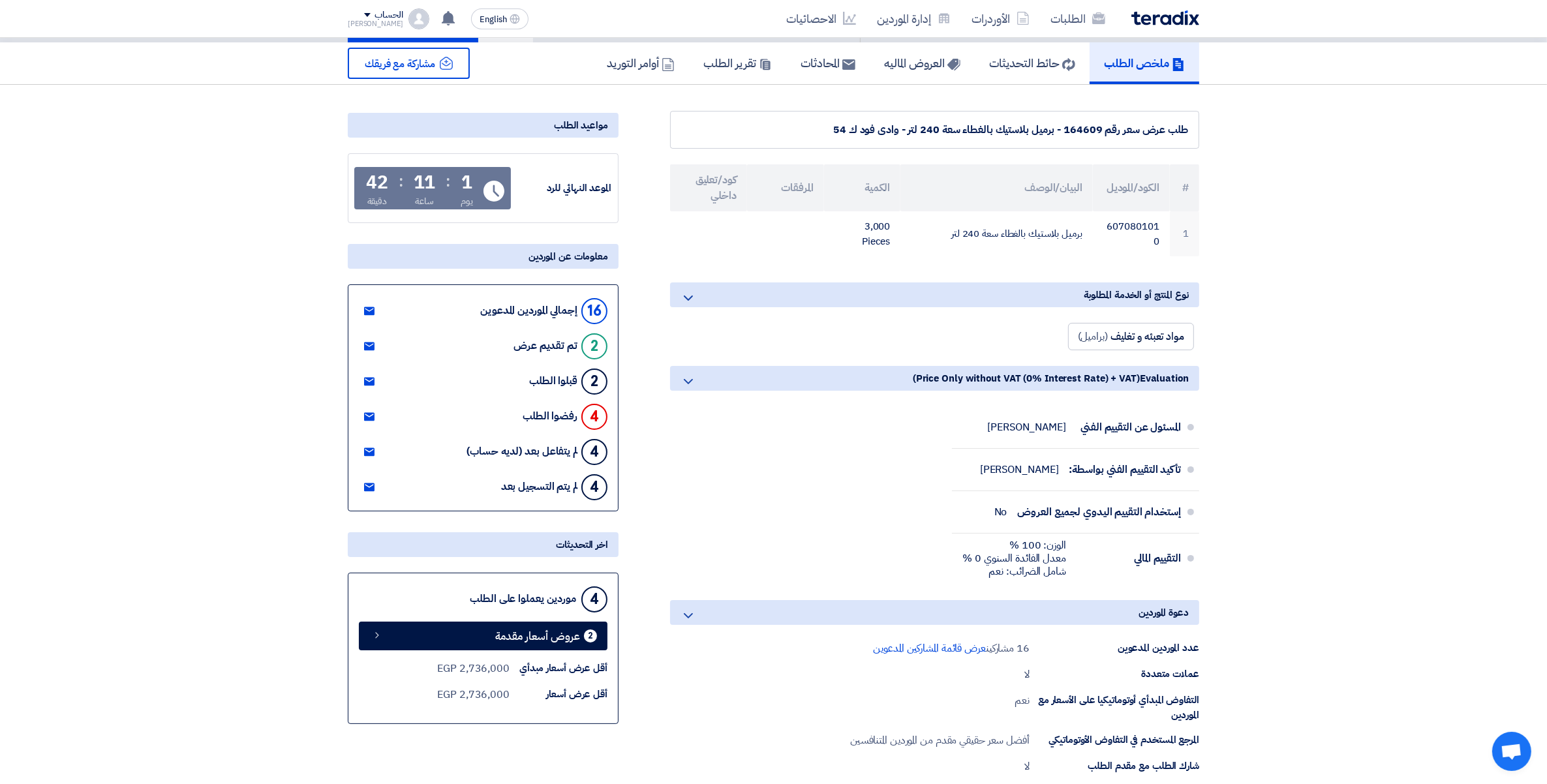
scroll to position [0, 0]
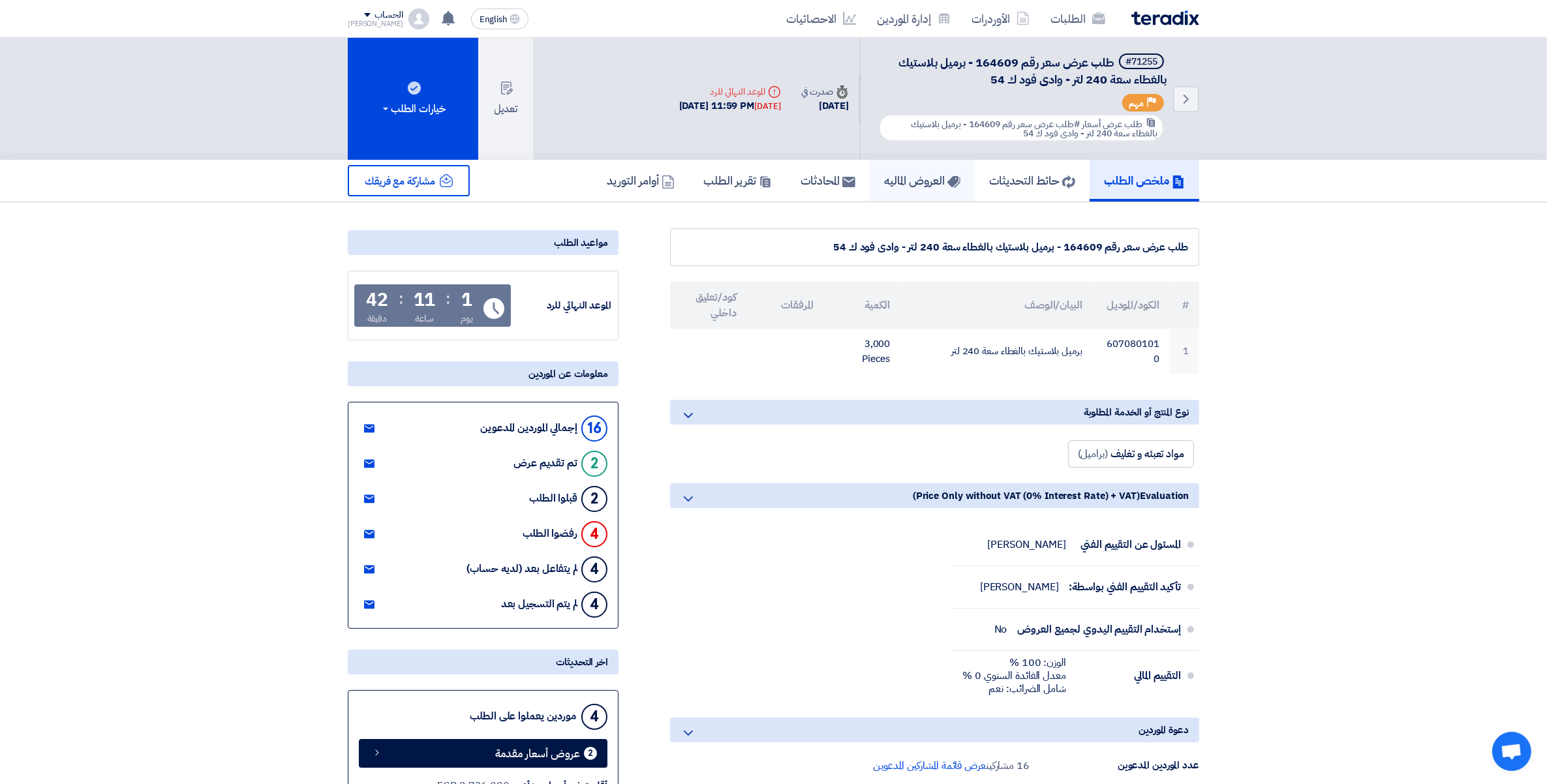
click at [924, 176] on h5 "العروض الماليه" at bounding box center [922, 180] width 76 height 15
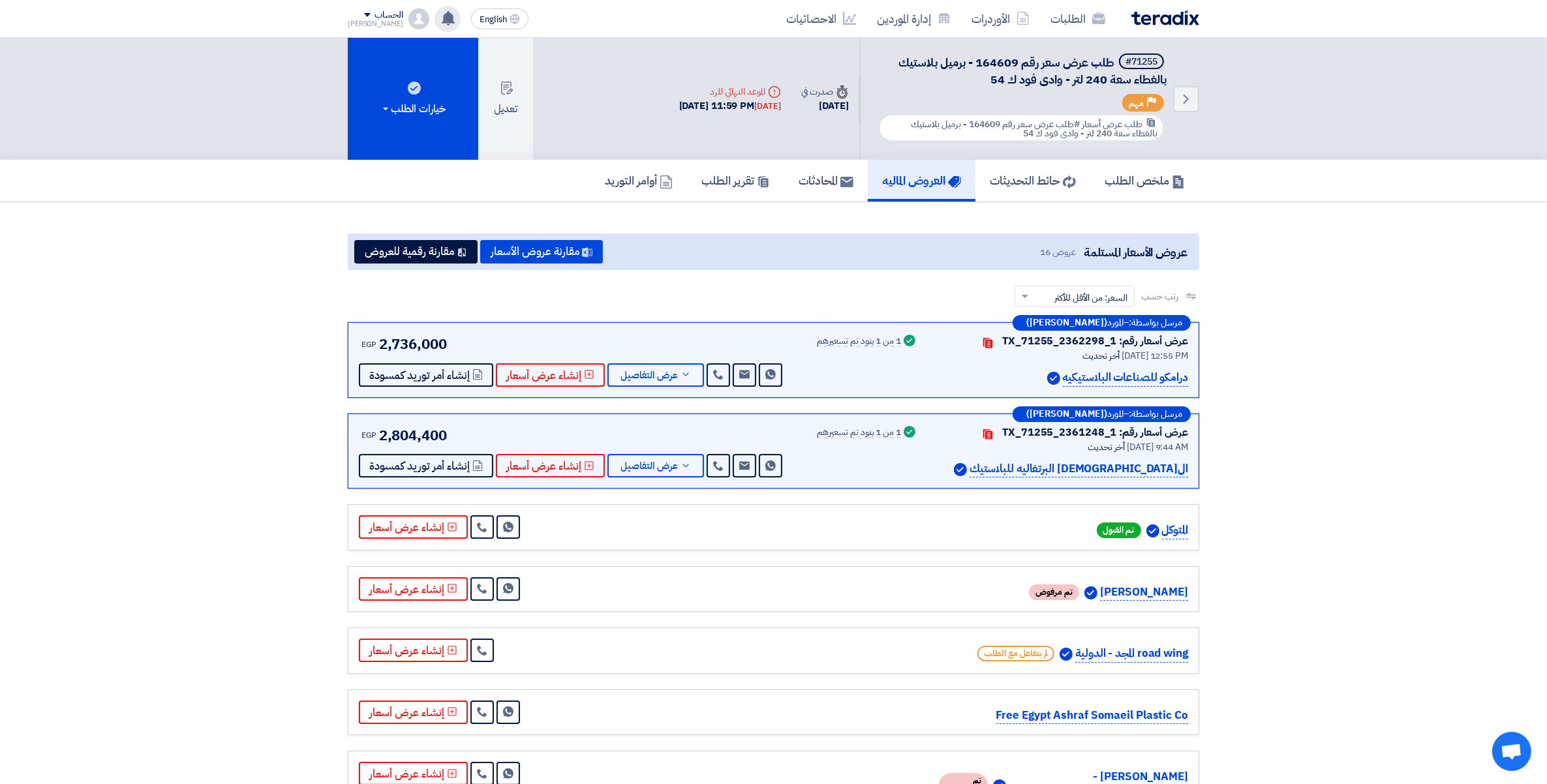
click at [441, 18] on icon at bounding box center [448, 18] width 14 height 14
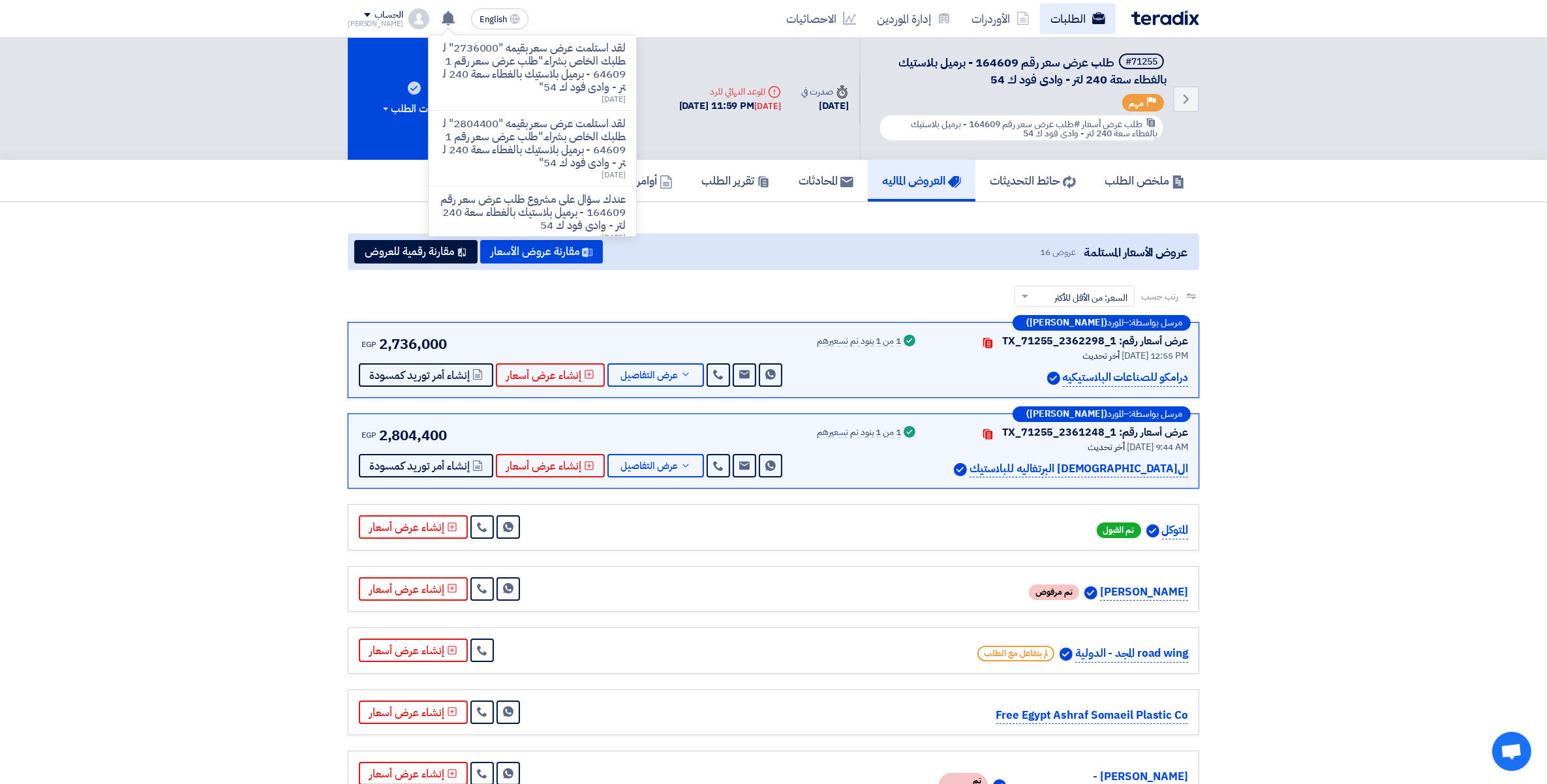
click at [1071, 21] on link "الطلبات" at bounding box center [1078, 18] width 75 height 30
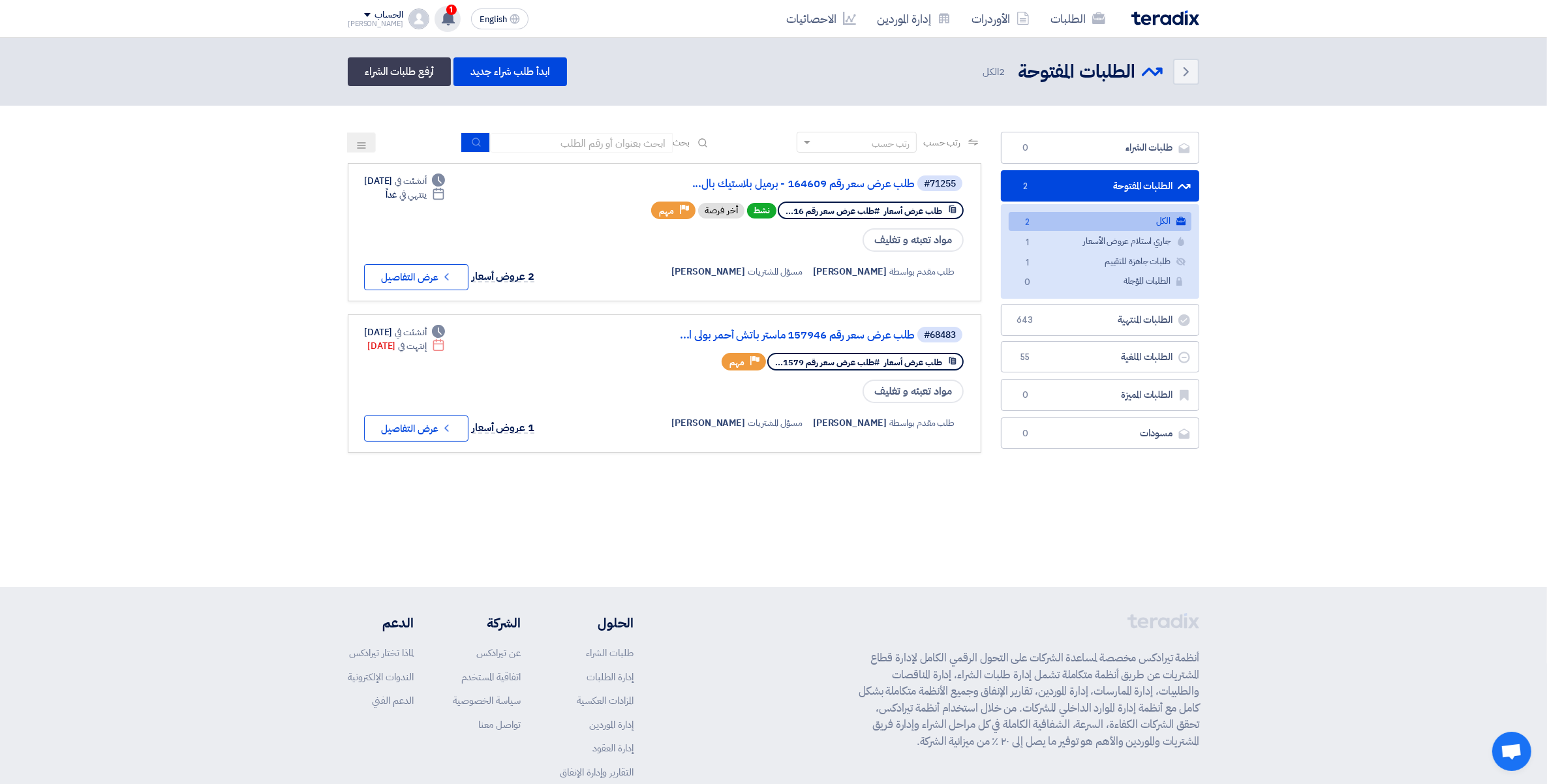
click at [447, 11] on span "1" at bounding box center [451, 9] width 10 height 10
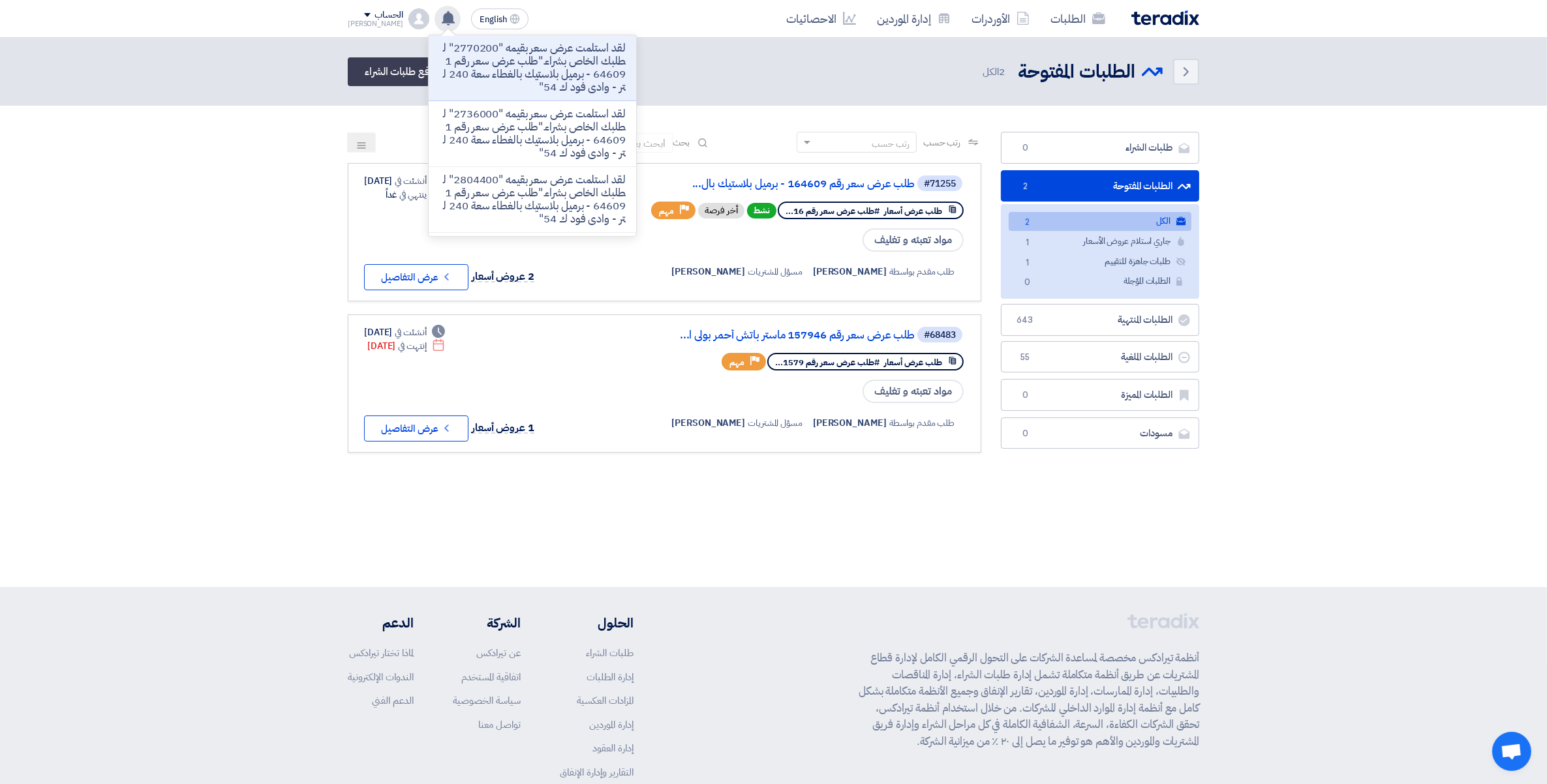
click at [465, 64] on p "لقد استلمت عرض سعر بقيمه "2770200" لطلبك الخاص بشراء."طلب عرض سعر رقم 164609 - …" at bounding box center [532, 68] width 187 height 52
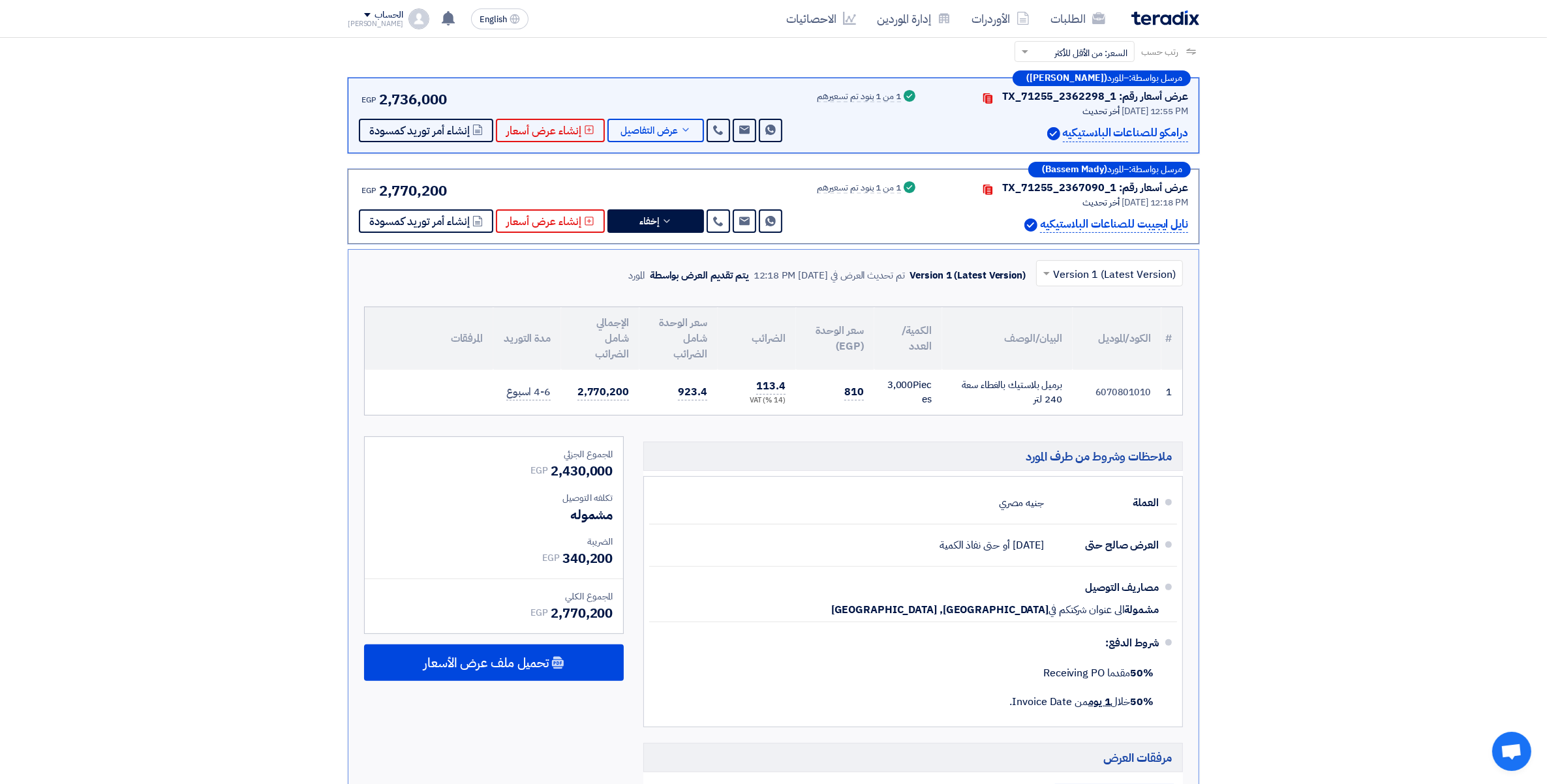
scroll to position [278, 0]
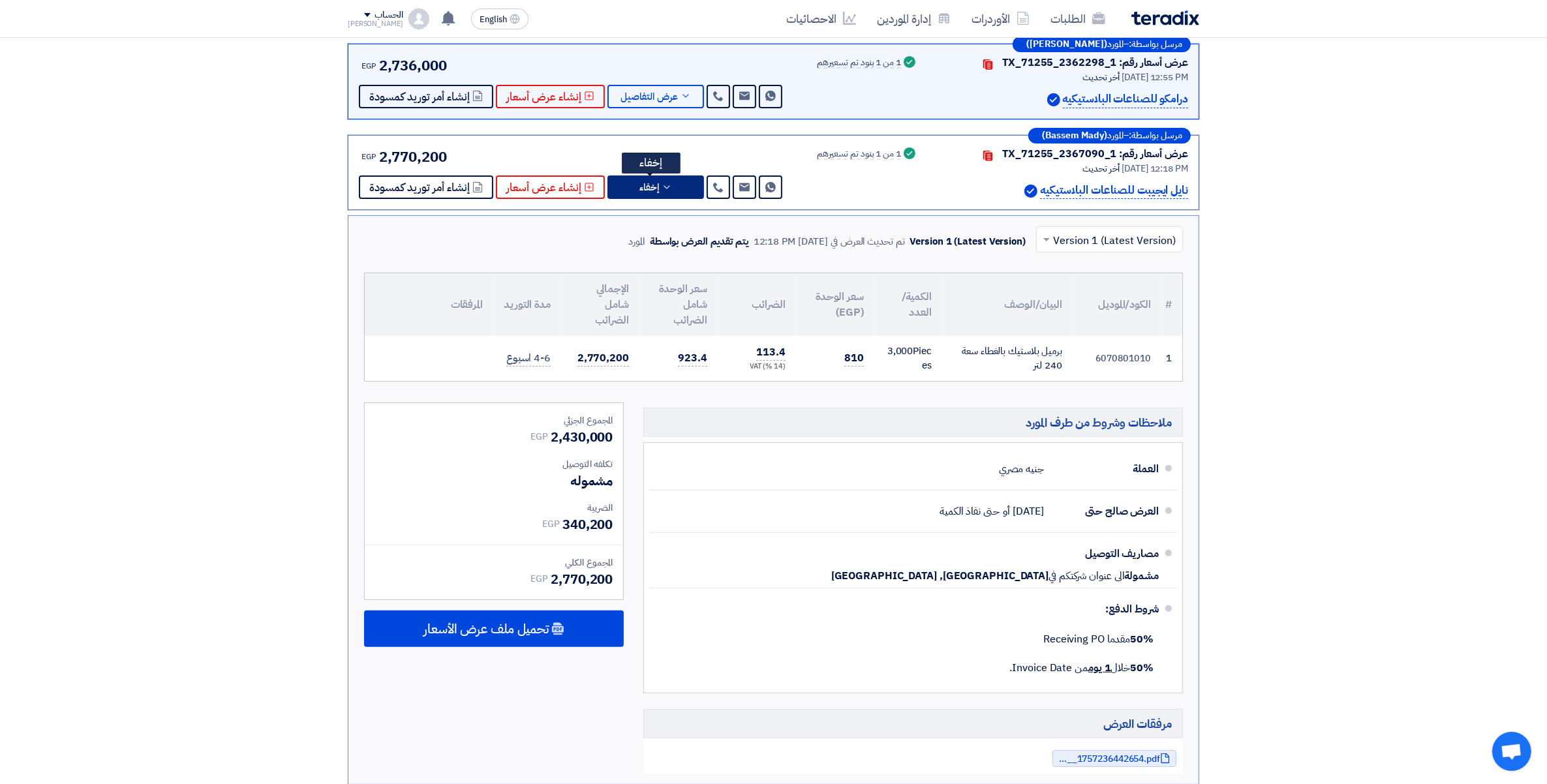
click at [666, 177] on button "إخفاء" at bounding box center [656, 187] width 96 height 23
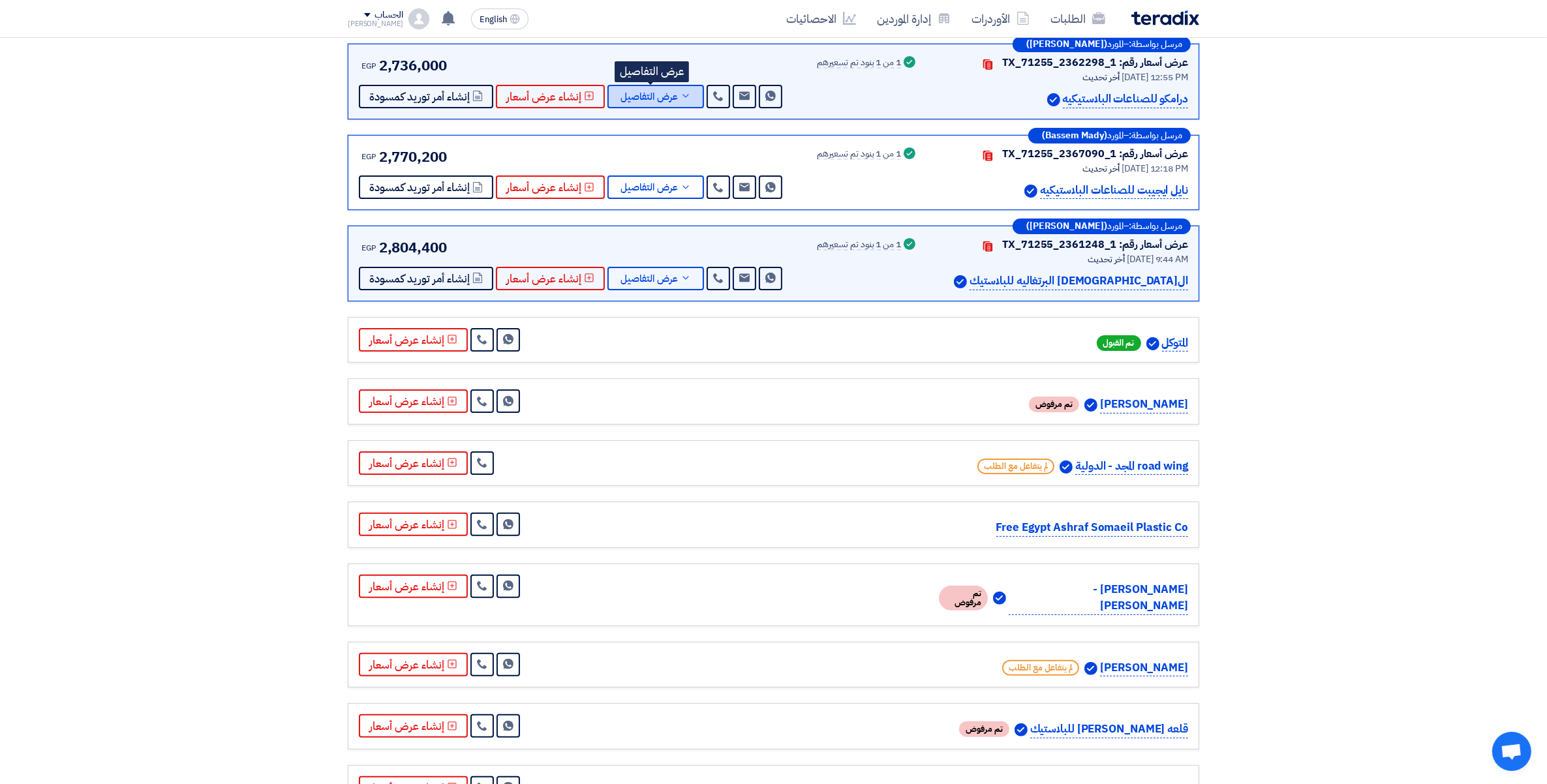
click at [685, 91] on icon at bounding box center [686, 96] width 10 height 10
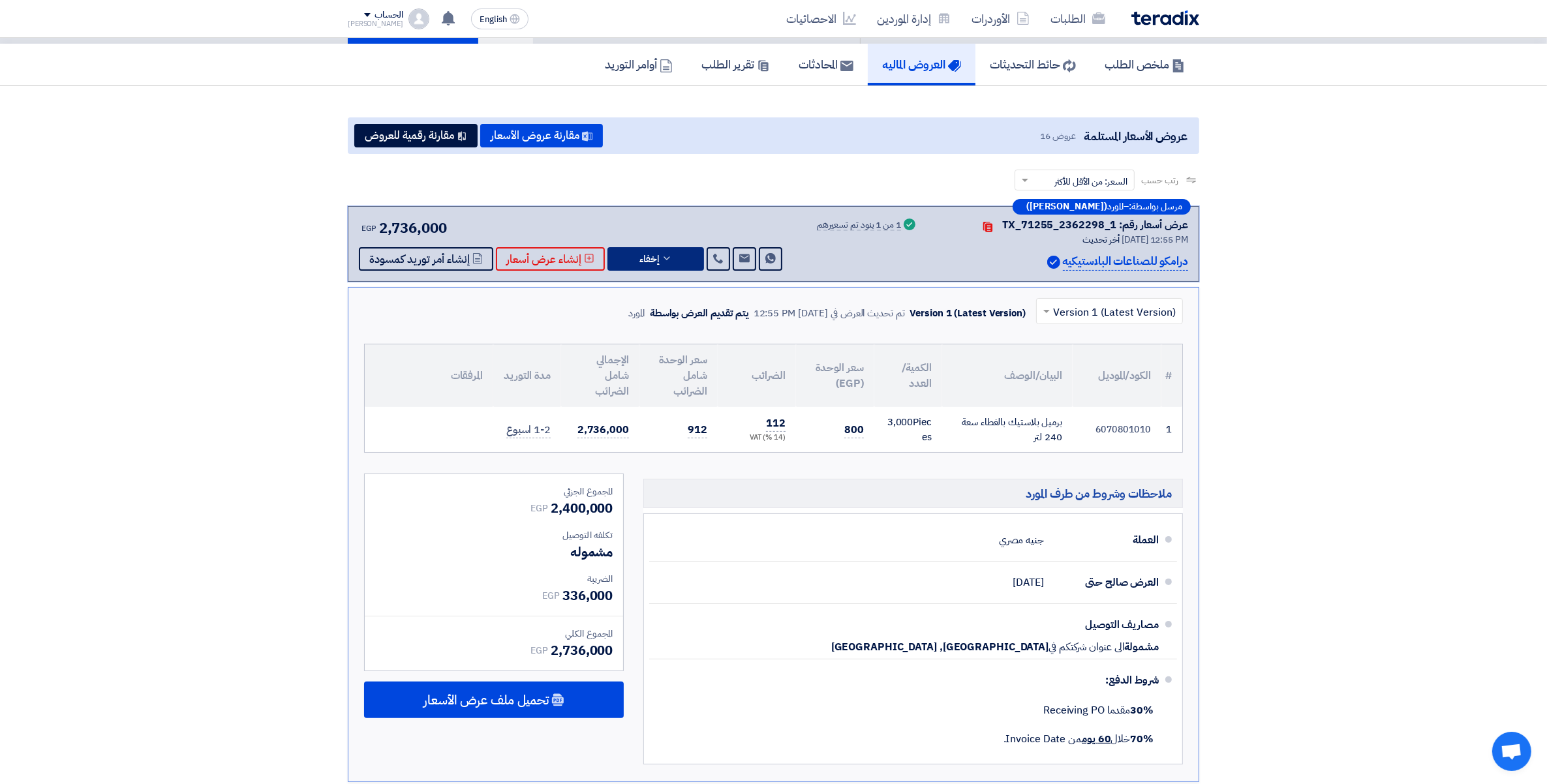
scroll to position [115, 0]
click at [644, 255] on span "إخفاء" at bounding box center [649, 260] width 19 height 10
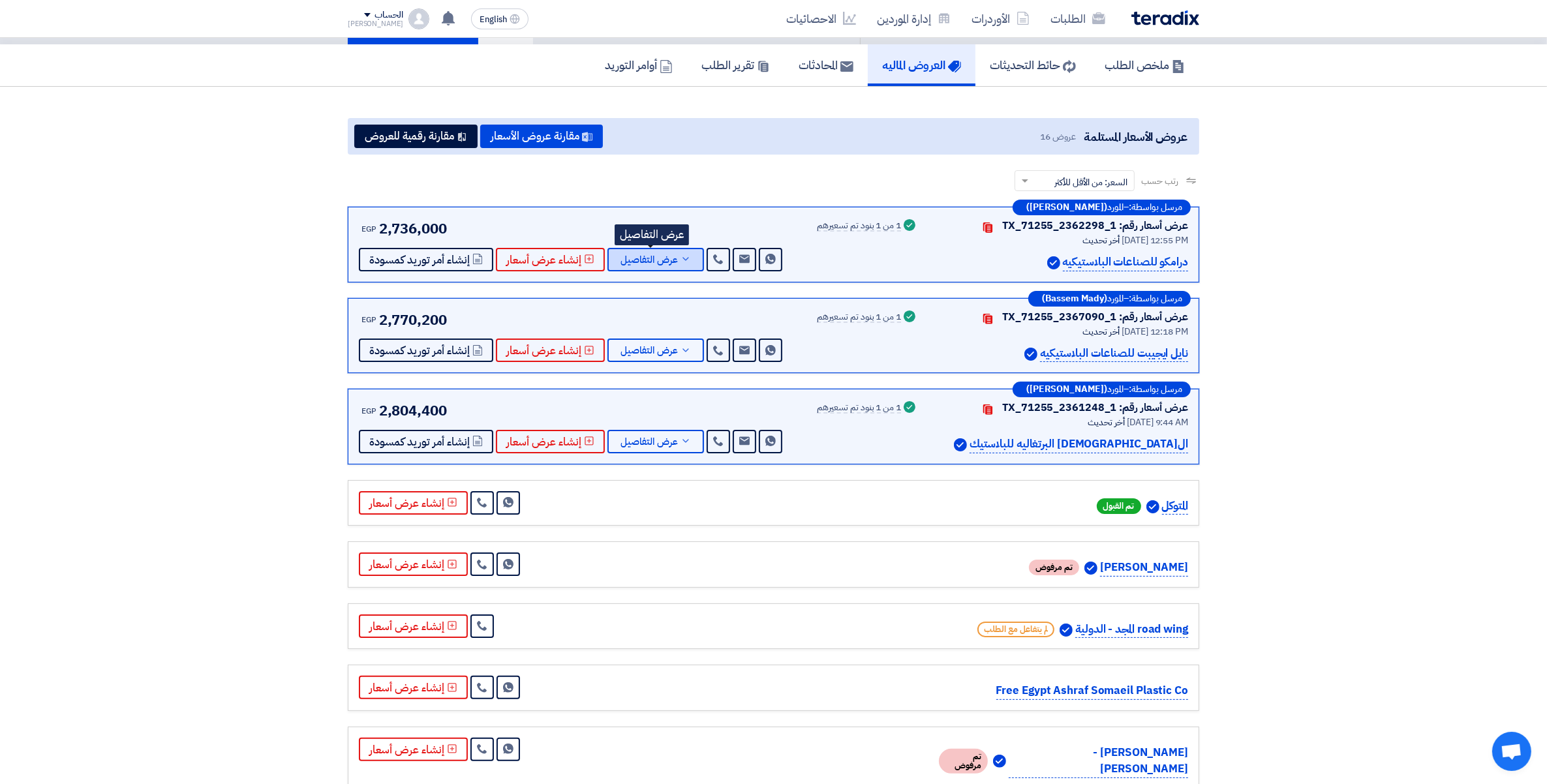
click at [644, 255] on span "عرض التفاصيل" at bounding box center [649, 260] width 58 height 10
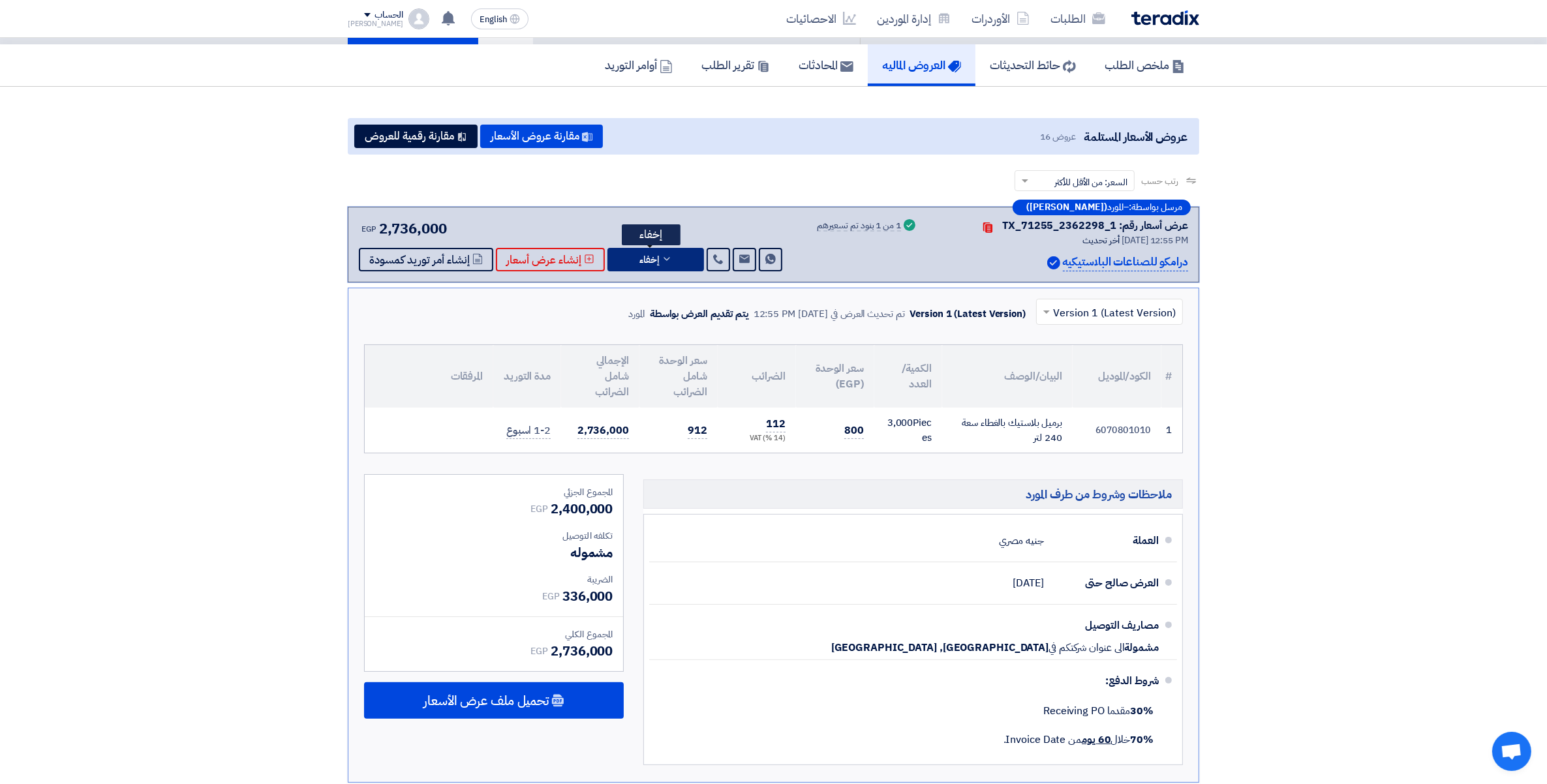
click at [644, 255] on span "إخفاء" at bounding box center [649, 260] width 19 height 10
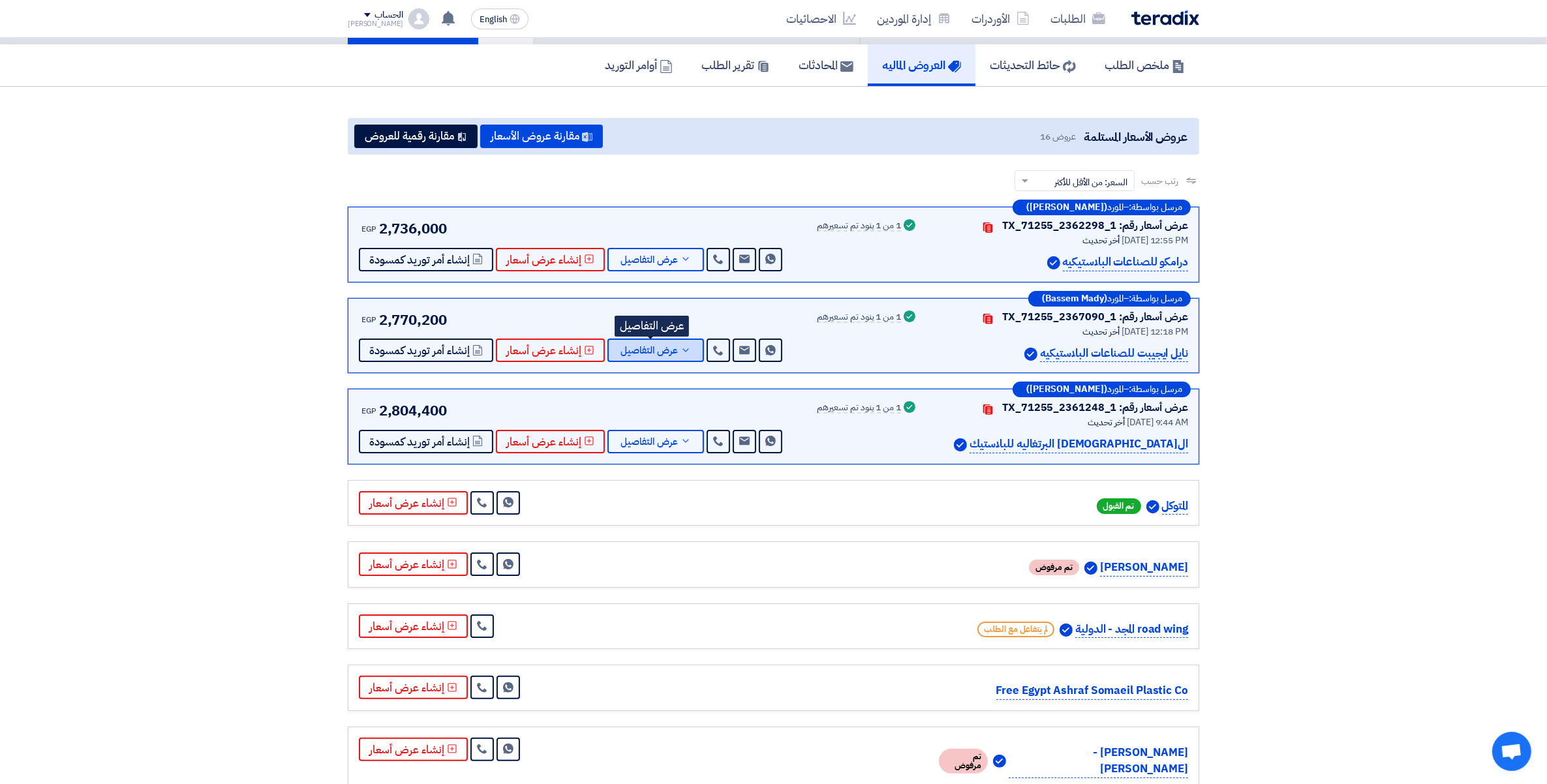
click at [681, 348] on icon at bounding box center [686, 350] width 10 height 10
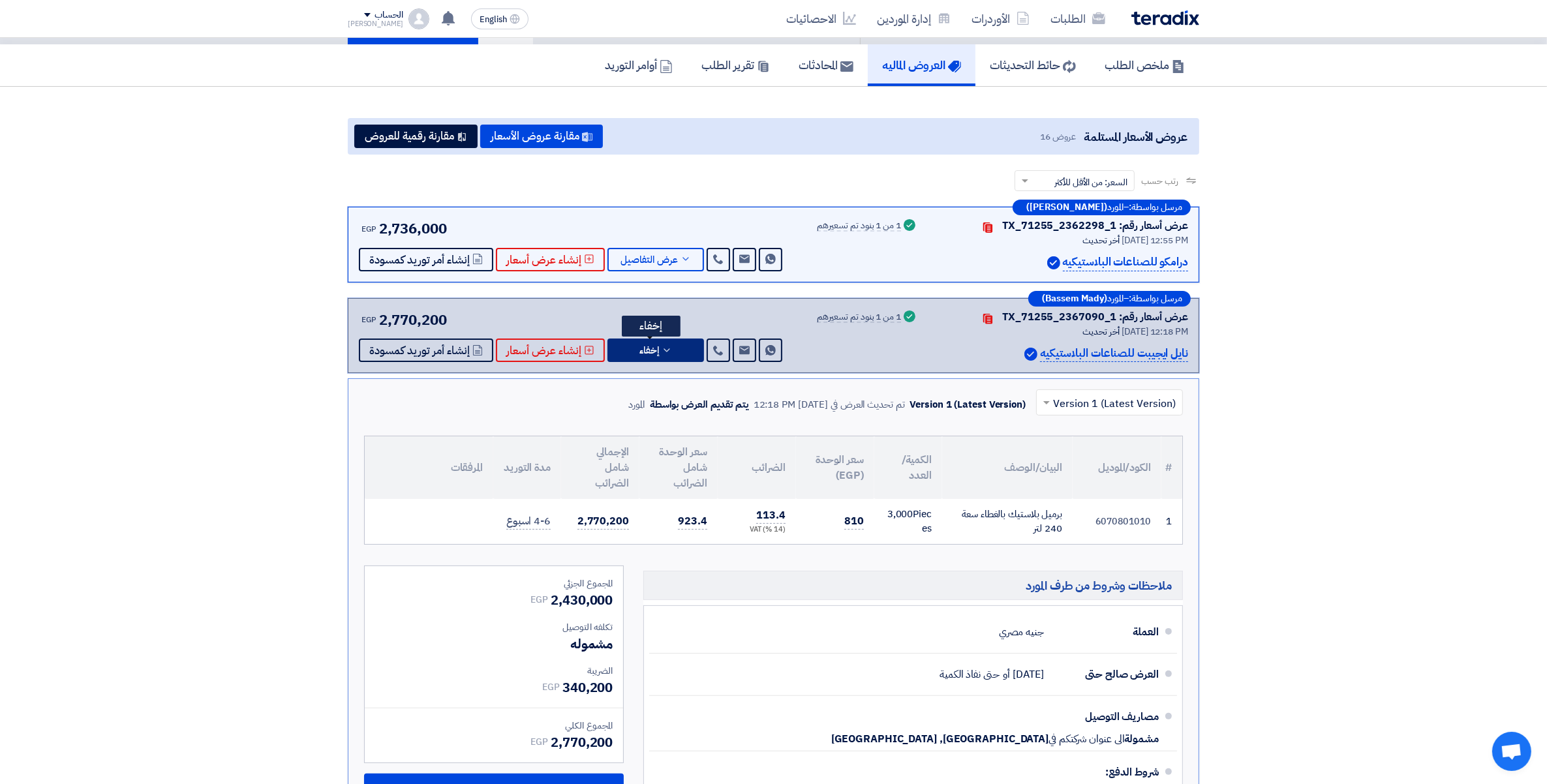
click at [676, 348] on button "إخفاء" at bounding box center [656, 350] width 96 height 23
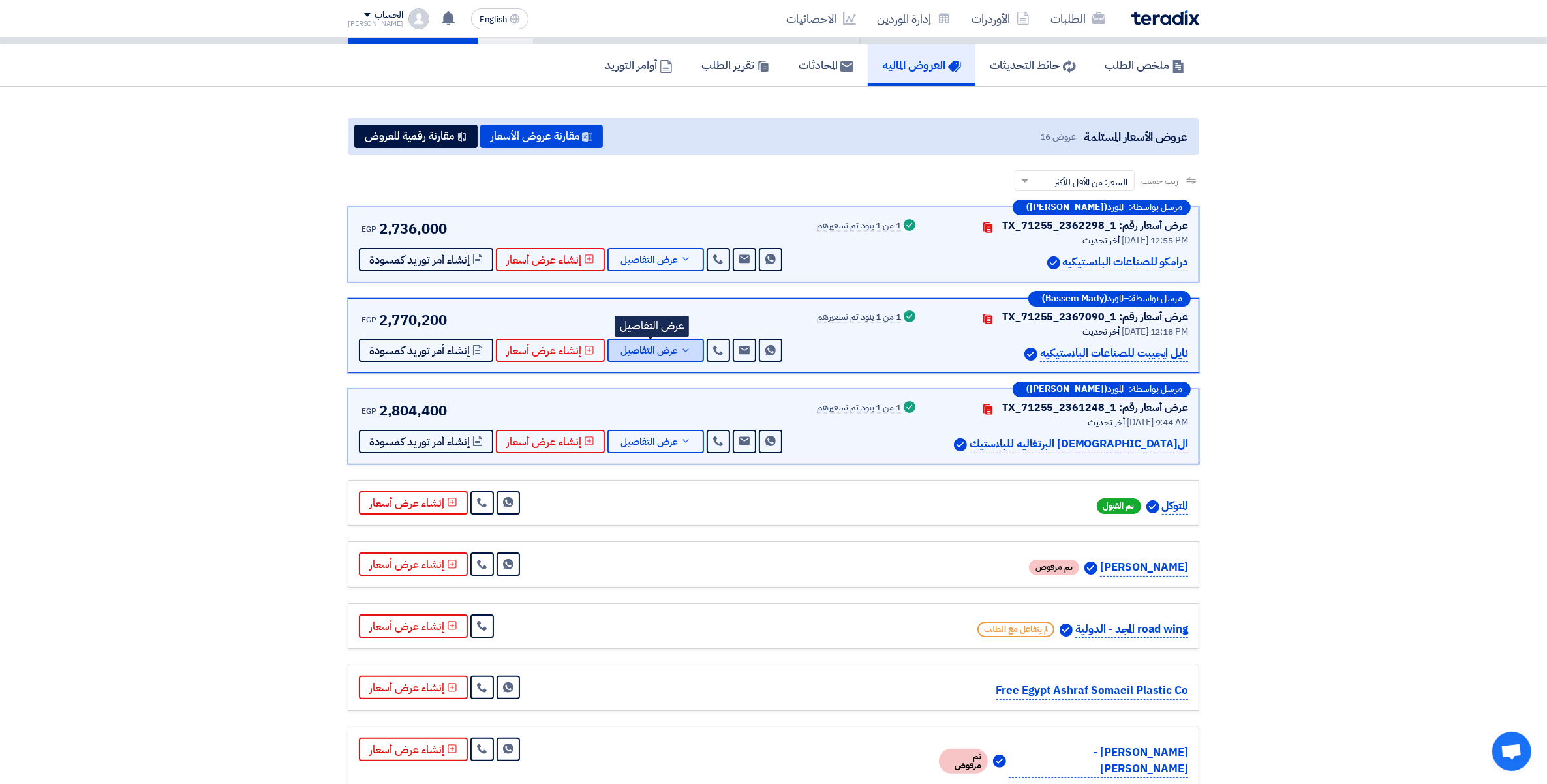
click at [681, 348] on icon at bounding box center [686, 350] width 10 height 10
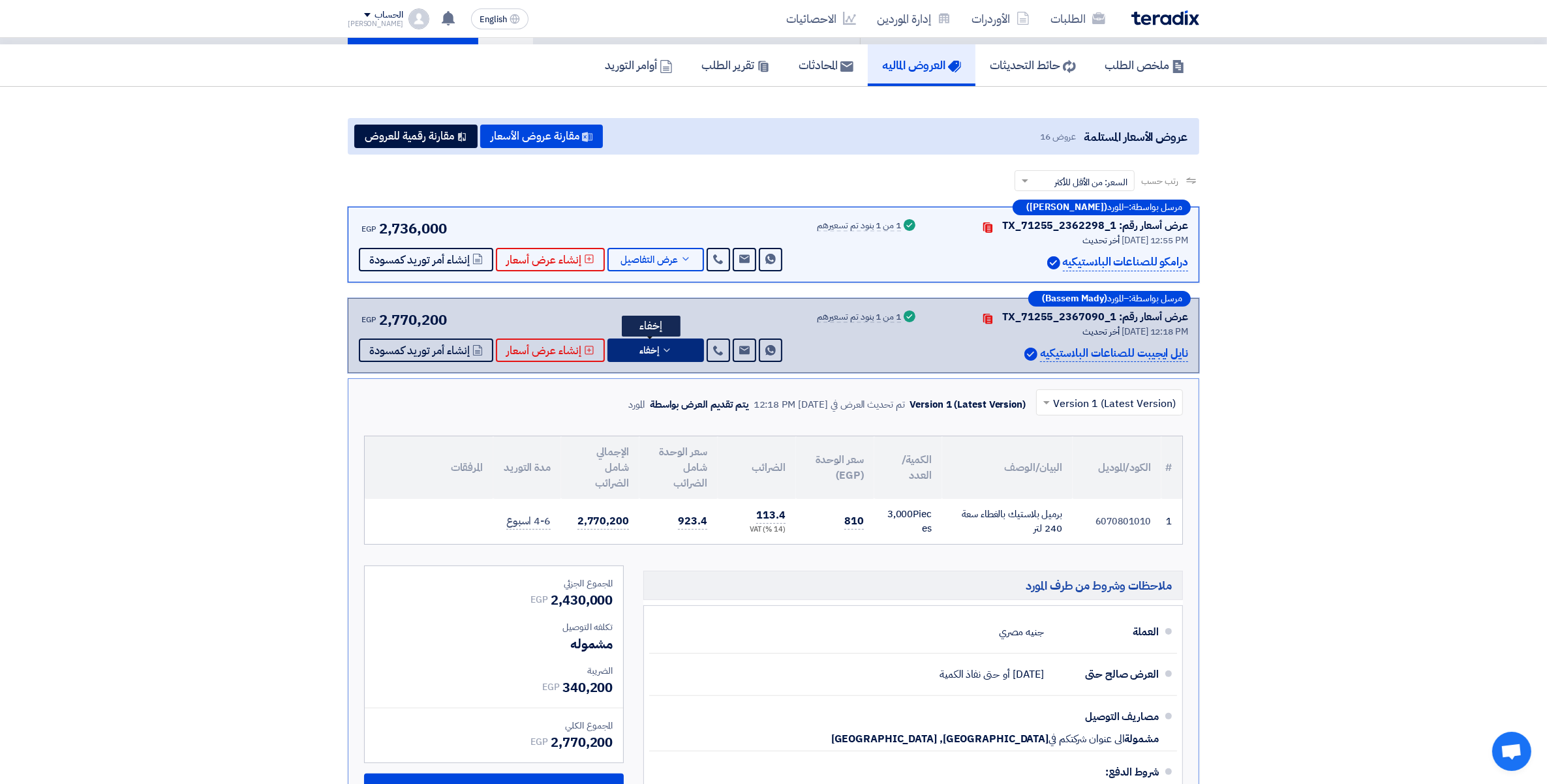
click at [672, 349] on button "إخفاء" at bounding box center [656, 350] width 96 height 23
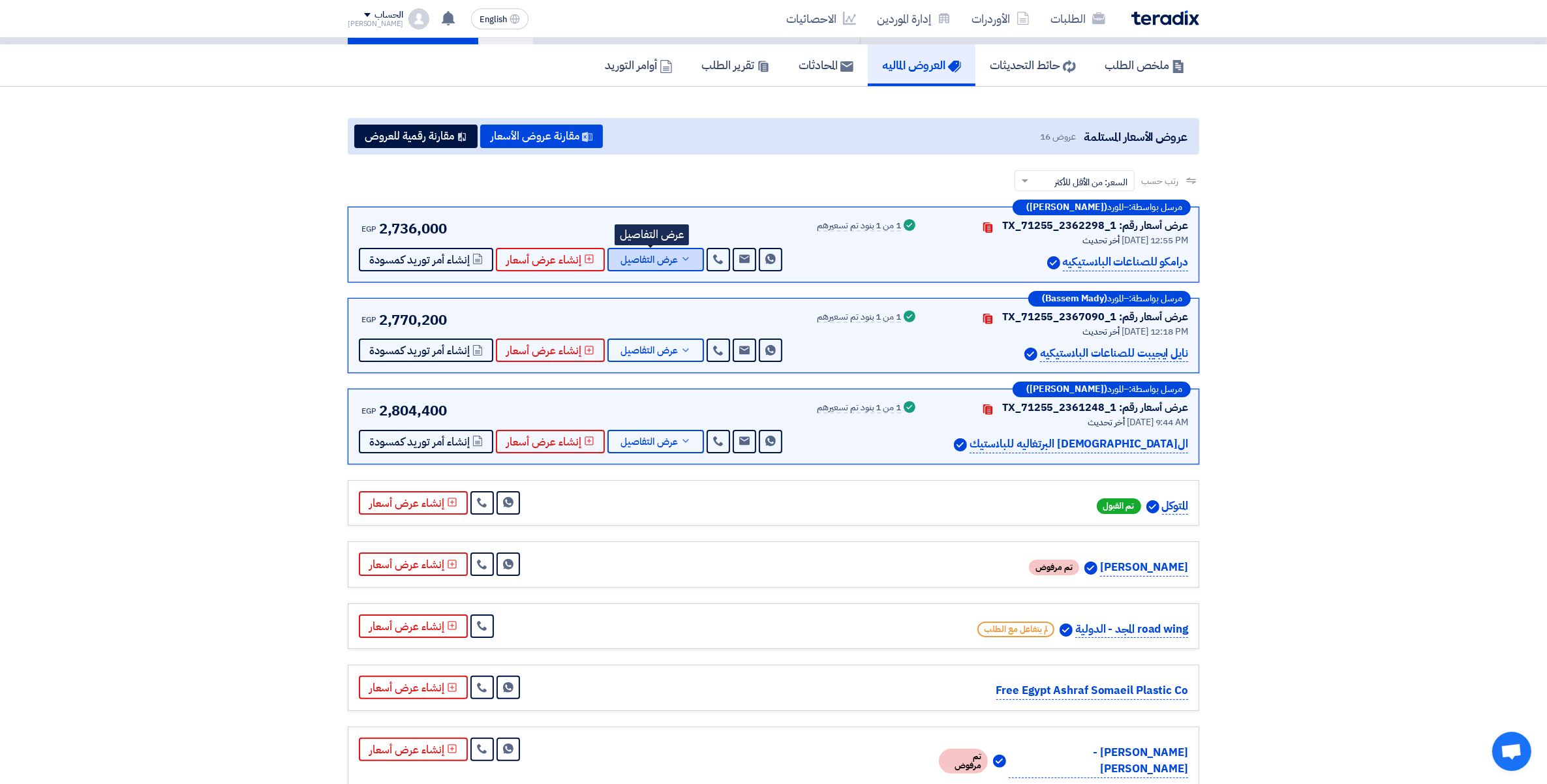
click at [685, 258] on icon at bounding box center [686, 258] width 10 height 10
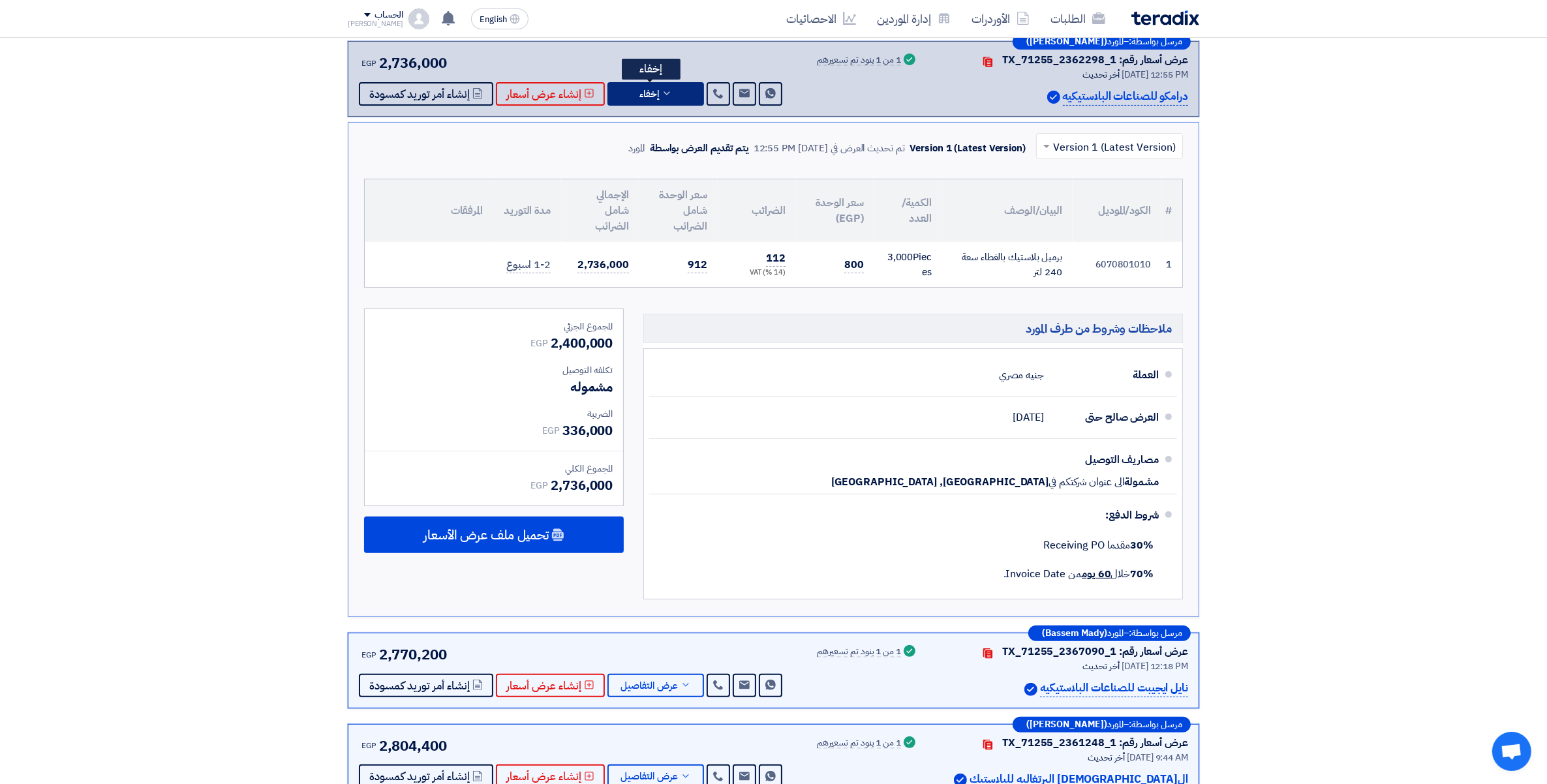
scroll to position [278, 0]
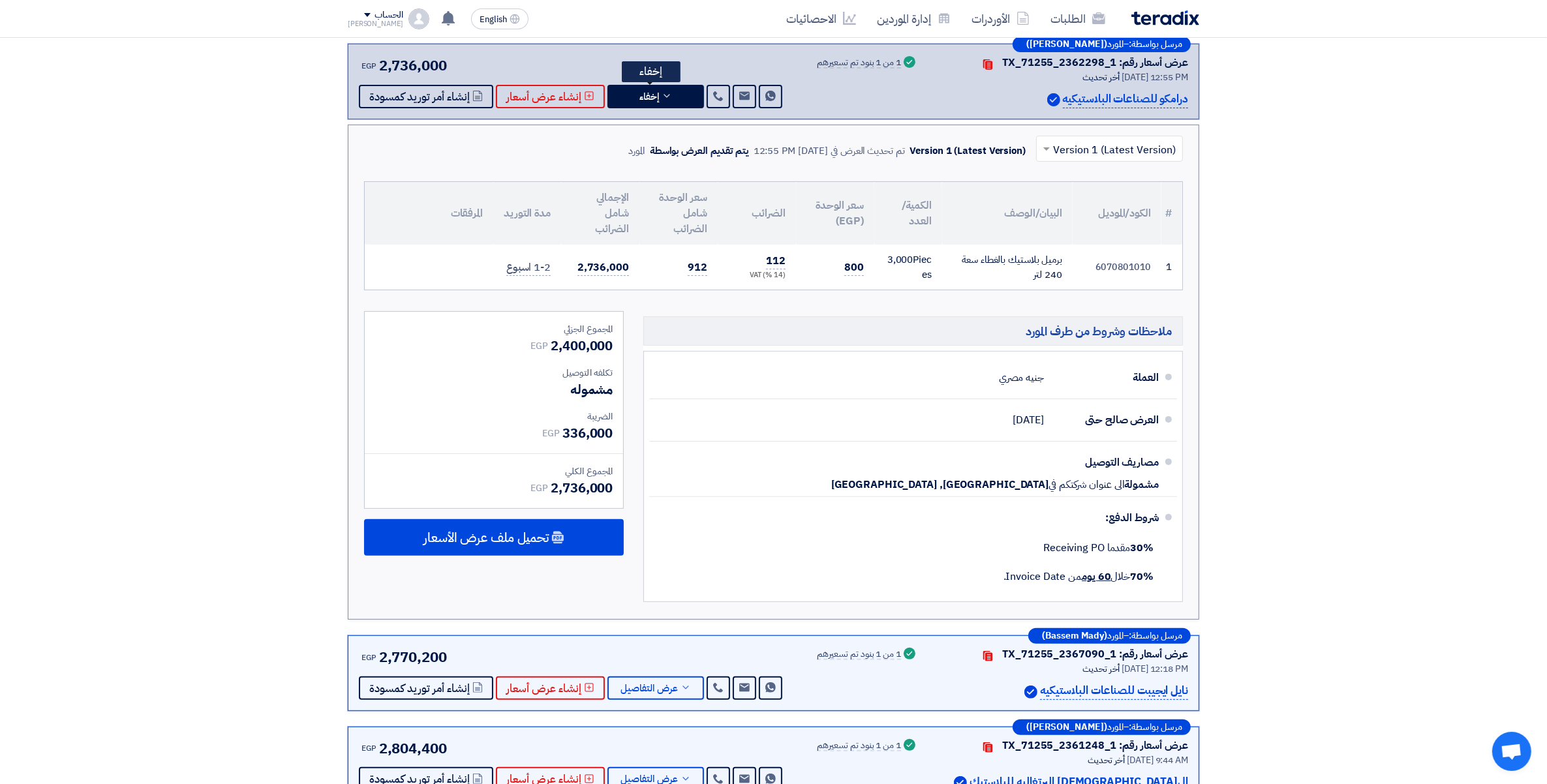
click at [1134, 263] on td "6070801010" at bounding box center [1117, 267] width 89 height 45
copy td "6070801010"
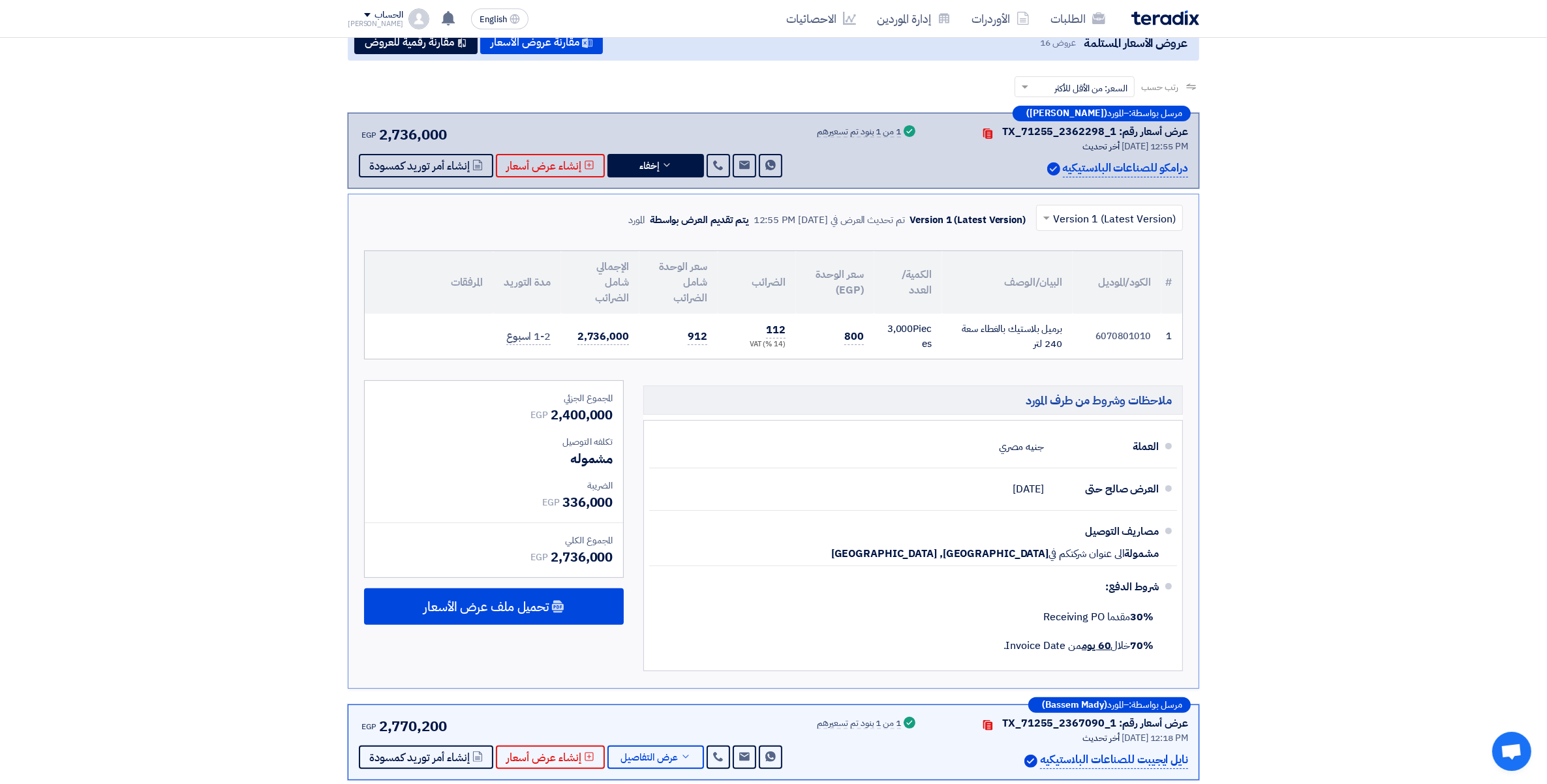
scroll to position [115, 0]
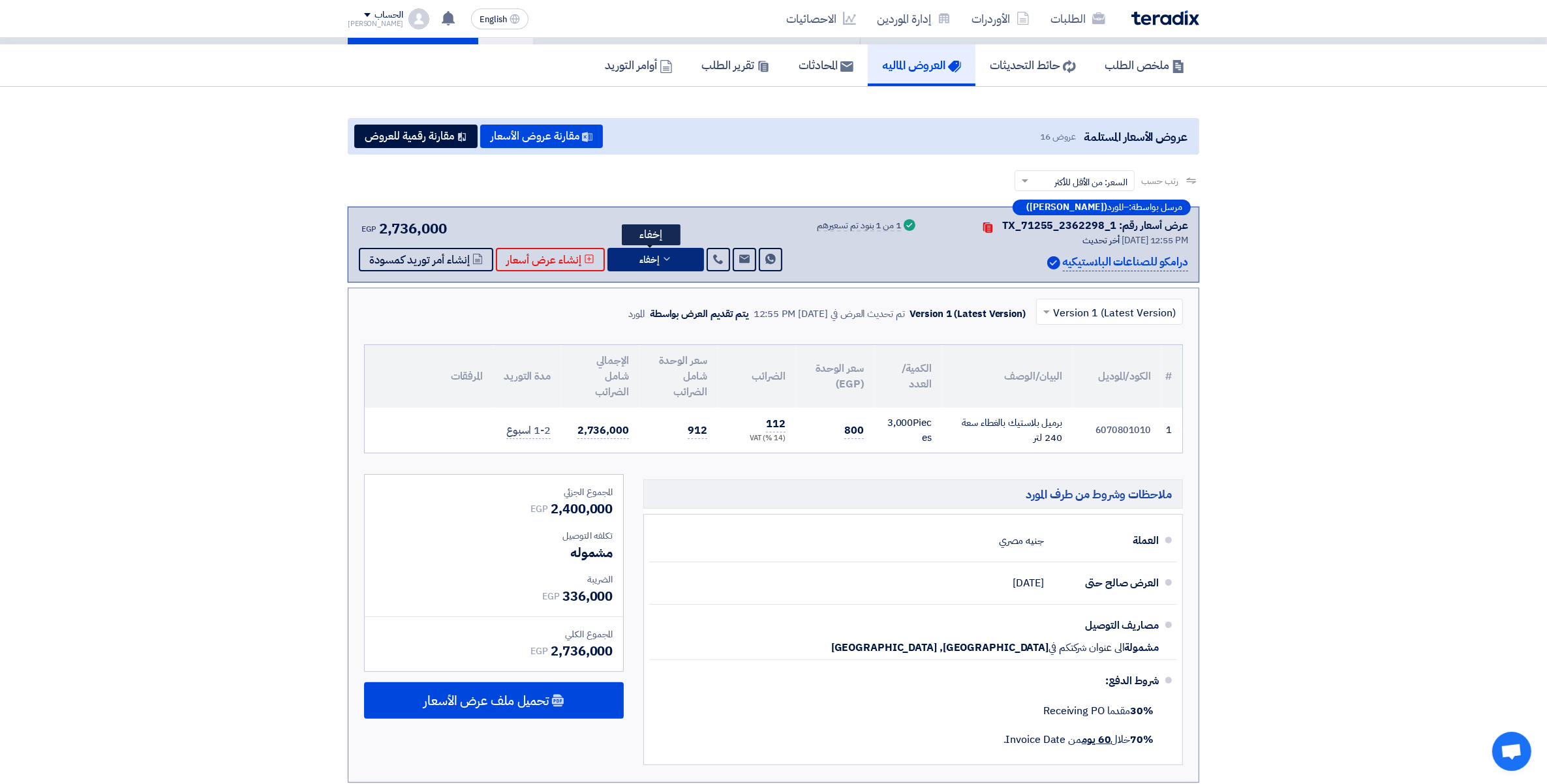
click at [651, 257] on span "إخفاء" at bounding box center [649, 260] width 19 height 10
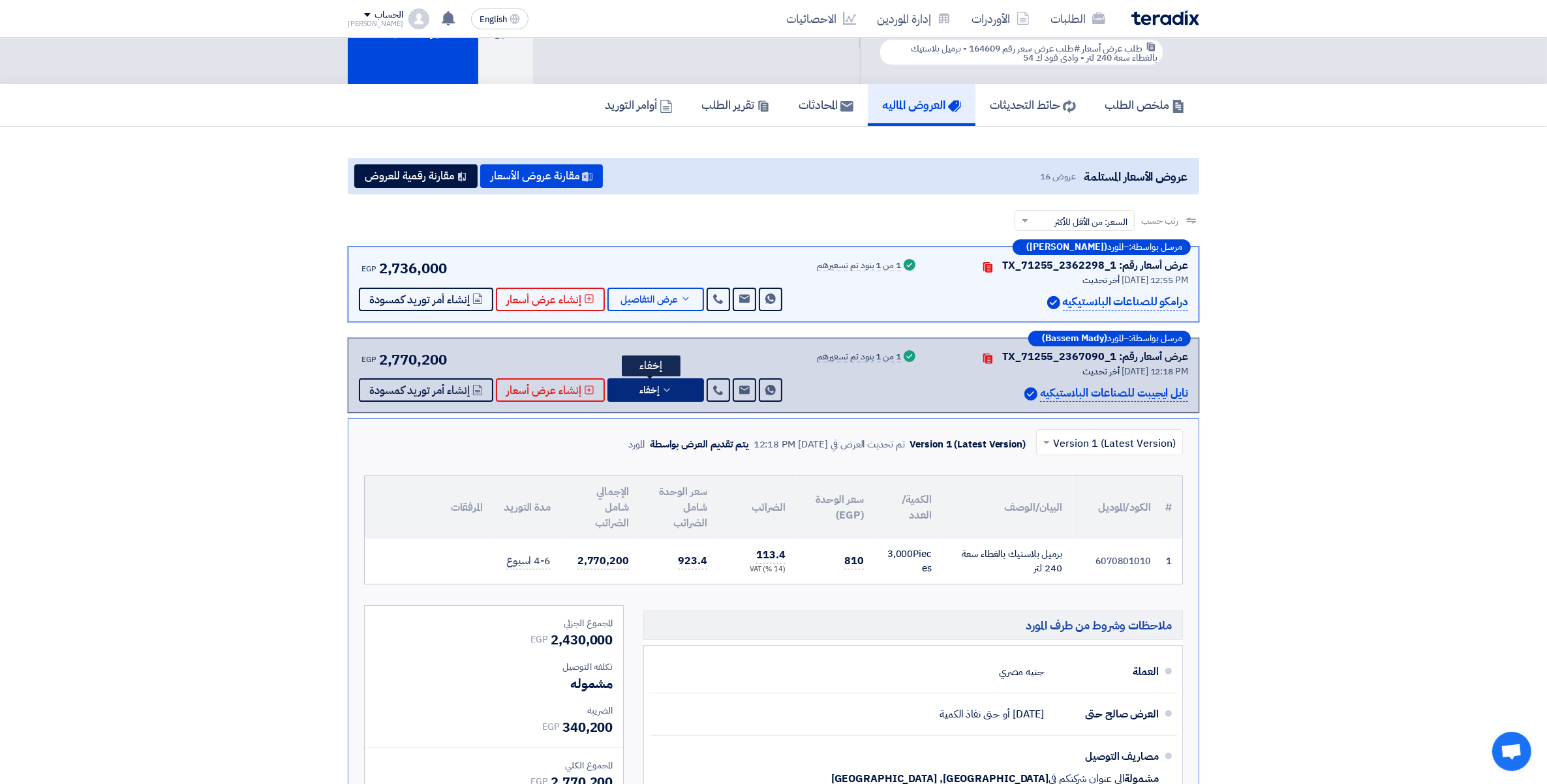
click at [667, 385] on icon at bounding box center [666, 390] width 10 height 10
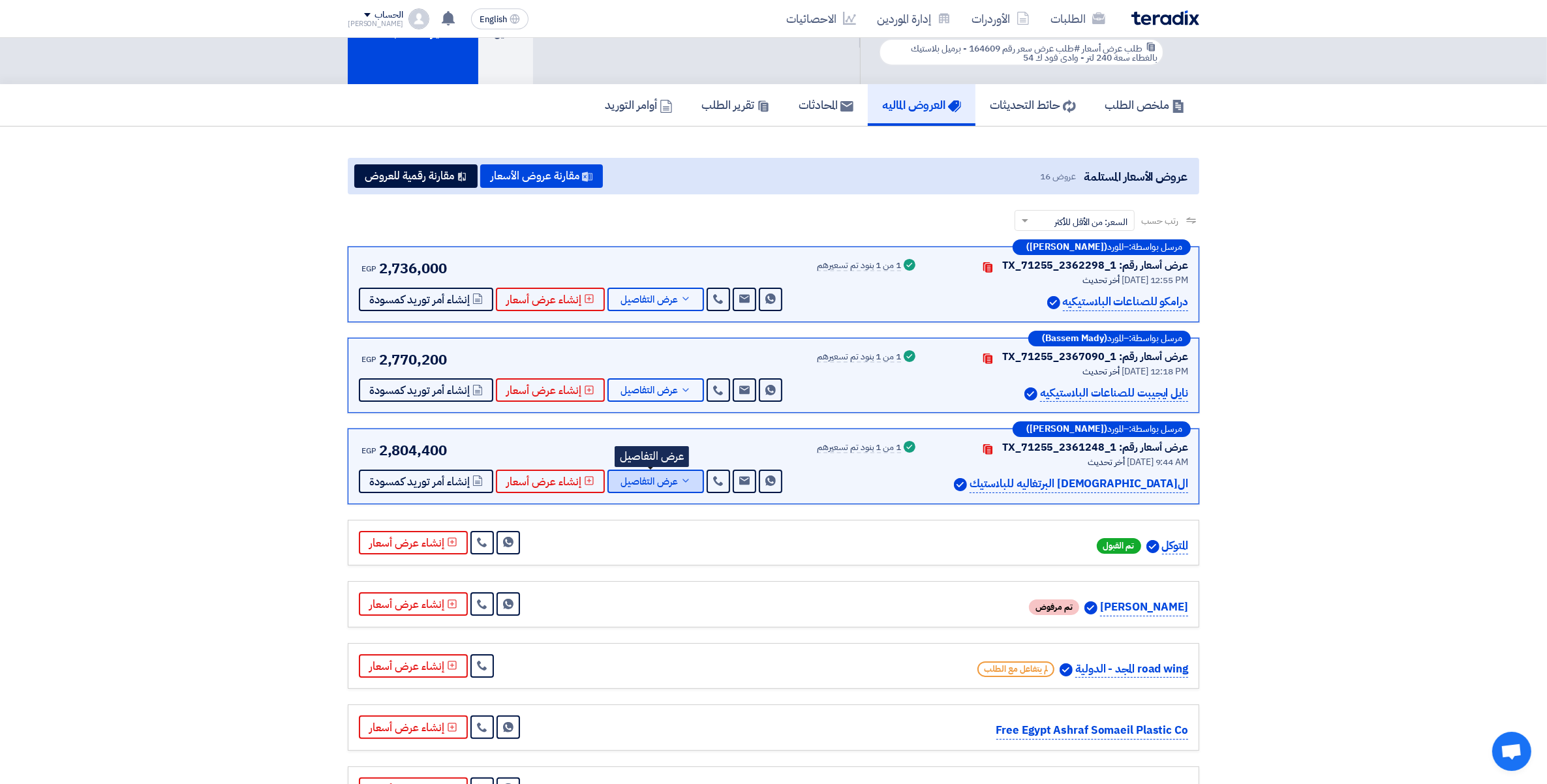
click at [672, 481] on span "عرض التفاصيل" at bounding box center [649, 481] width 58 height 10
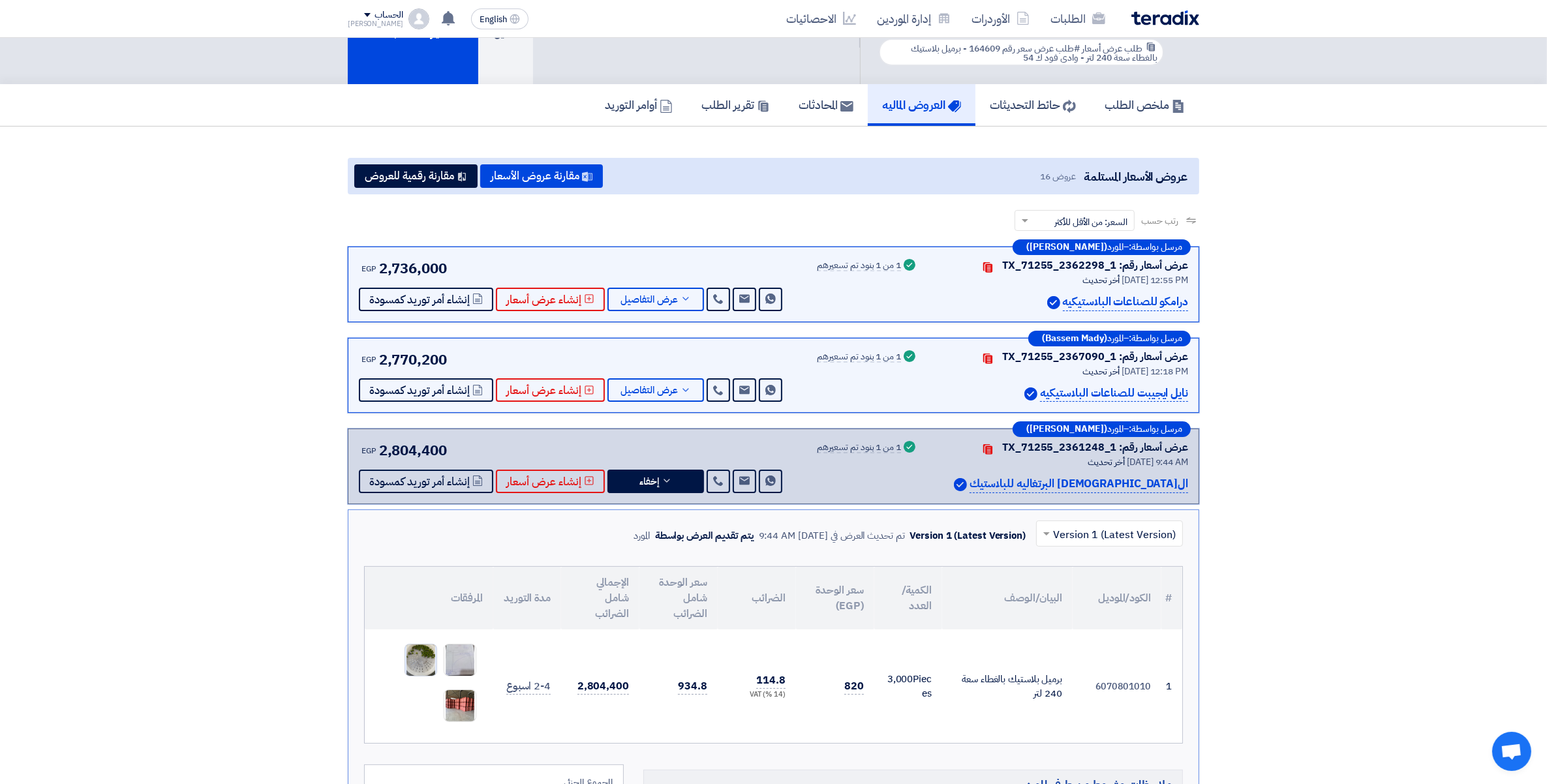
click at [419, 660] on img at bounding box center [421, 660] width 31 height 41
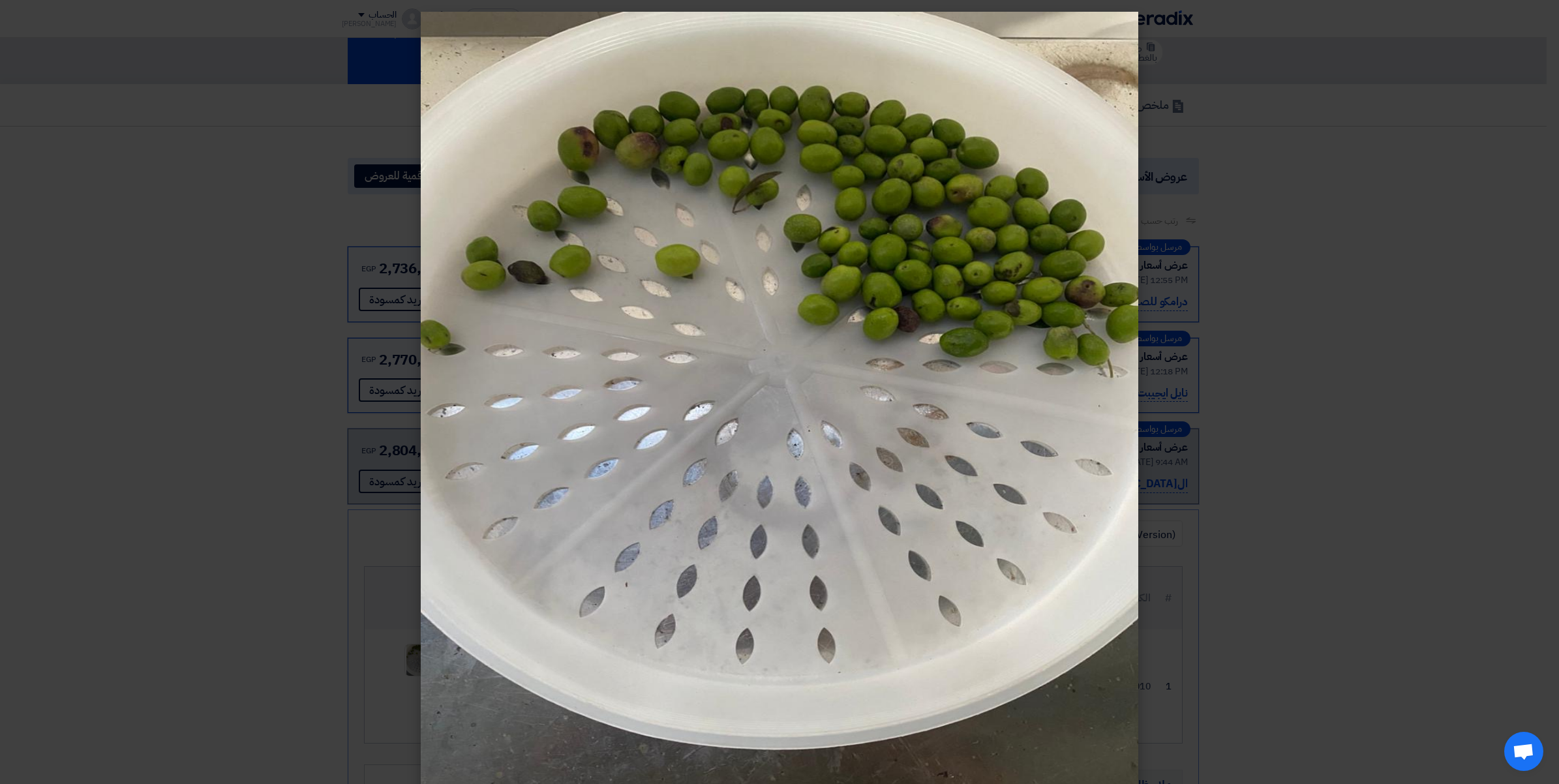
click at [808, 327] on img at bounding box center [780, 404] width 717 height 784
click at [872, 278] on img at bounding box center [780, 404] width 717 height 784
click at [1414, 408] on modal-container at bounding box center [780, 392] width 1559 height 784
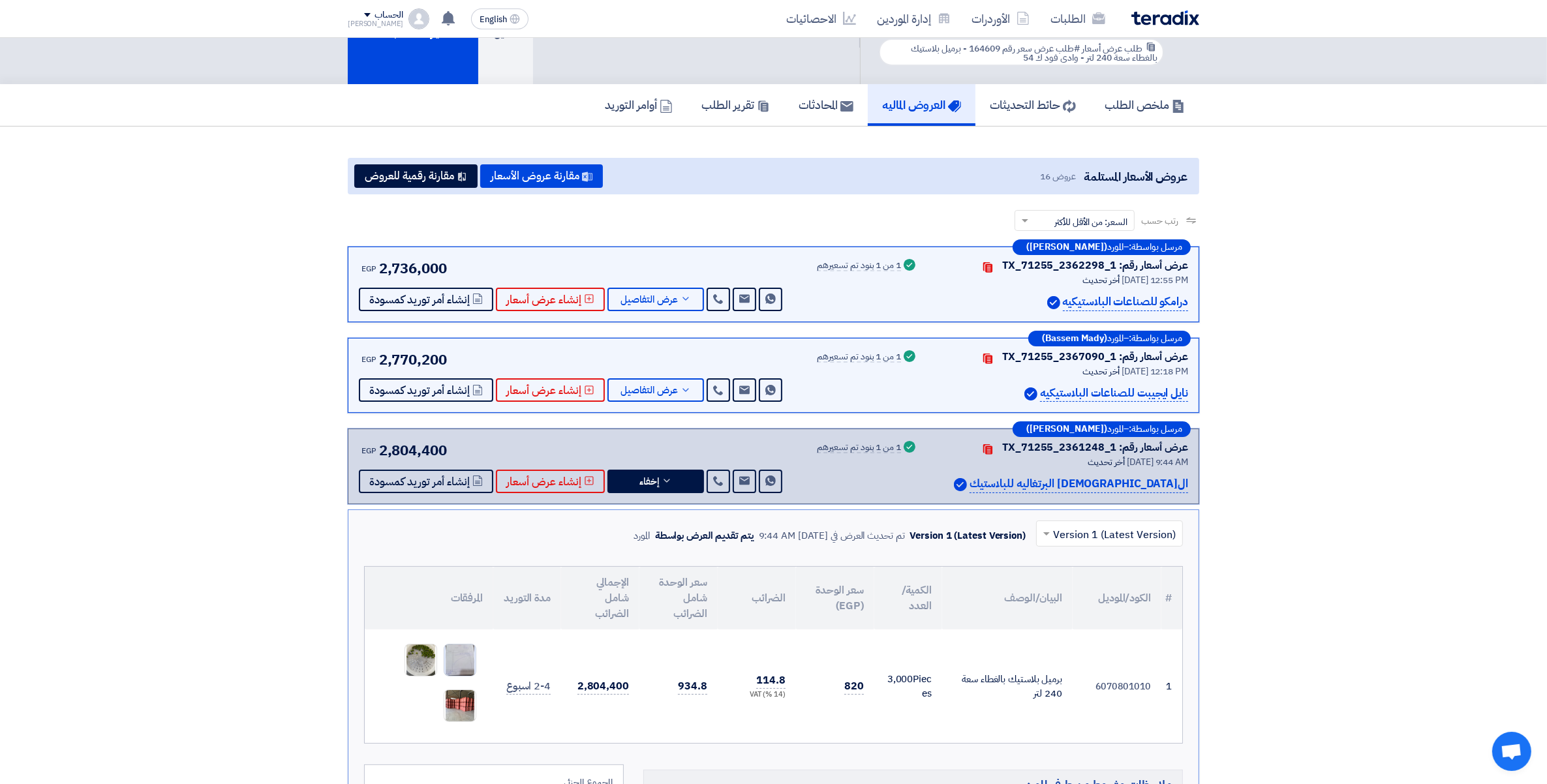
click at [461, 653] on img at bounding box center [460, 660] width 31 height 54
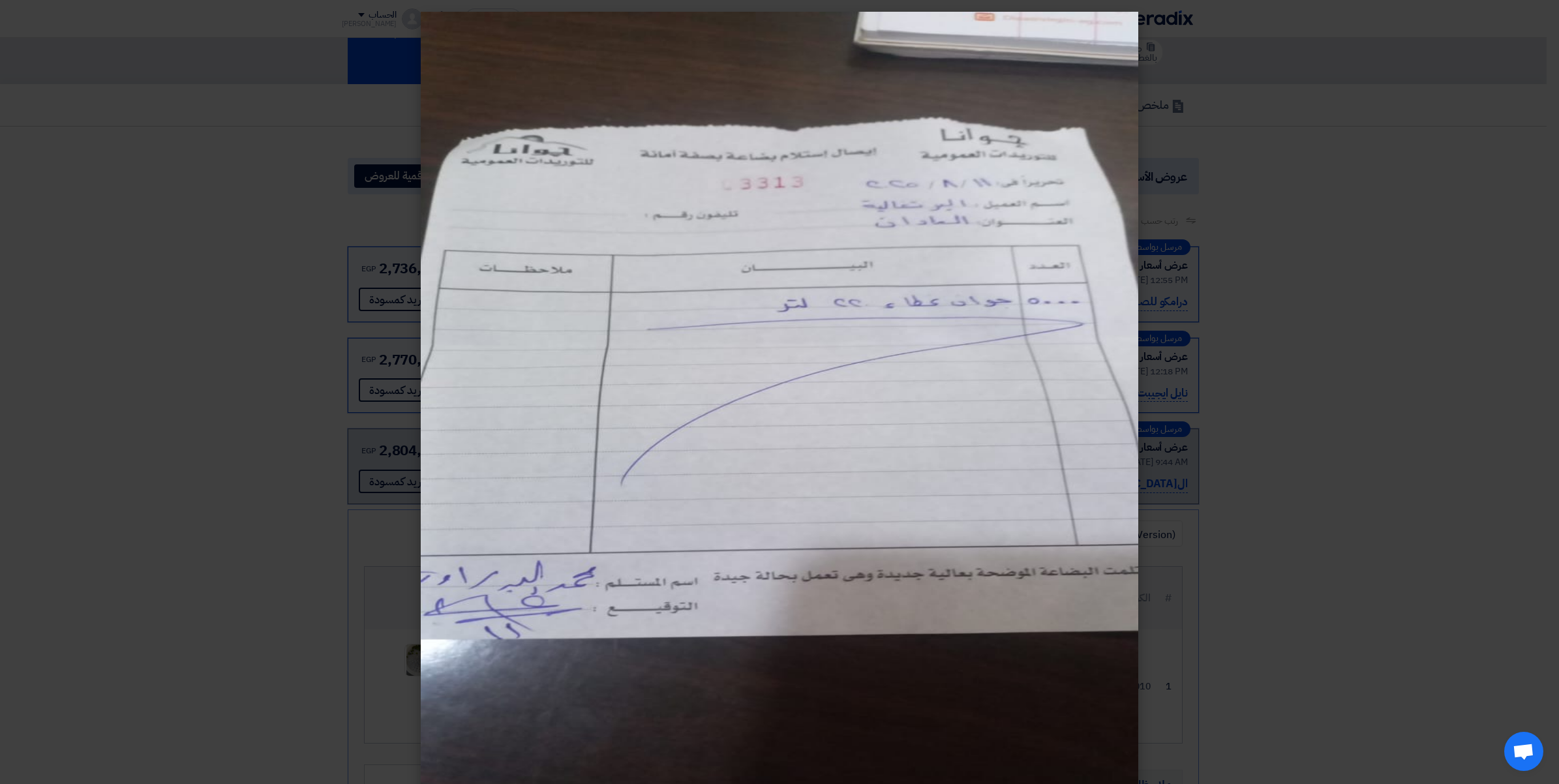
click at [964, 373] on img at bounding box center [780, 404] width 717 height 784
click at [1509, 462] on modal-container at bounding box center [780, 392] width 1559 height 784
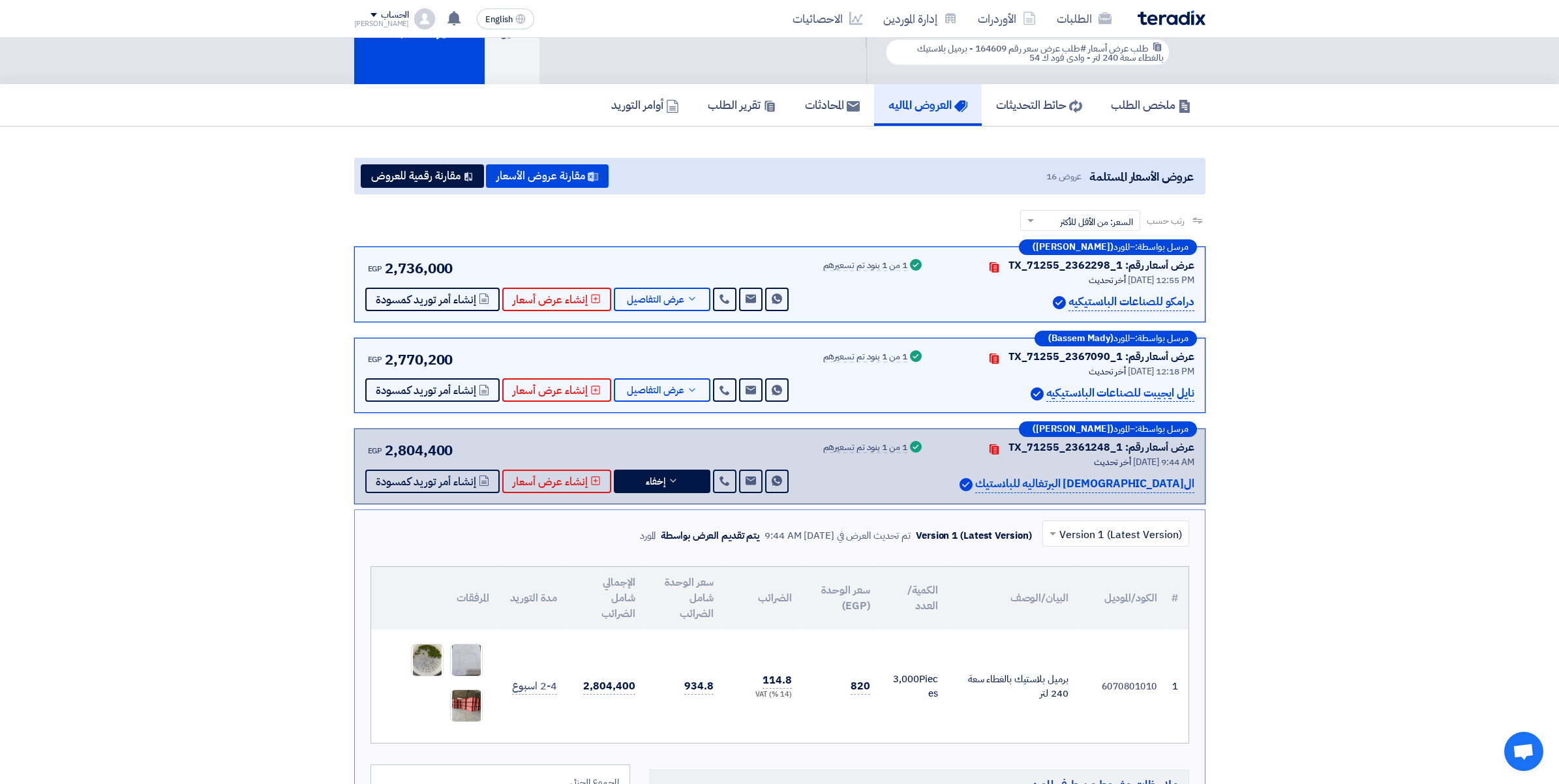
drag, startPoint x: 968, startPoint y: 548, endPoint x: 938, endPoint y: 568, distance: 36.1
click at [968, 548] on img at bounding box center [780, 371] width 717 height 784
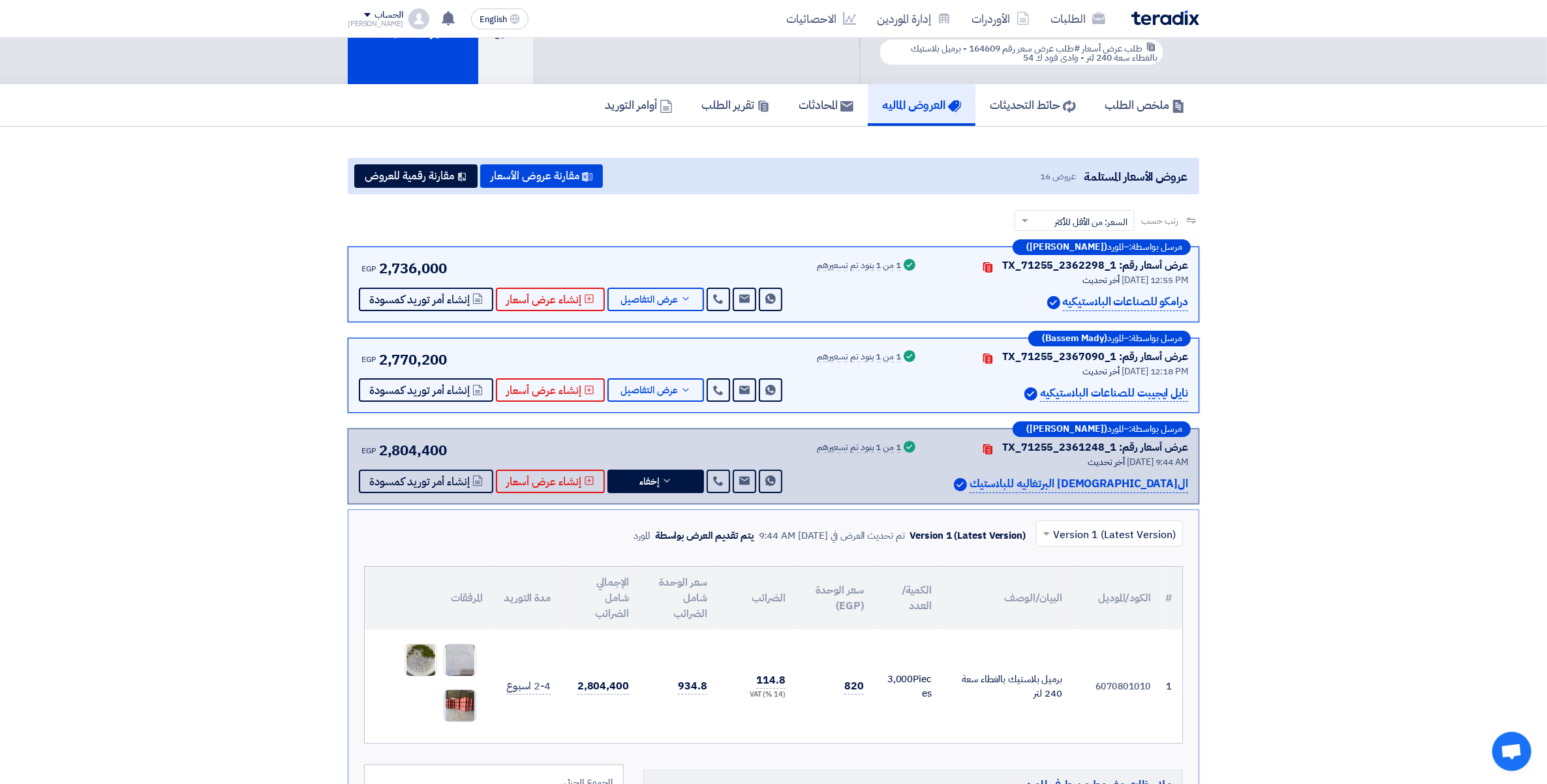
click at [462, 705] on img at bounding box center [460, 705] width 31 height 41
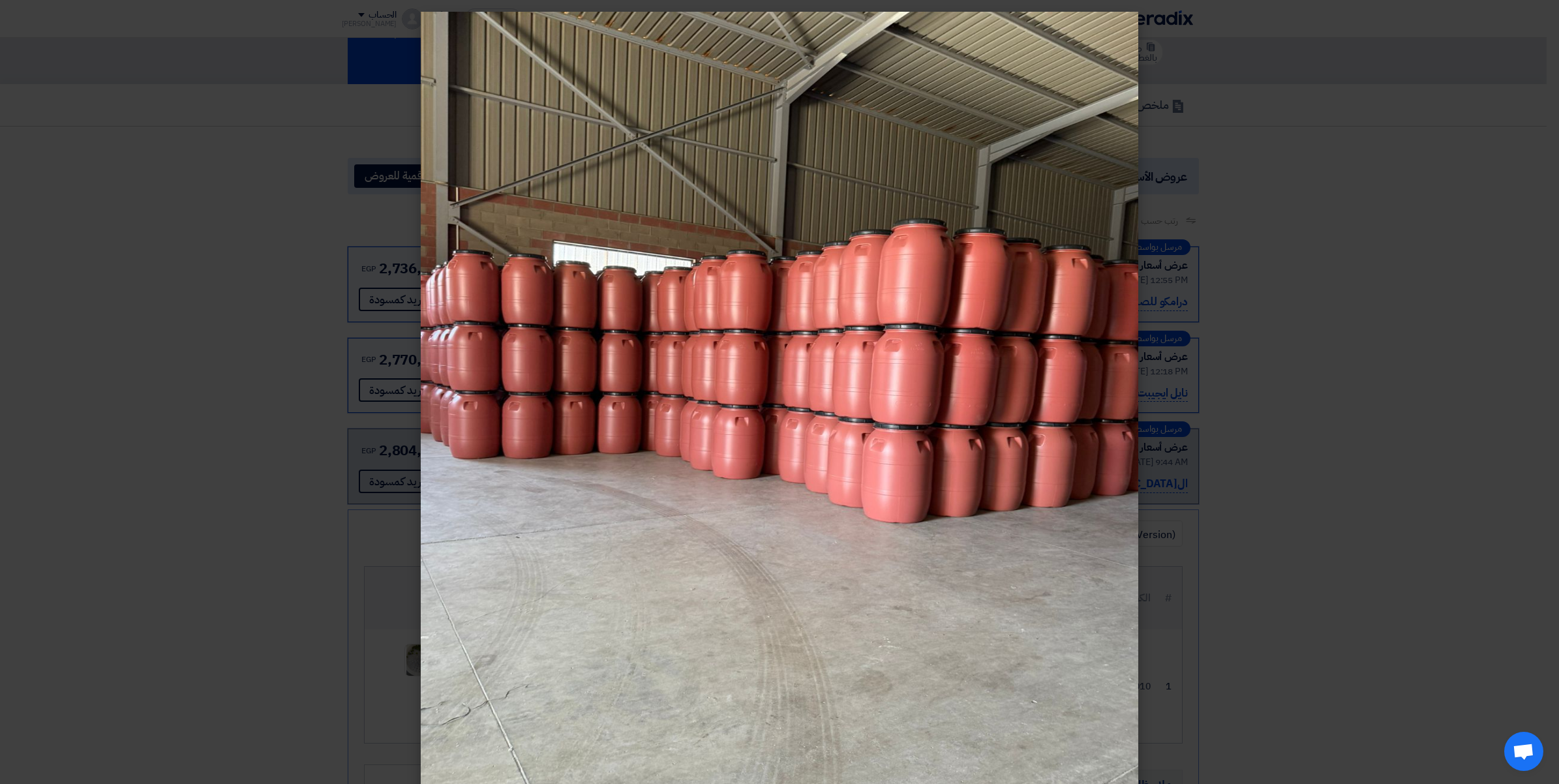
click at [910, 320] on img at bounding box center [780, 404] width 717 height 784
click at [843, 428] on img at bounding box center [780, 404] width 717 height 784
click at [1476, 454] on modal-container at bounding box center [780, 392] width 1559 height 784
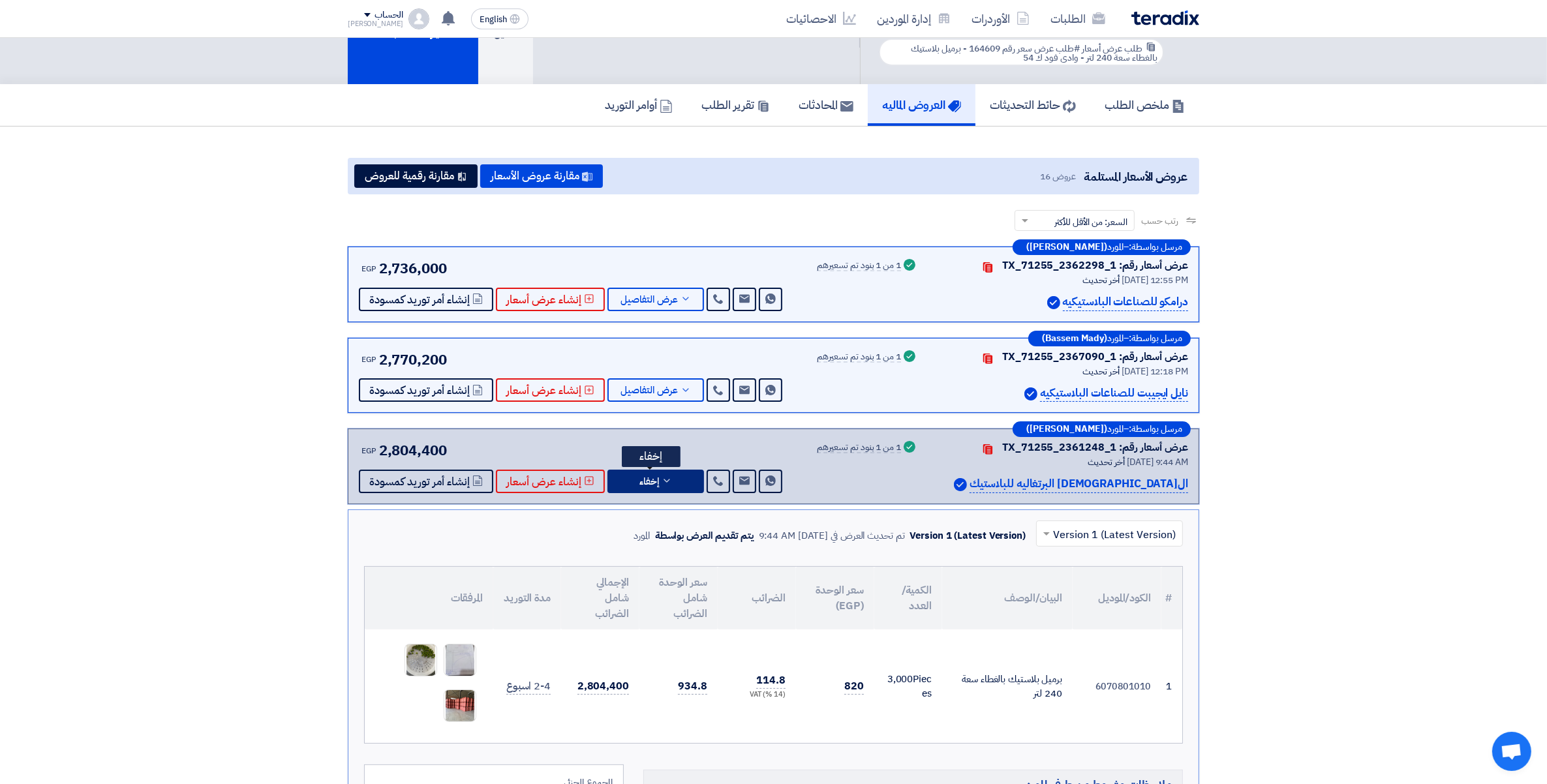
click at [673, 478] on button "إخفاء" at bounding box center [656, 481] width 96 height 23
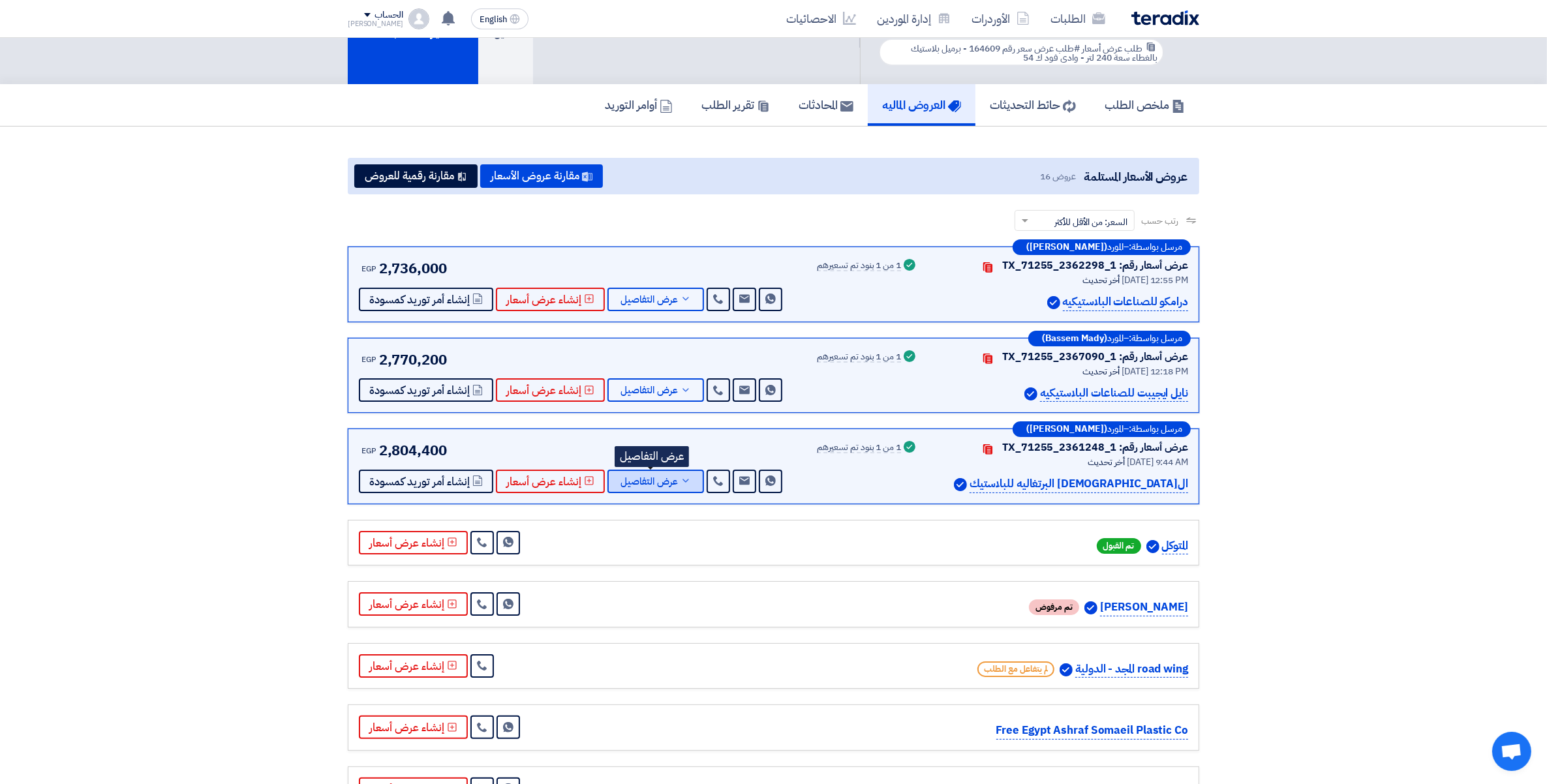
click at [673, 478] on button "عرض التفاصيل" at bounding box center [656, 481] width 96 height 23
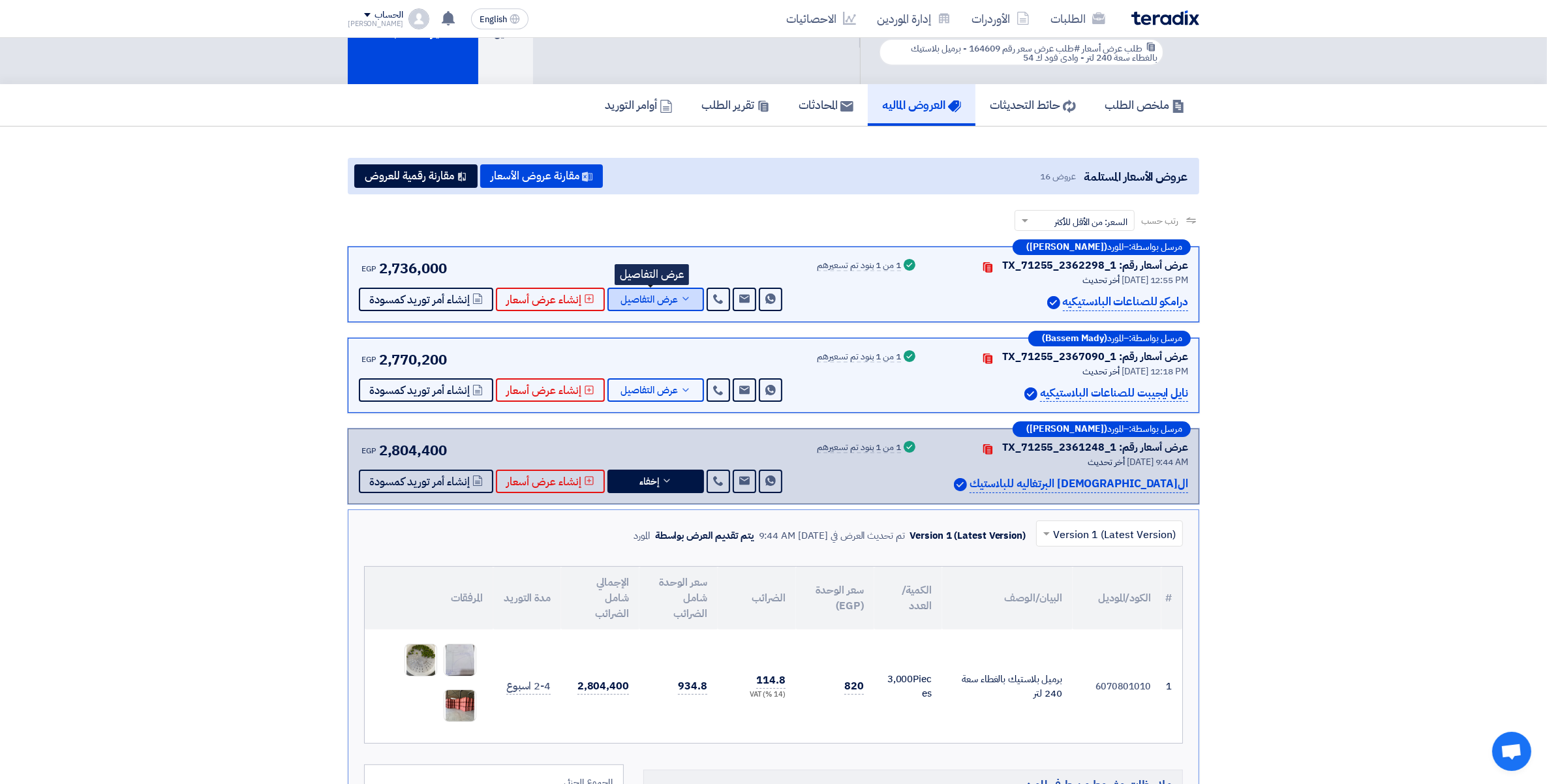
click at [689, 297] on button "عرض التفاصيل" at bounding box center [656, 299] width 96 height 23
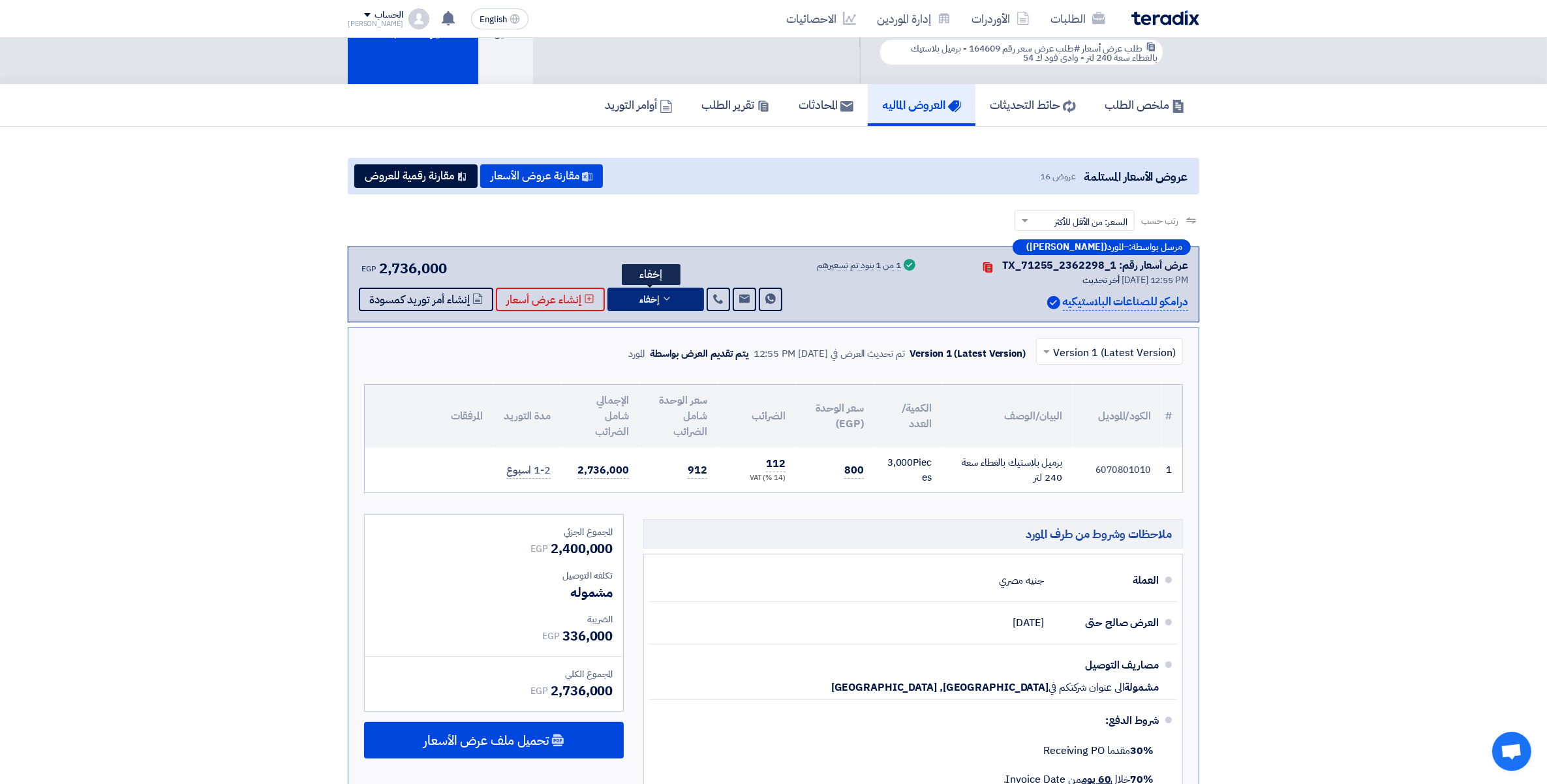
click at [668, 288] on button "إخفاء" at bounding box center [656, 299] width 96 height 23
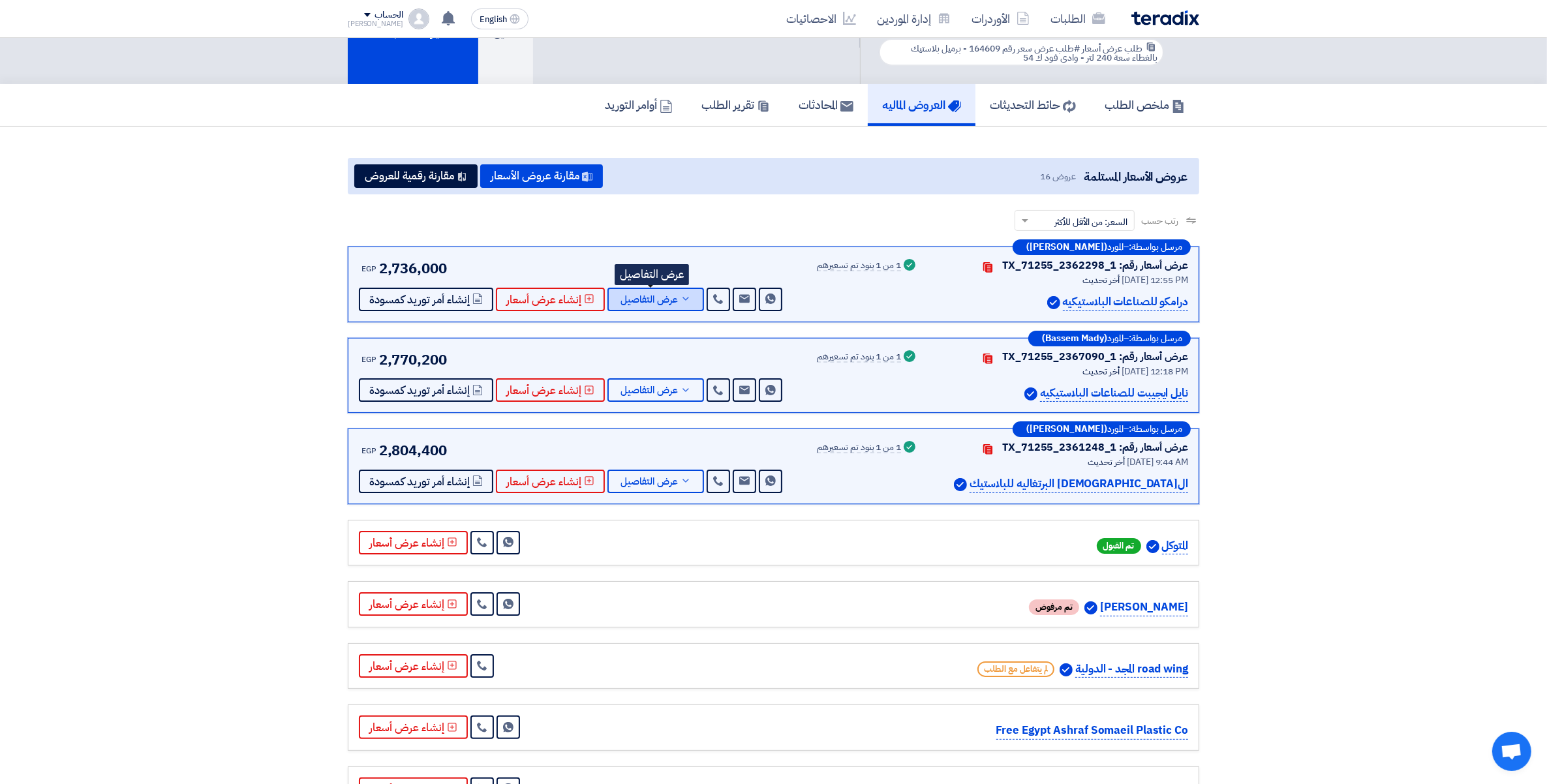
click at [689, 295] on button "عرض التفاصيل" at bounding box center [656, 299] width 96 height 23
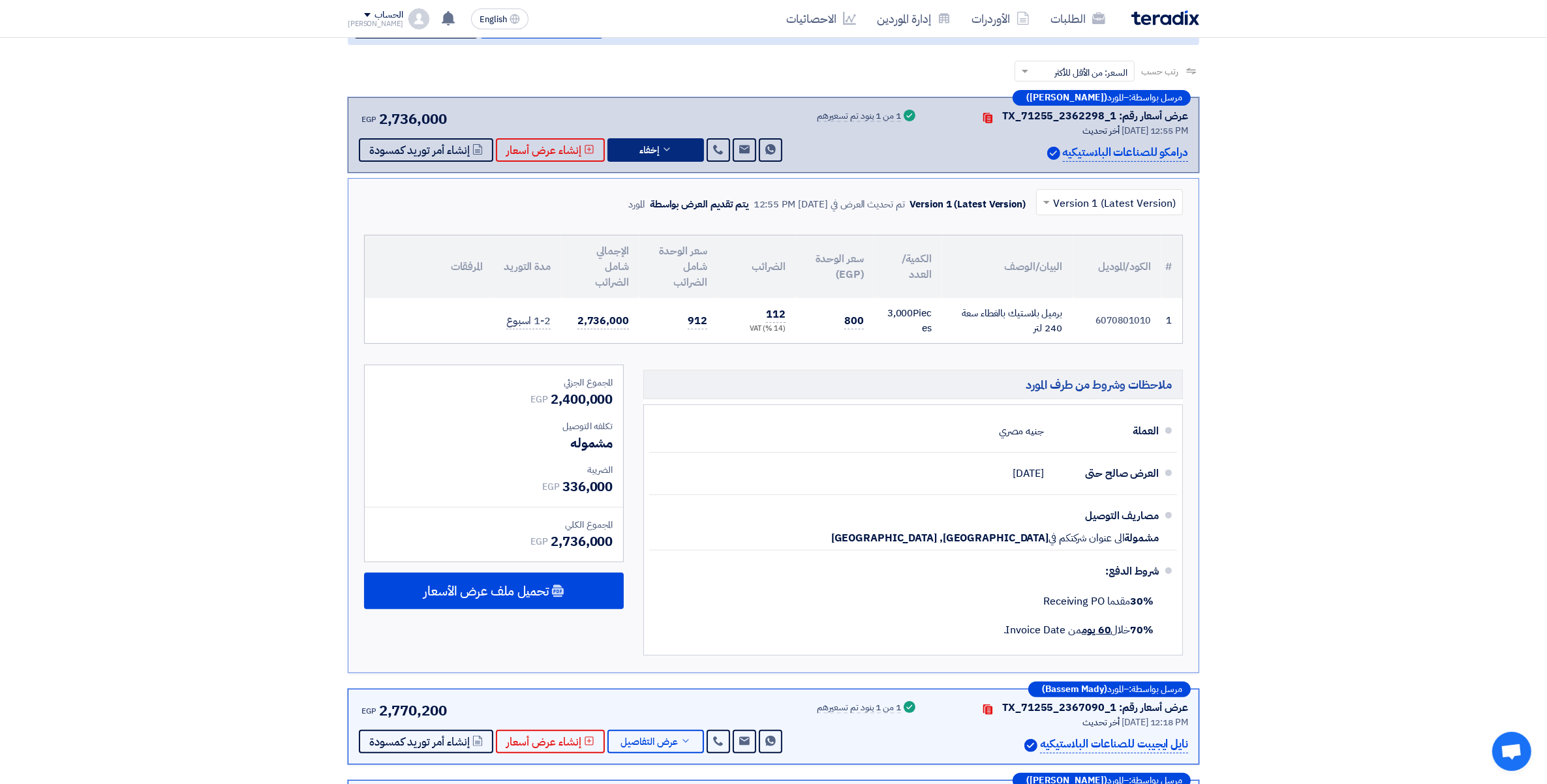
scroll to position [239, 0]
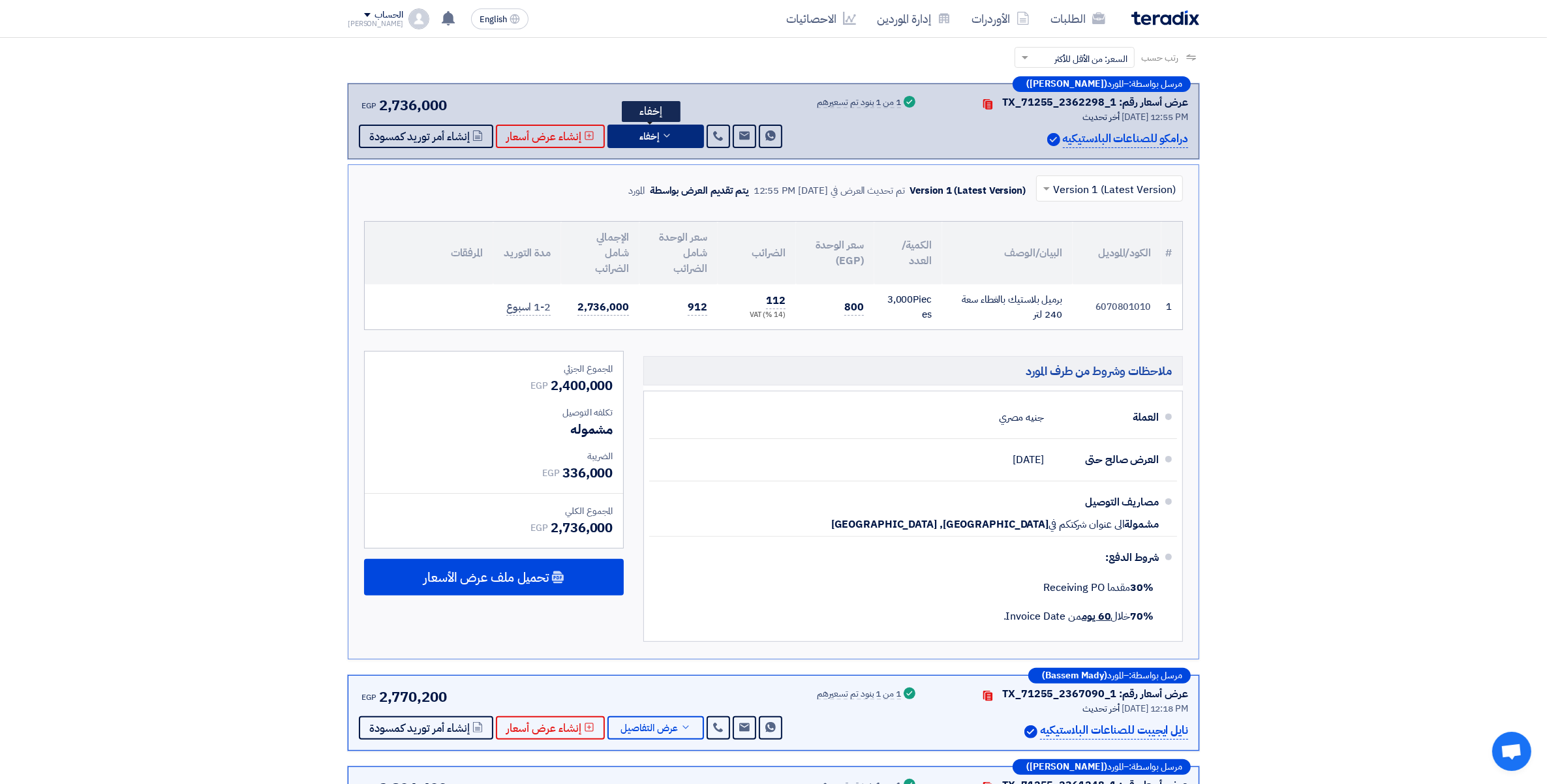
click at [662, 138] on button "إخفاء" at bounding box center [656, 136] width 96 height 23
